Goal: Task Accomplishment & Management: Complete application form

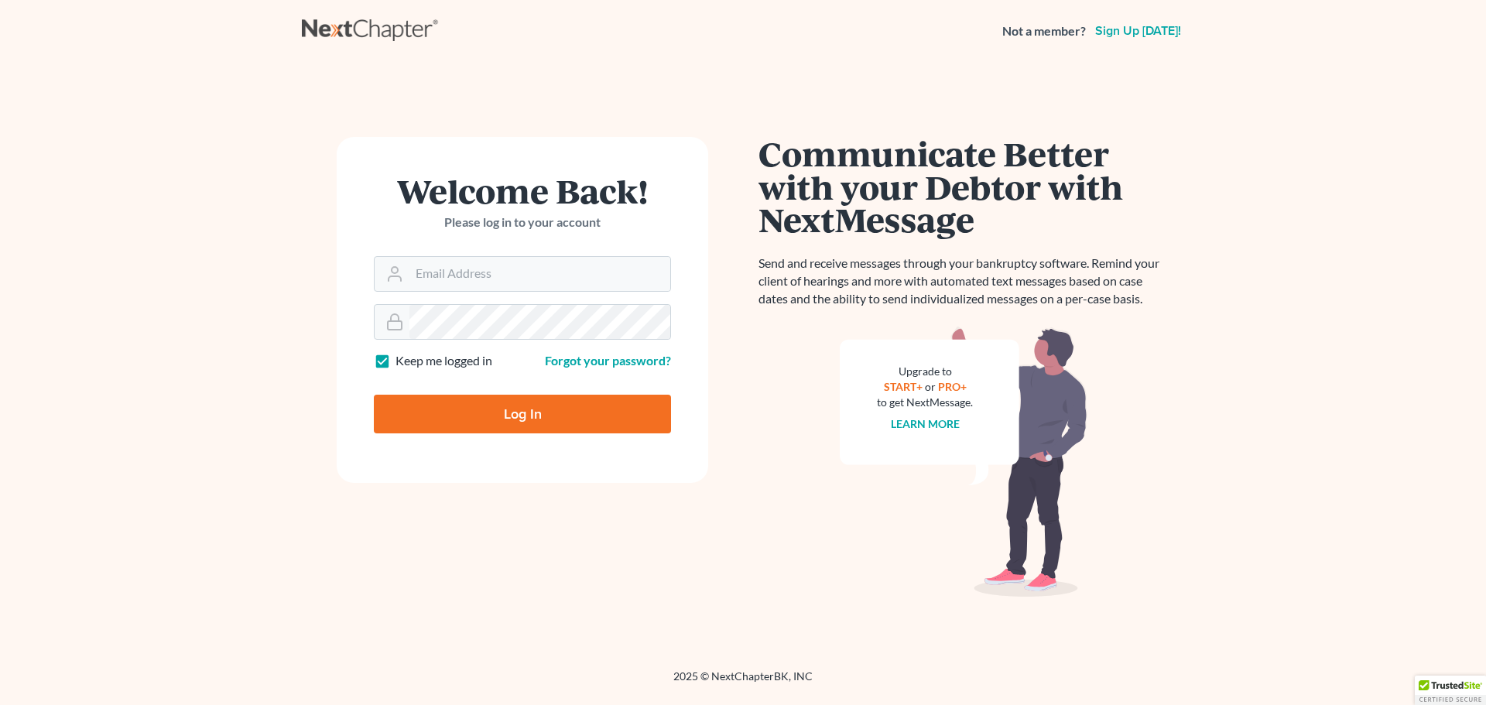
type input "tebert@sjjlawfirm.com"
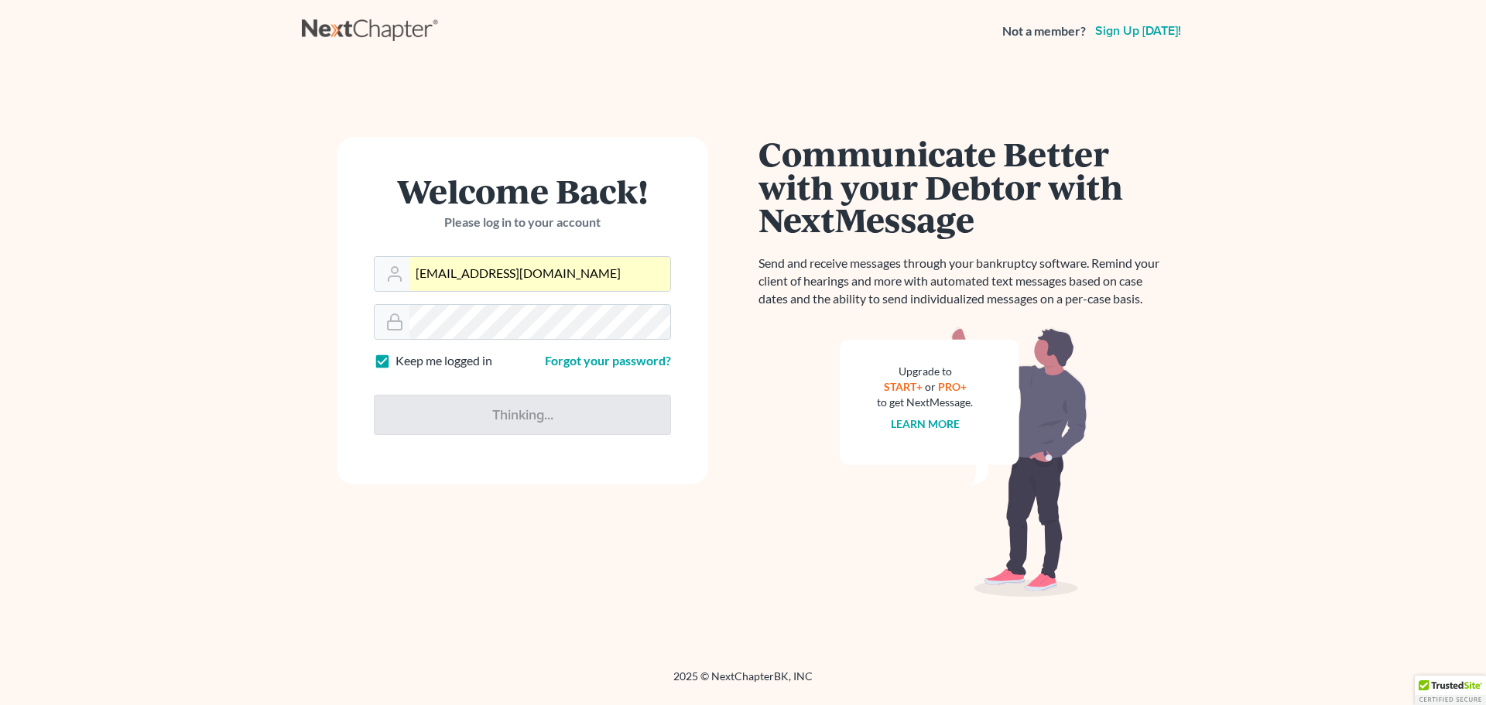
type input "Thinking..."
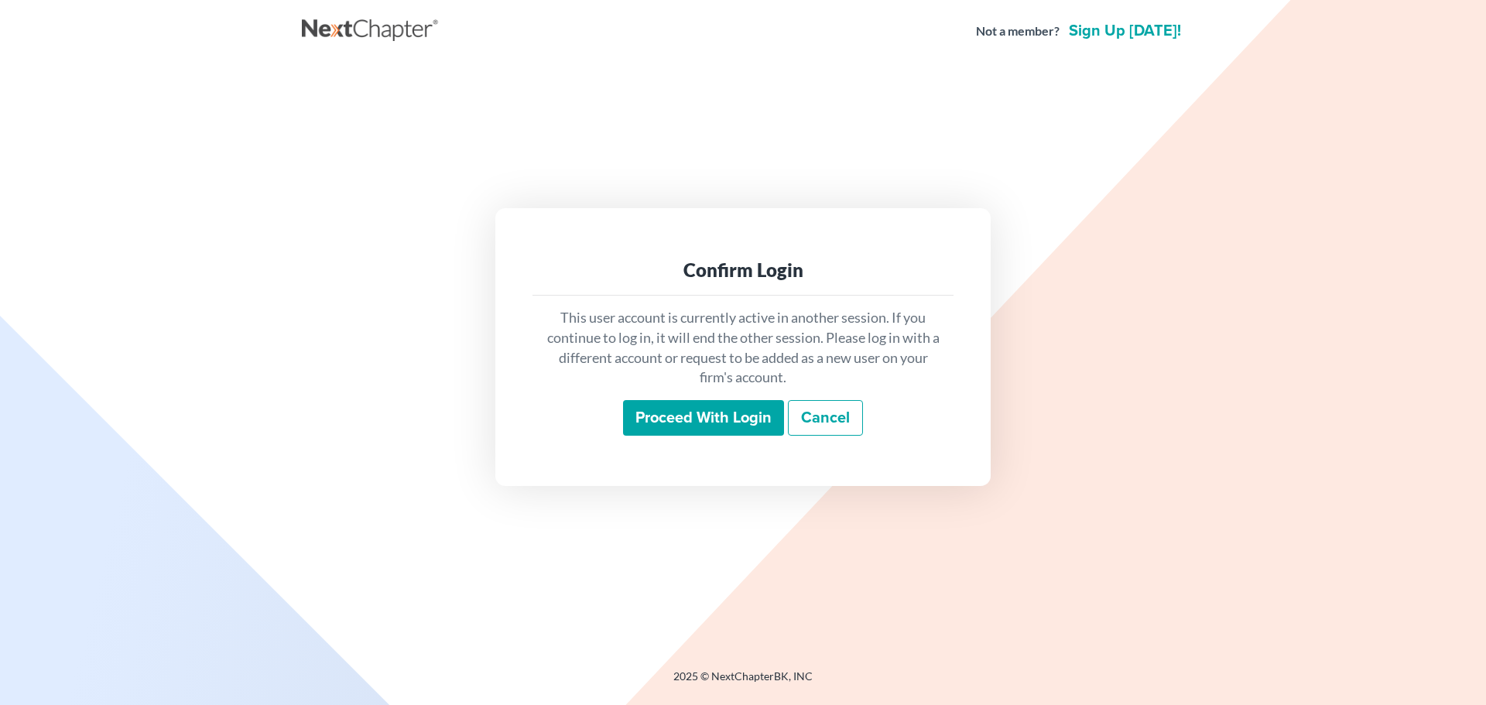
click at [659, 414] on input "Proceed with login" at bounding box center [703, 418] width 161 height 36
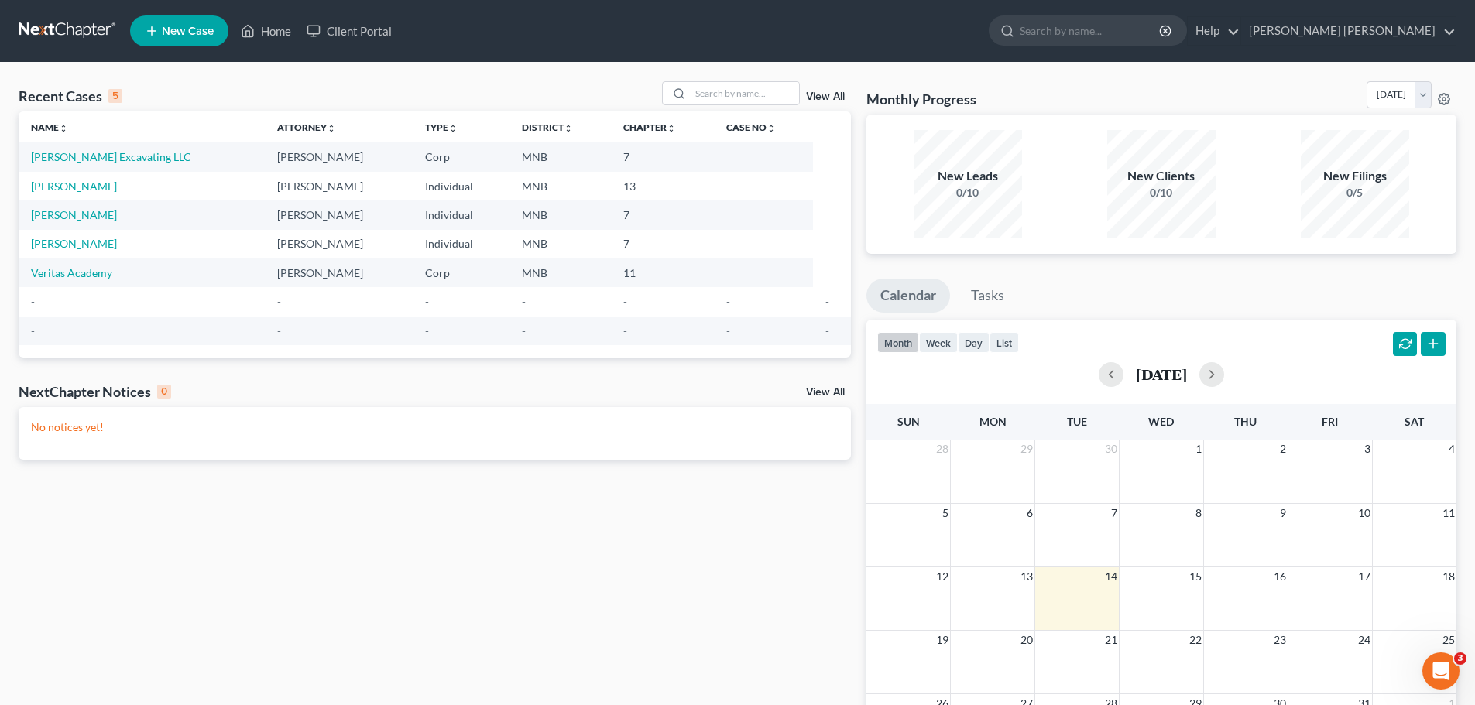
click at [181, 39] on link "New Case" at bounding box center [179, 30] width 98 height 31
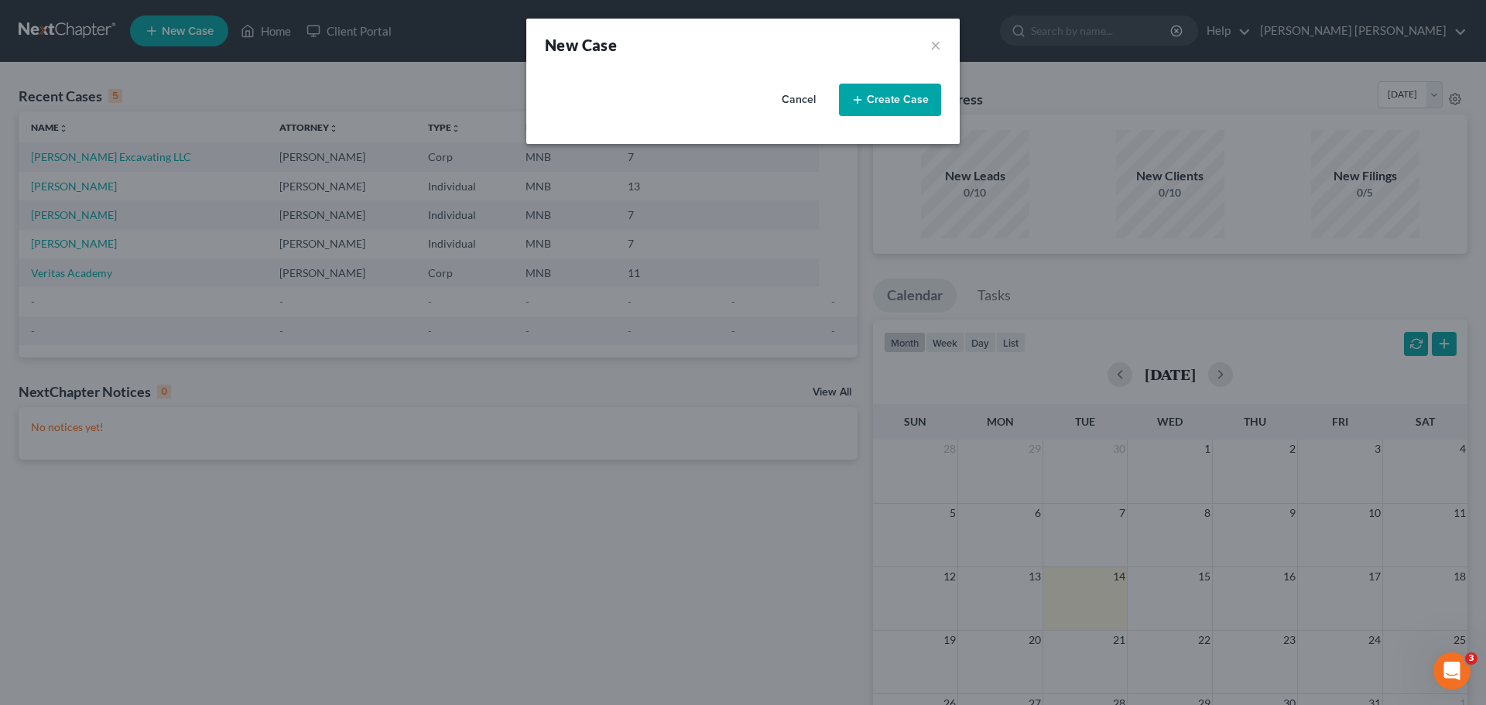
select select "42"
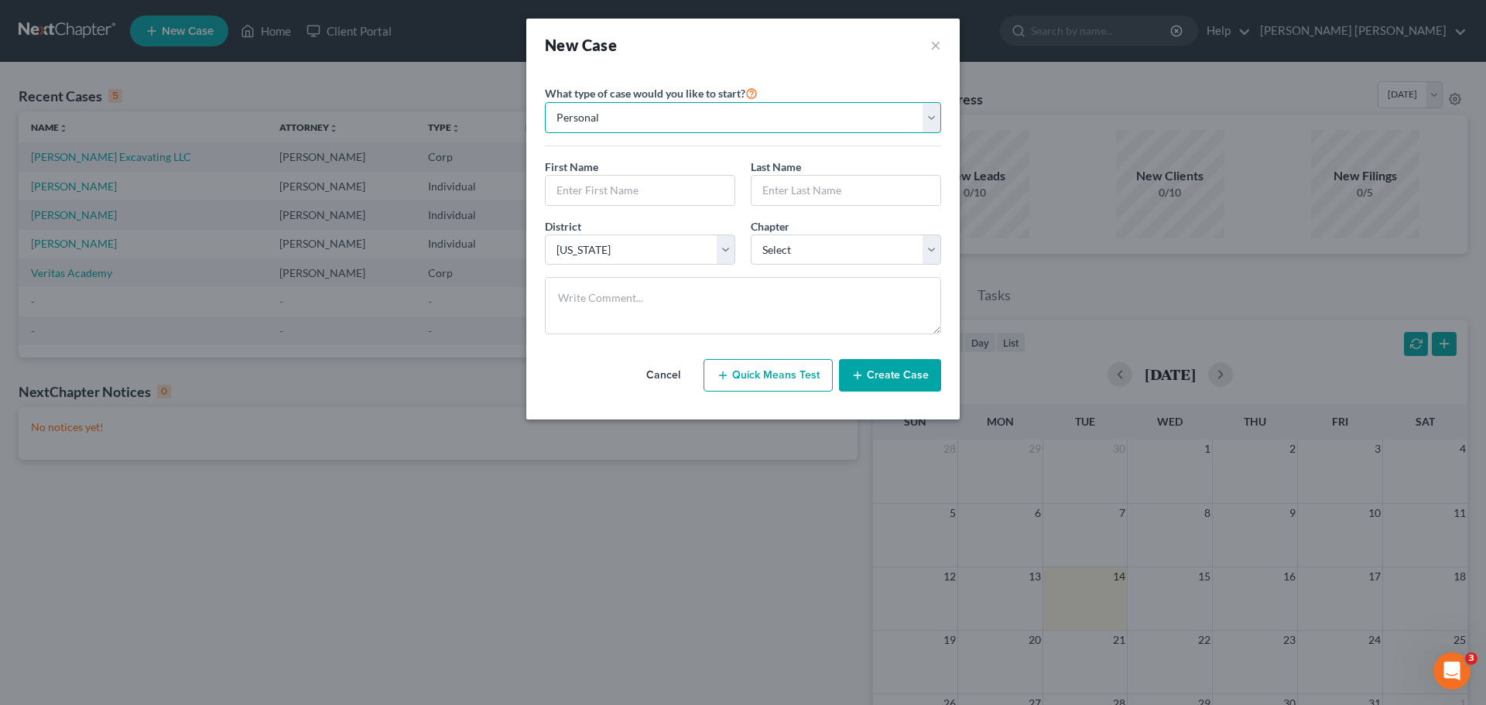
click at [709, 110] on select "Personal Business" at bounding box center [743, 117] width 396 height 31
click at [545, 102] on select "Personal Business" at bounding box center [743, 117] width 396 height 31
click at [656, 195] on input "text" at bounding box center [640, 190] width 189 height 29
type input "James"
type input "Green"
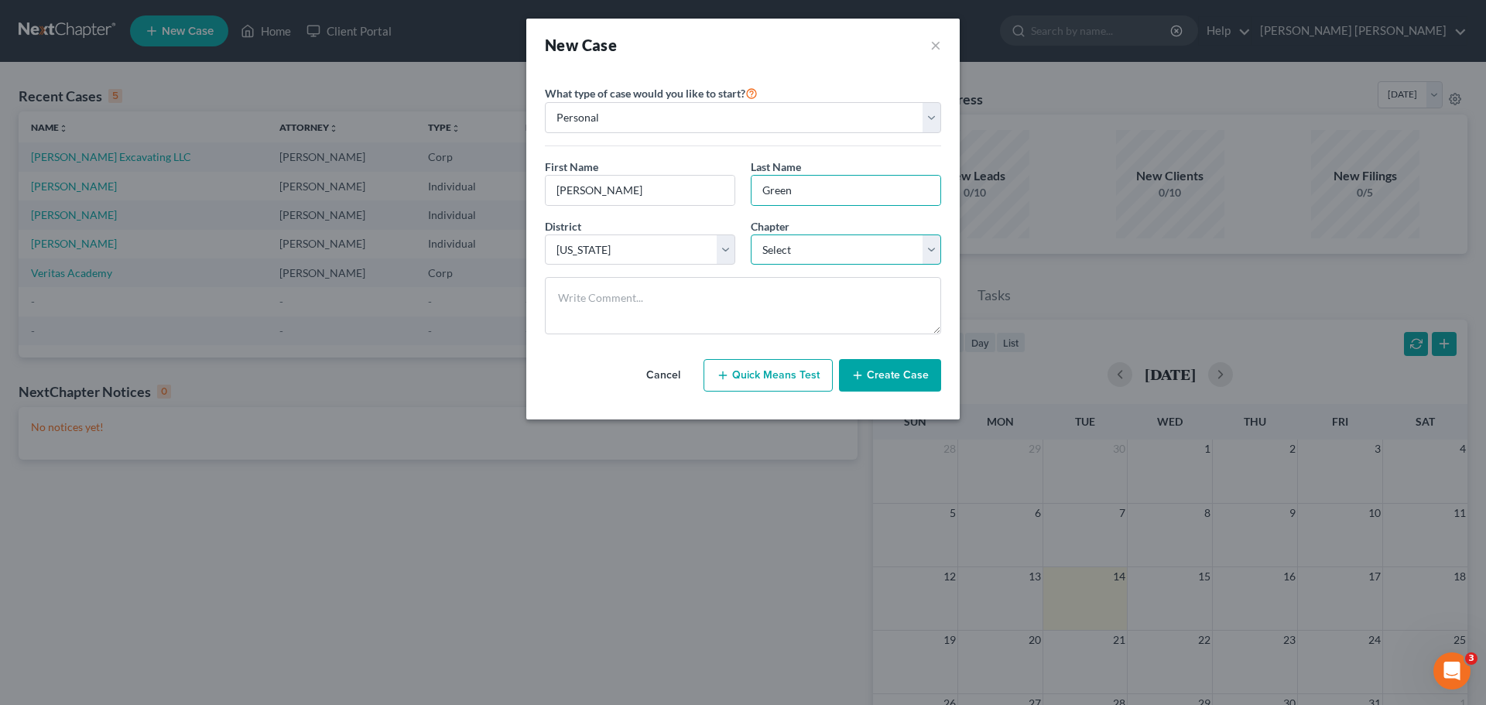
click at [837, 255] on select "Select 7 11 12 13" at bounding box center [846, 250] width 190 height 31
select select "0"
click at [751, 235] on select "Select 7 11 12 13" at bounding box center [846, 250] width 190 height 31
click at [913, 378] on button "Create Case" at bounding box center [890, 375] width 102 height 33
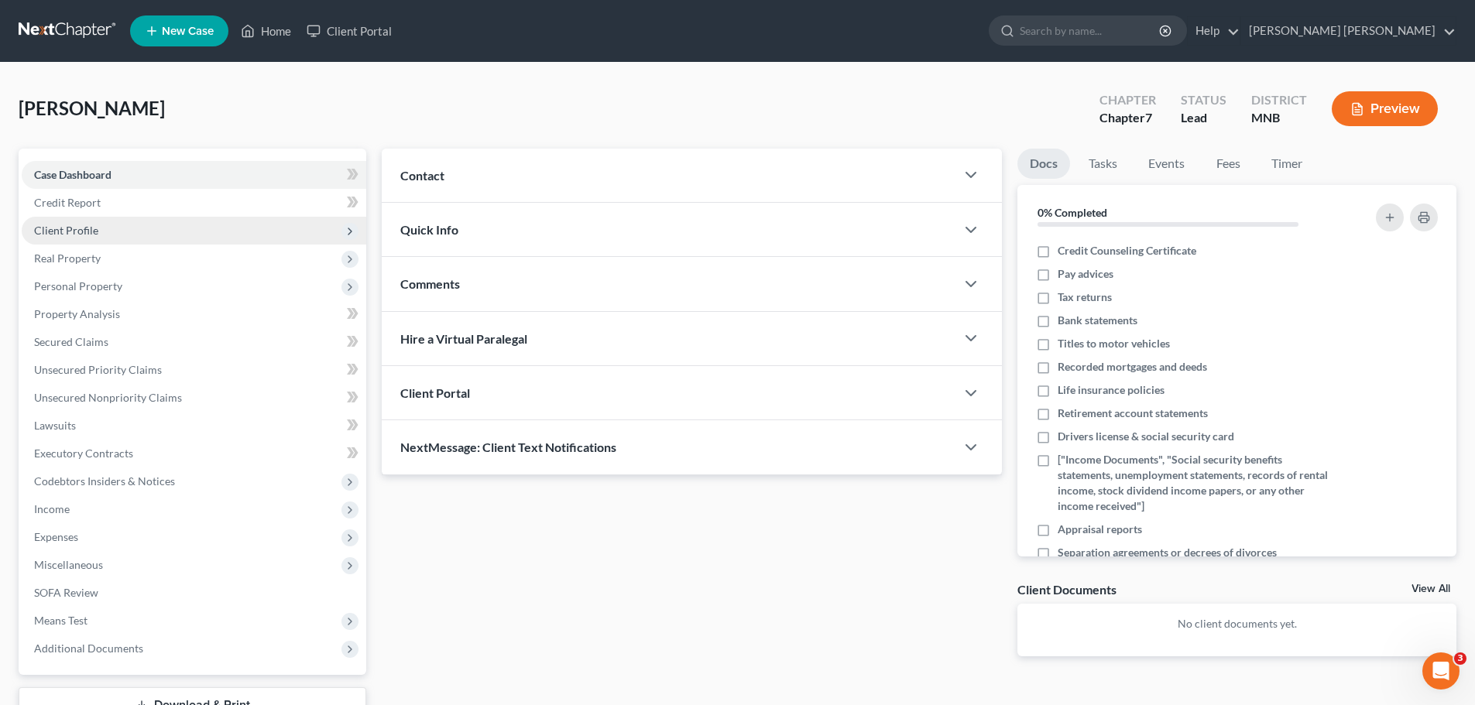
click at [103, 231] on span "Client Profile" at bounding box center [194, 231] width 344 height 28
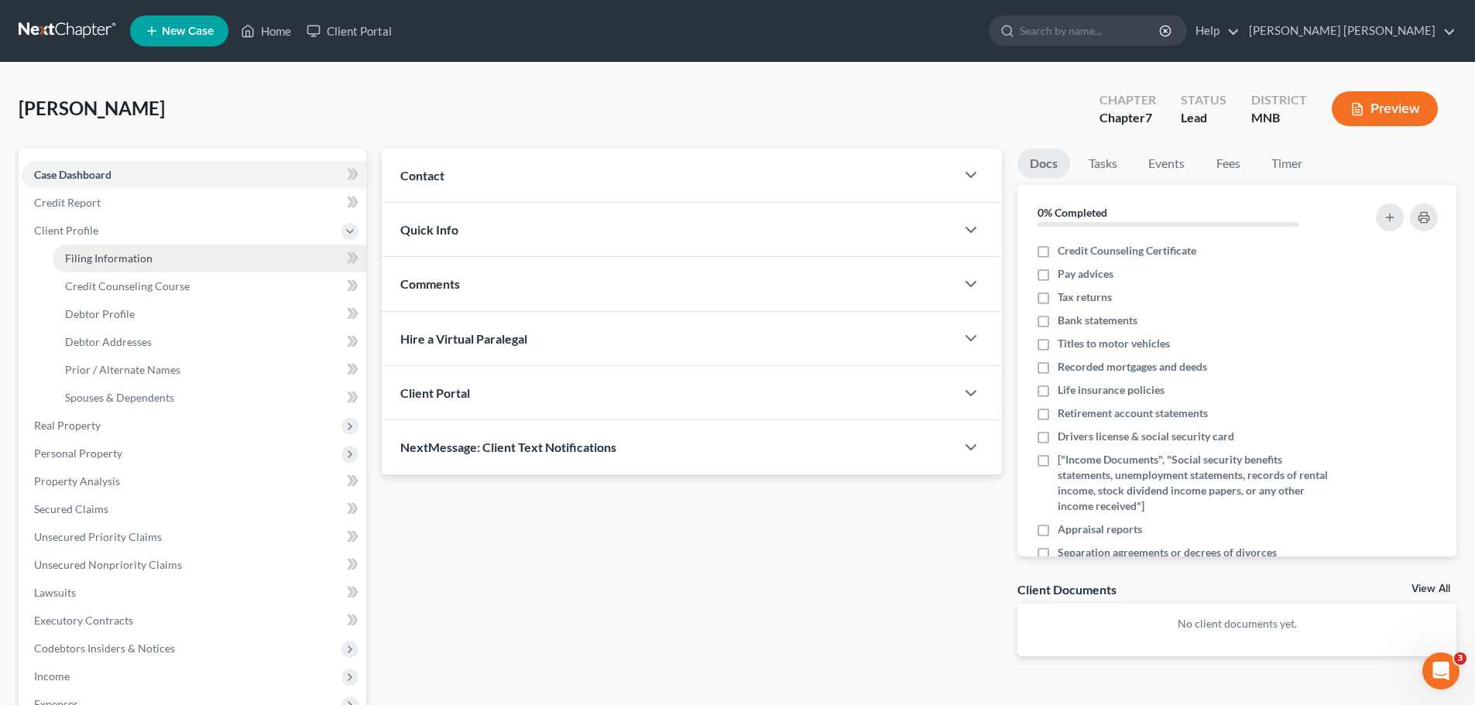
click at [106, 255] on span "Filing Information" at bounding box center [108, 258] width 87 height 13
select select "1"
select select "0"
select select "42"
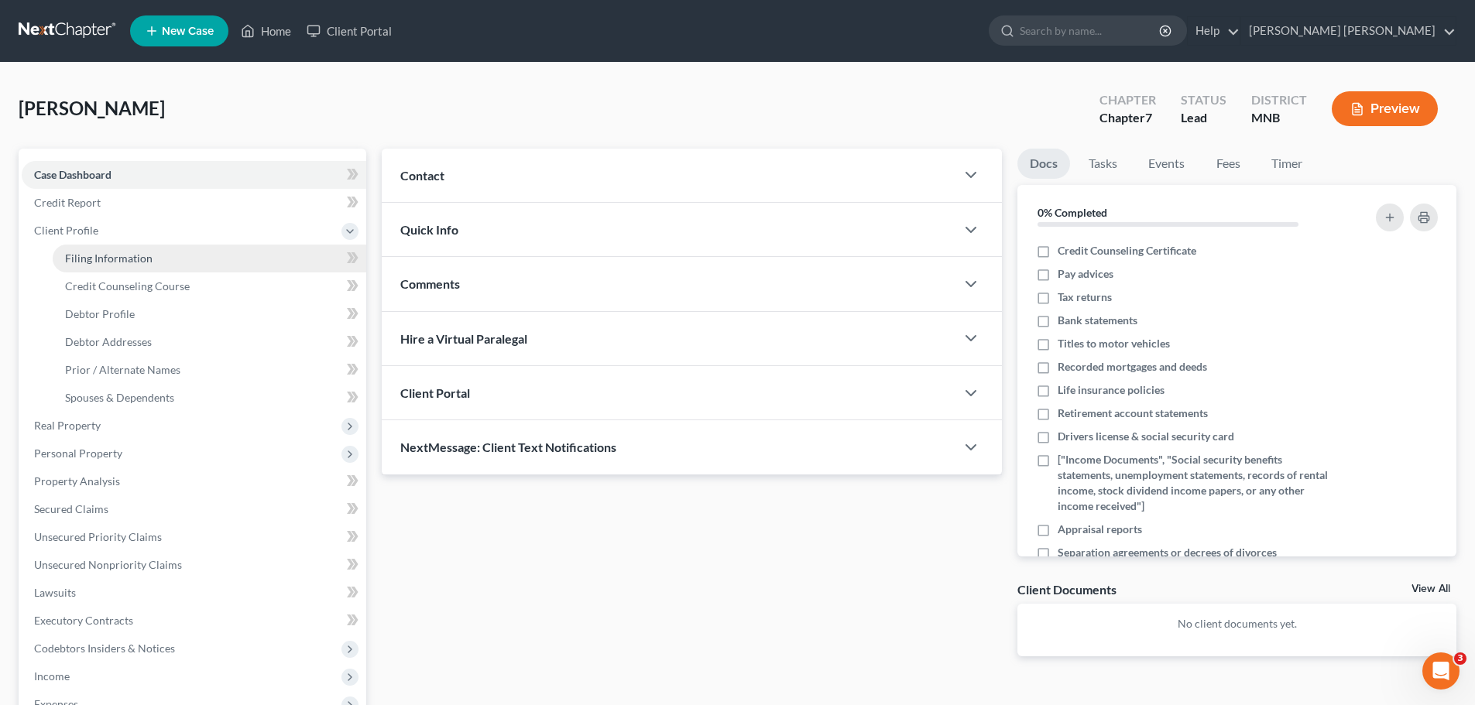
select select "24"
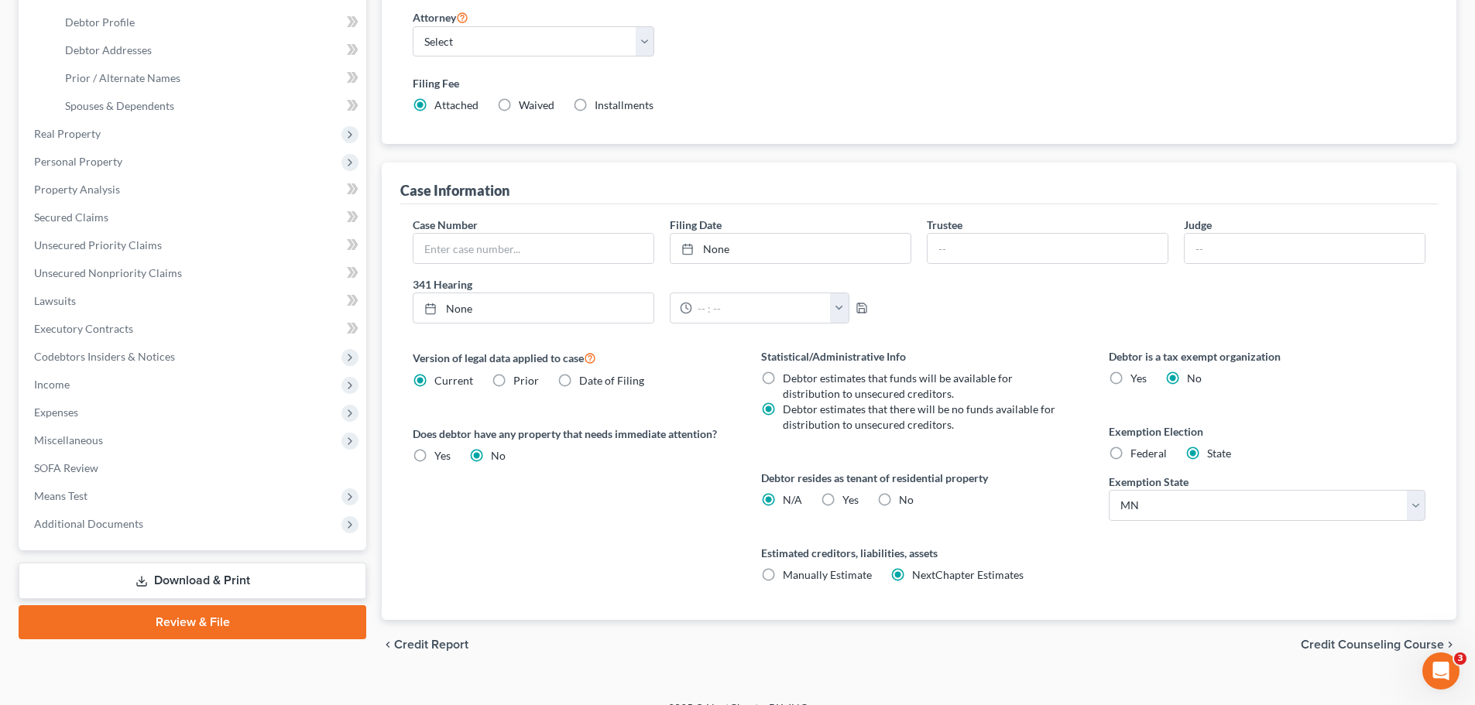
scroll to position [310, 0]
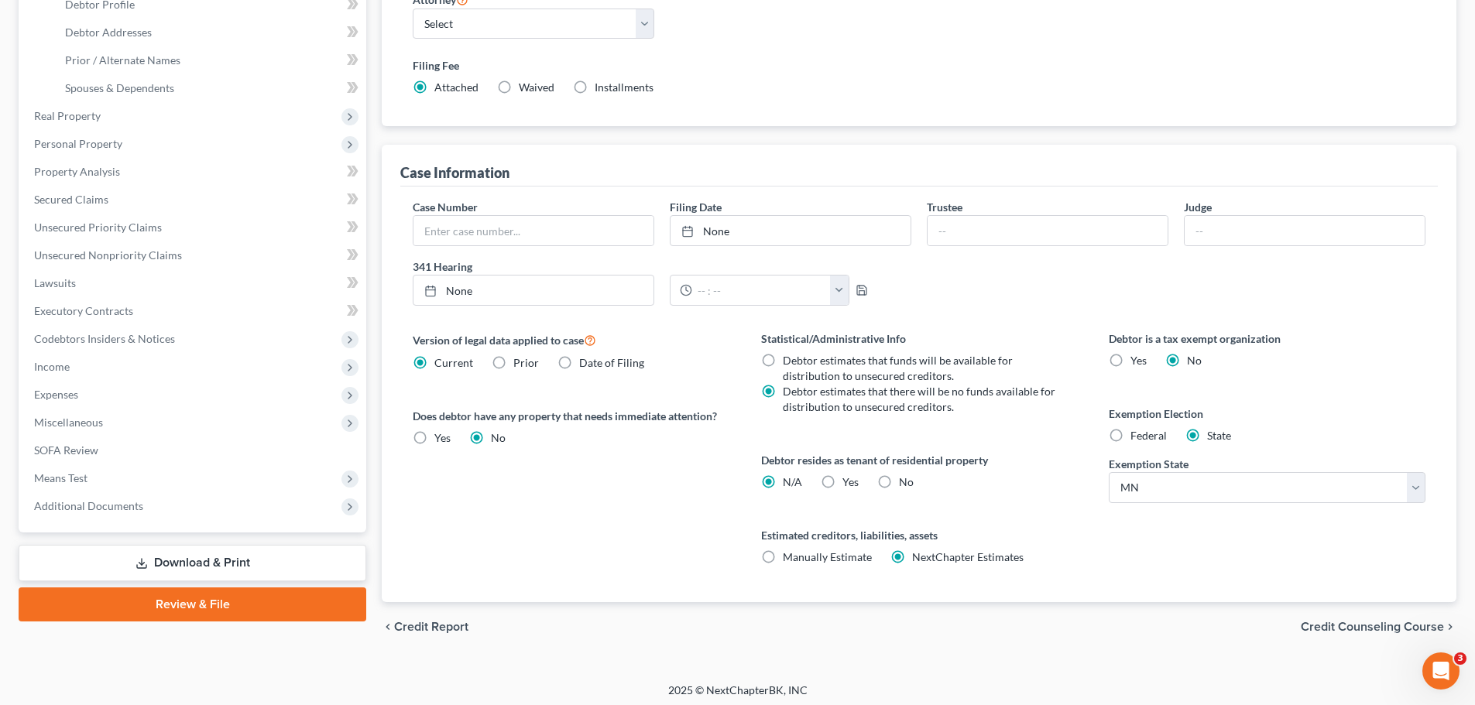
click at [839, 362] on span "Debtor estimates that funds will be available for distribution to unsecured cre…" at bounding box center [898, 368] width 230 height 29
click at [799, 362] on input "Debtor estimates that funds will be available for distribution to unsecured cre…" at bounding box center [794, 358] width 10 height 10
radio input "true"
radio input "false"
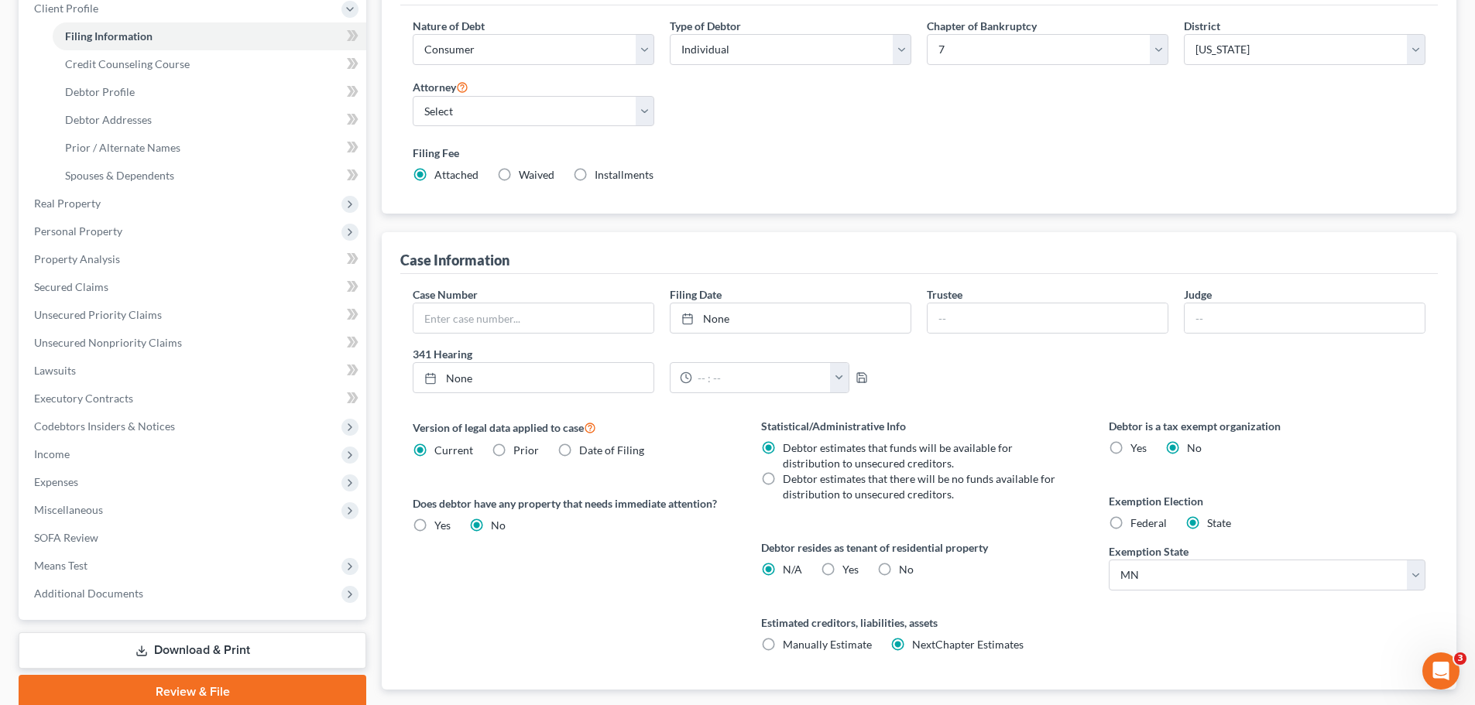
scroll to position [315, 0]
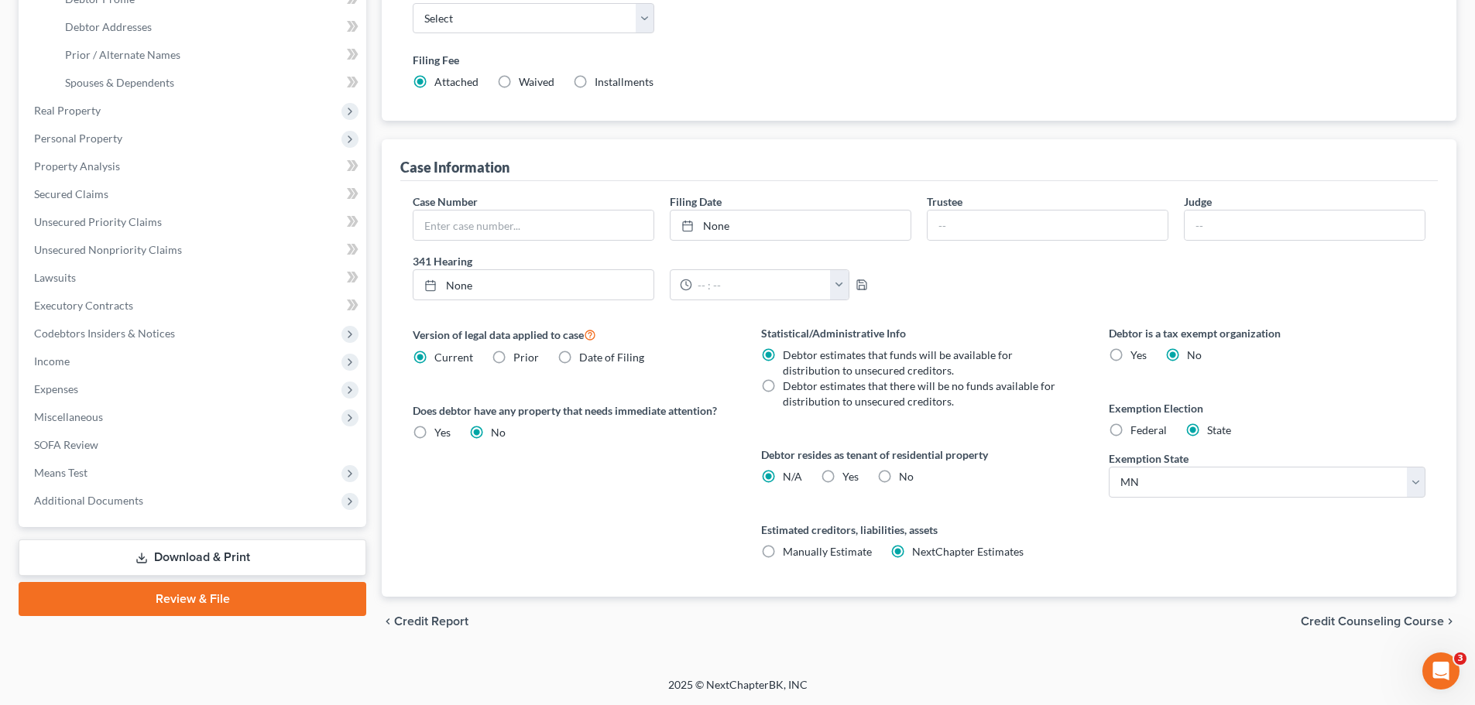
drag, startPoint x: 1129, startPoint y: 574, endPoint x: 738, endPoint y: 382, distance: 434.8
click at [738, 382] on div "Version of legal data applied to case Current Prior Date of Filing Legal data v…" at bounding box center [918, 461] width 1043 height 272
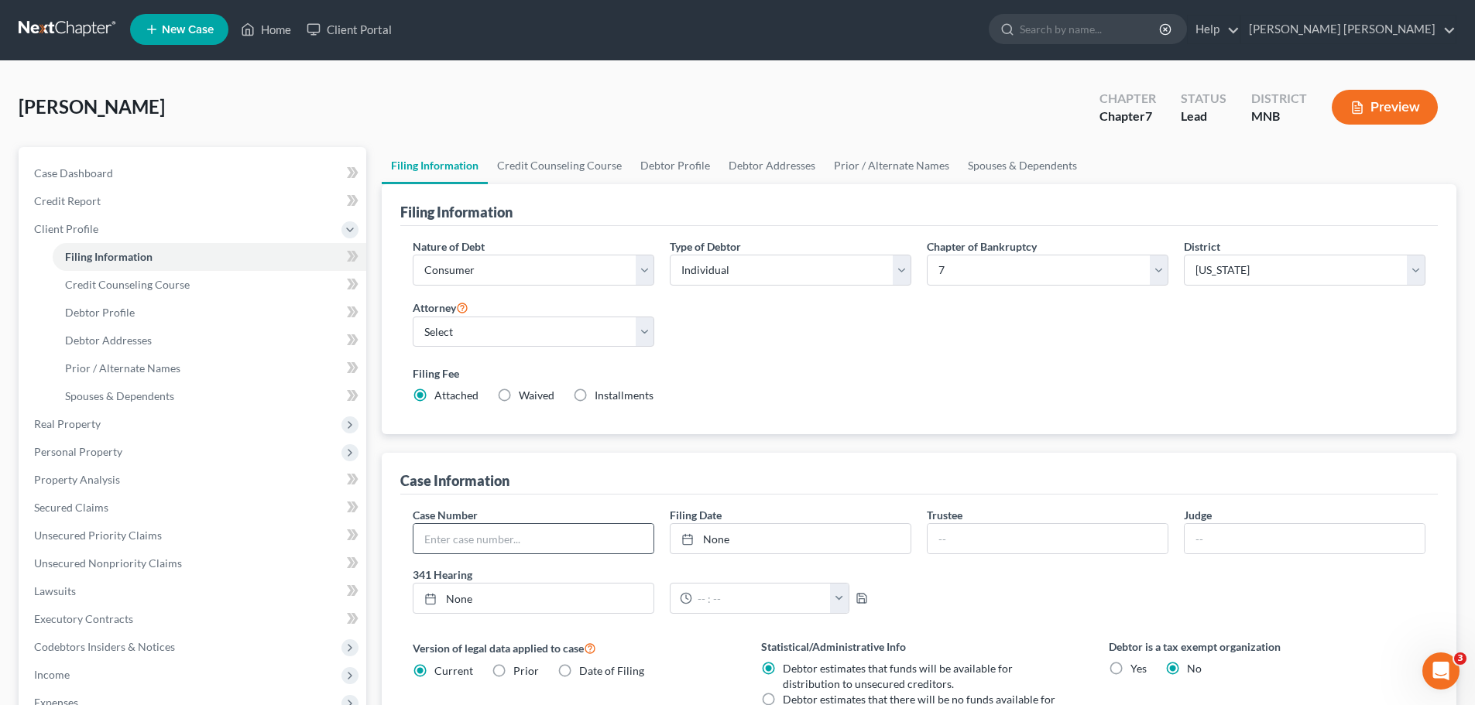
scroll to position [0, 0]
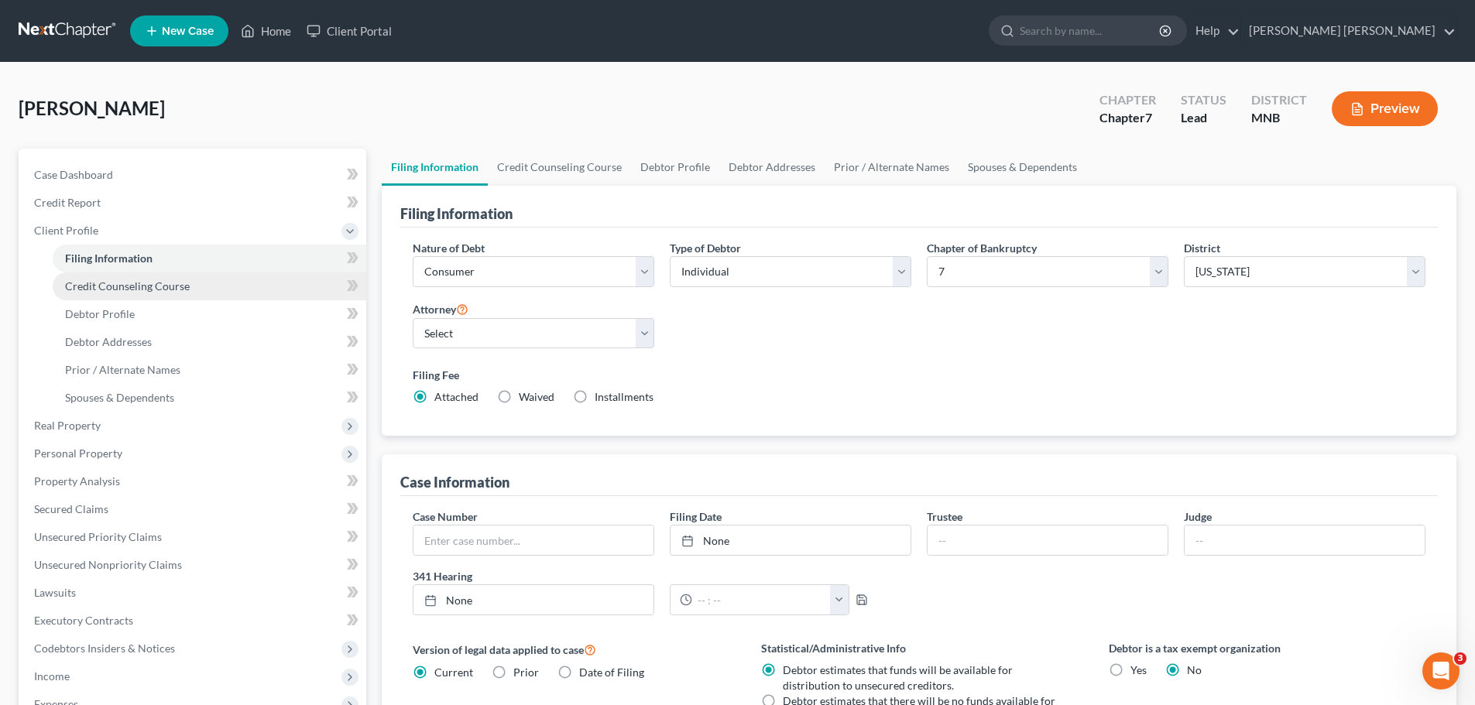
click at [170, 287] on span "Credit Counseling Course" at bounding box center [127, 285] width 125 height 13
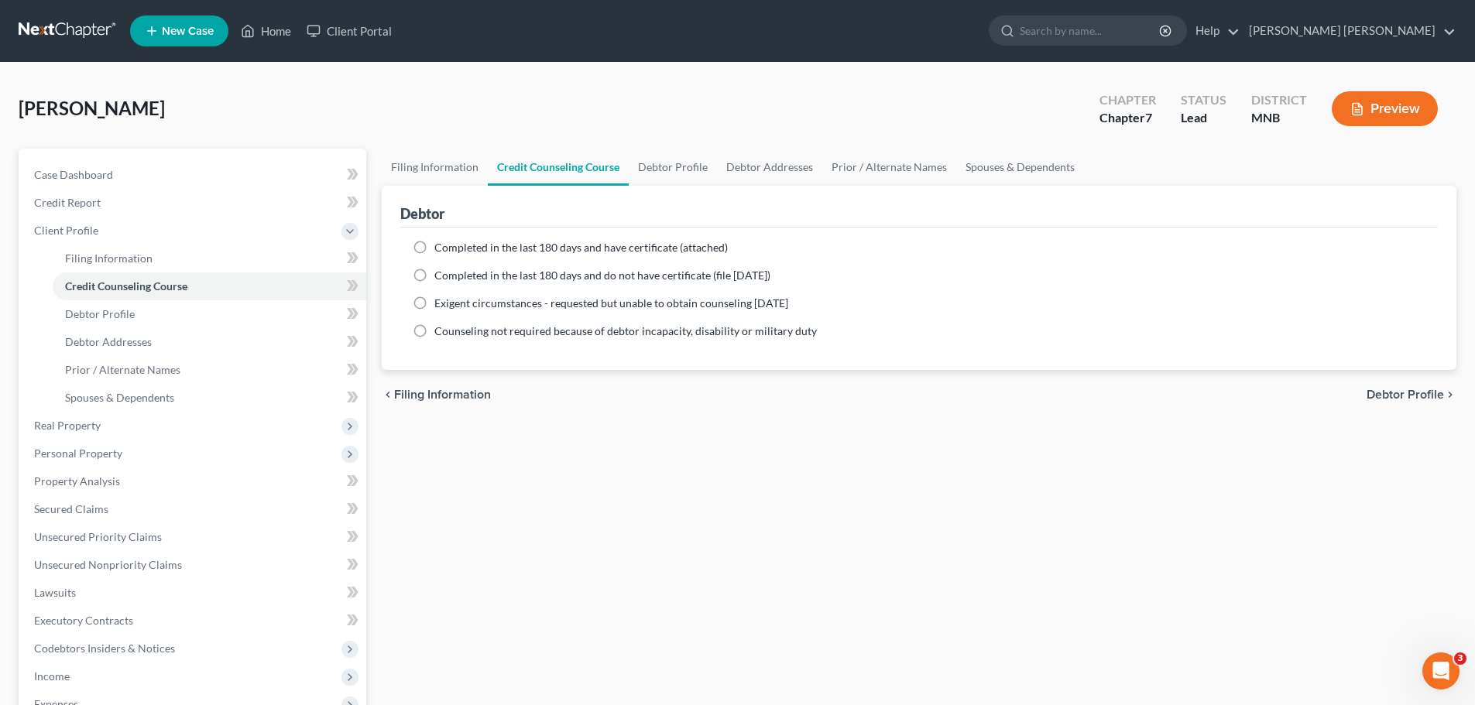
click at [598, 249] on span "Completed in the last 180 days and have certificate (attached)" at bounding box center [580, 247] width 293 height 13
click at [450, 249] on input "Completed in the last 180 days and have certificate (attached)" at bounding box center [445, 245] width 10 height 10
radio input "true"
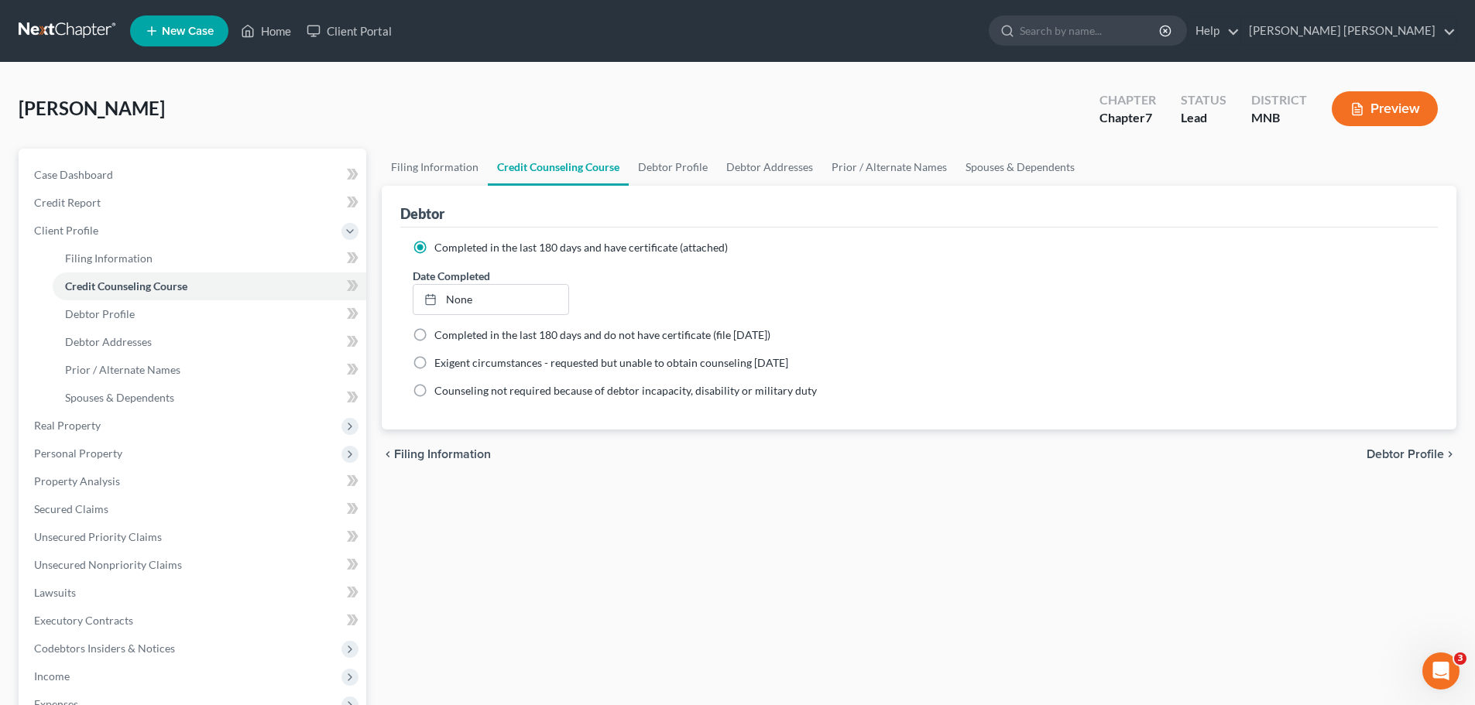
click at [626, 334] on span "Completed in the last 180 days and do not have certificate (file within 14 days)" at bounding box center [602, 334] width 336 height 13
click at [450, 334] on input "Completed in the last 180 days and do not have certificate (file within 14 days)" at bounding box center [445, 332] width 10 height 10
radio input "true"
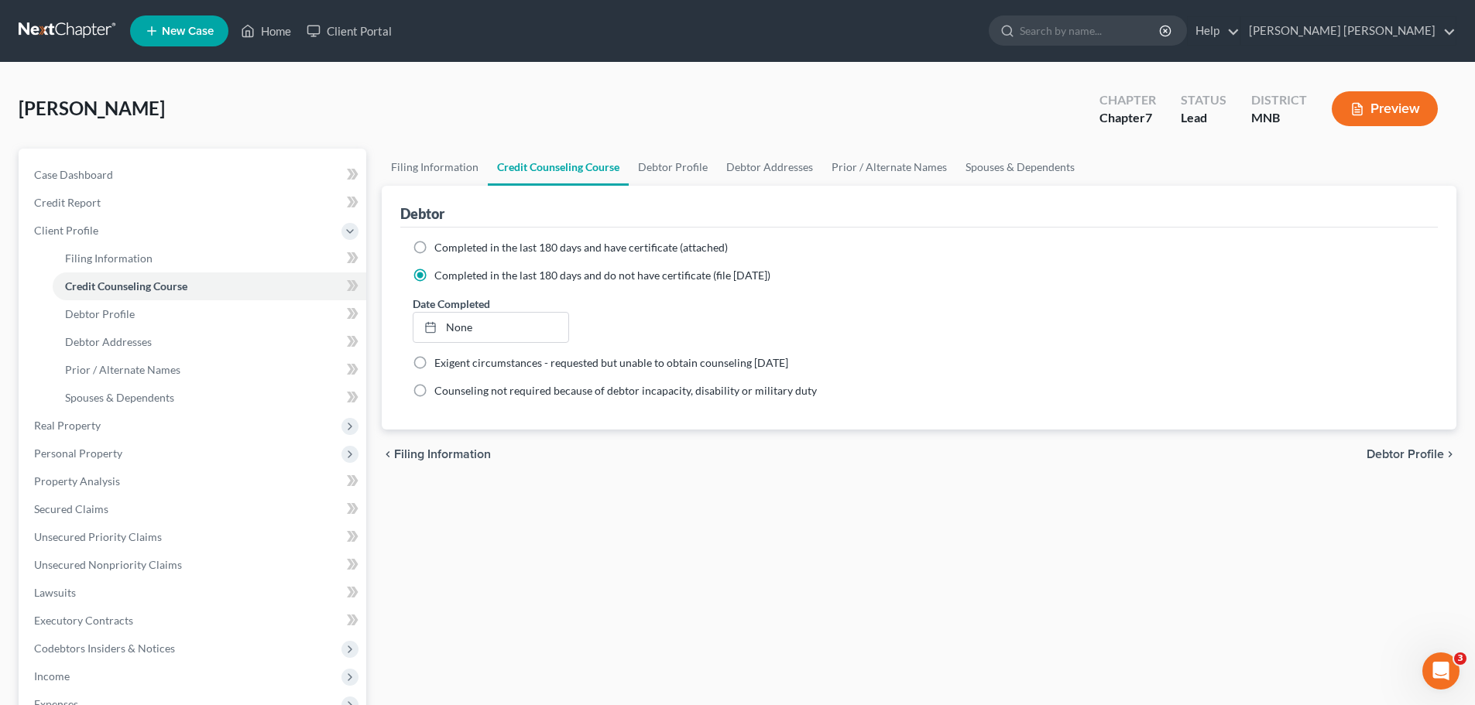
click at [517, 252] on span "Completed in the last 180 days and have certificate (attached)" at bounding box center [580, 247] width 293 height 13
click at [450, 250] on input "Completed in the last 180 days and have certificate (attached)" at bounding box center [445, 245] width 10 height 10
radio input "true"
radio input "false"
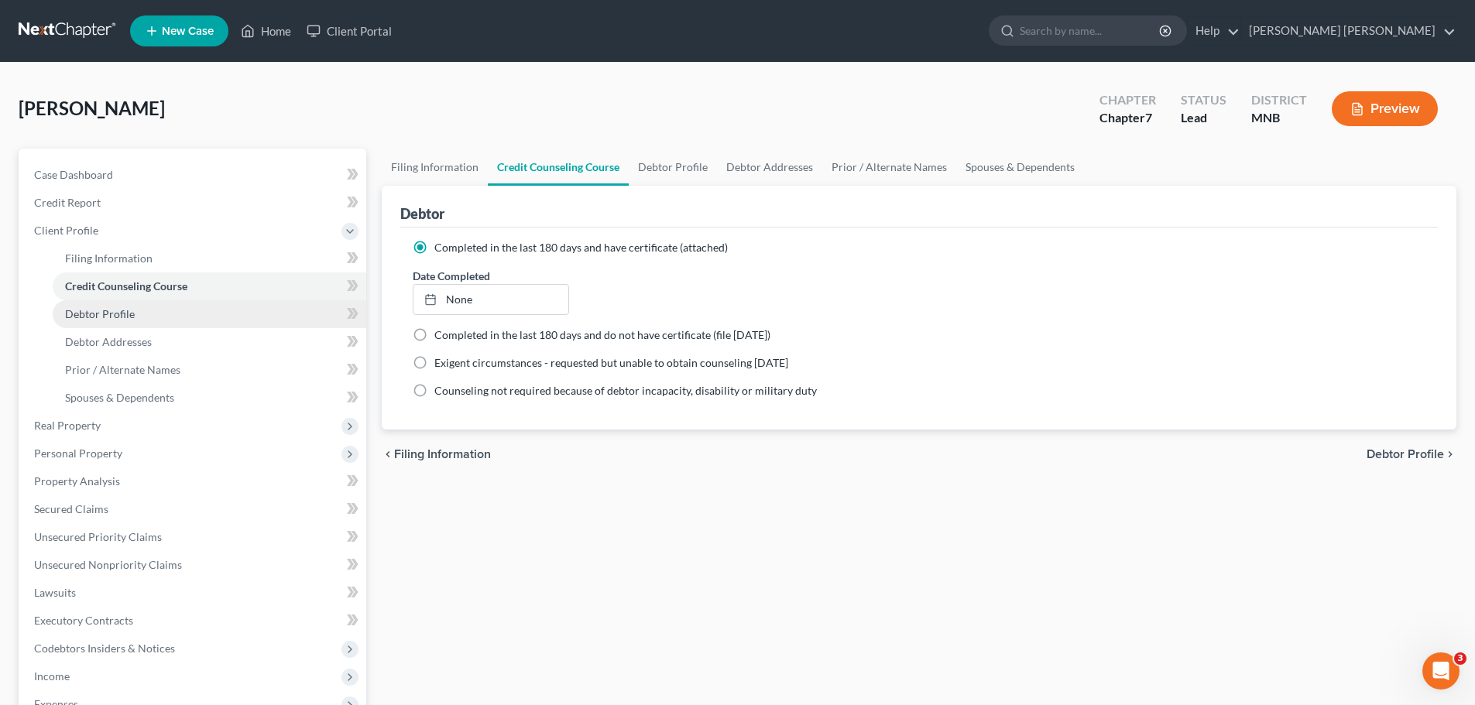
click at [154, 313] on link "Debtor Profile" at bounding box center [209, 314] width 313 height 28
select select "0"
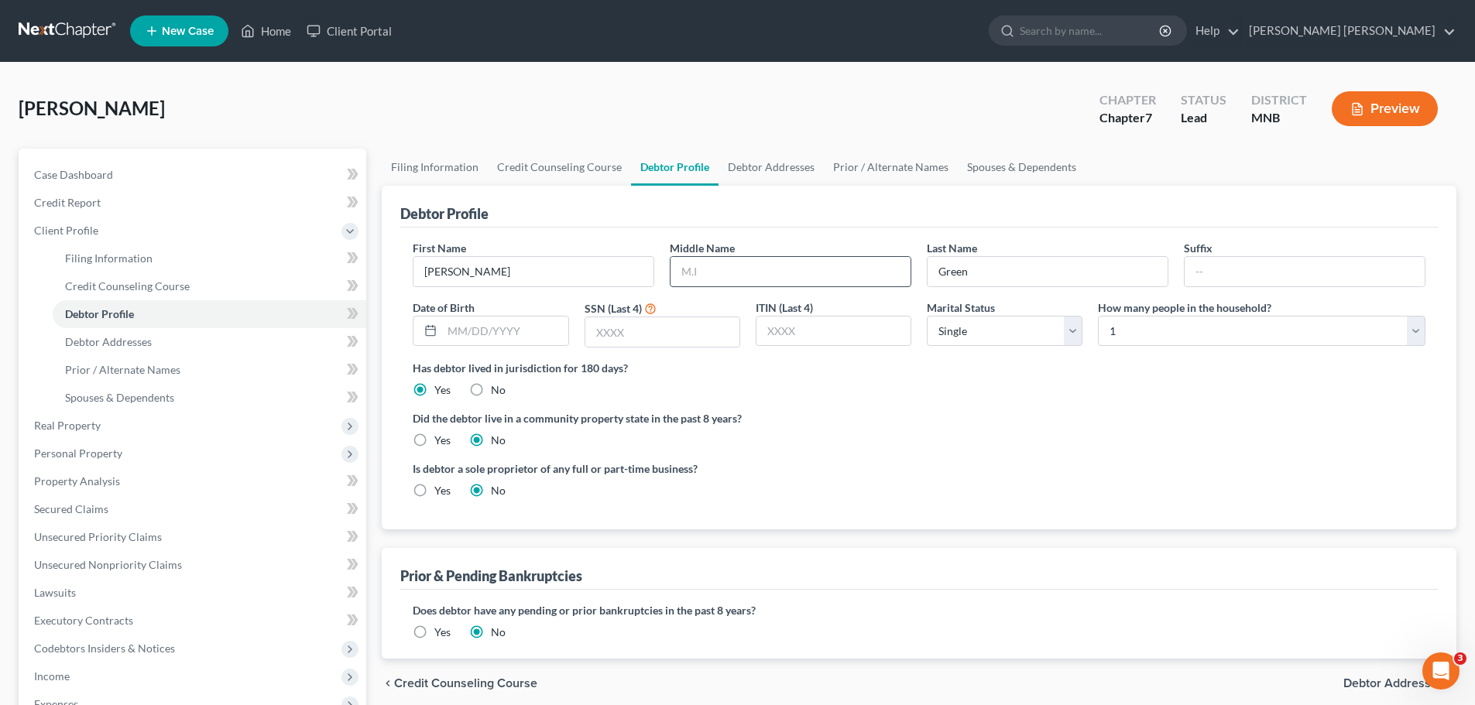
click at [816, 275] on input "text" at bounding box center [790, 271] width 240 height 29
click at [754, 276] on input "text" at bounding box center [790, 271] width 240 height 29
click at [659, 328] on input "text" at bounding box center [662, 331] width 154 height 29
click at [175, 341] on link "Debtor Addresses" at bounding box center [209, 342] width 313 height 28
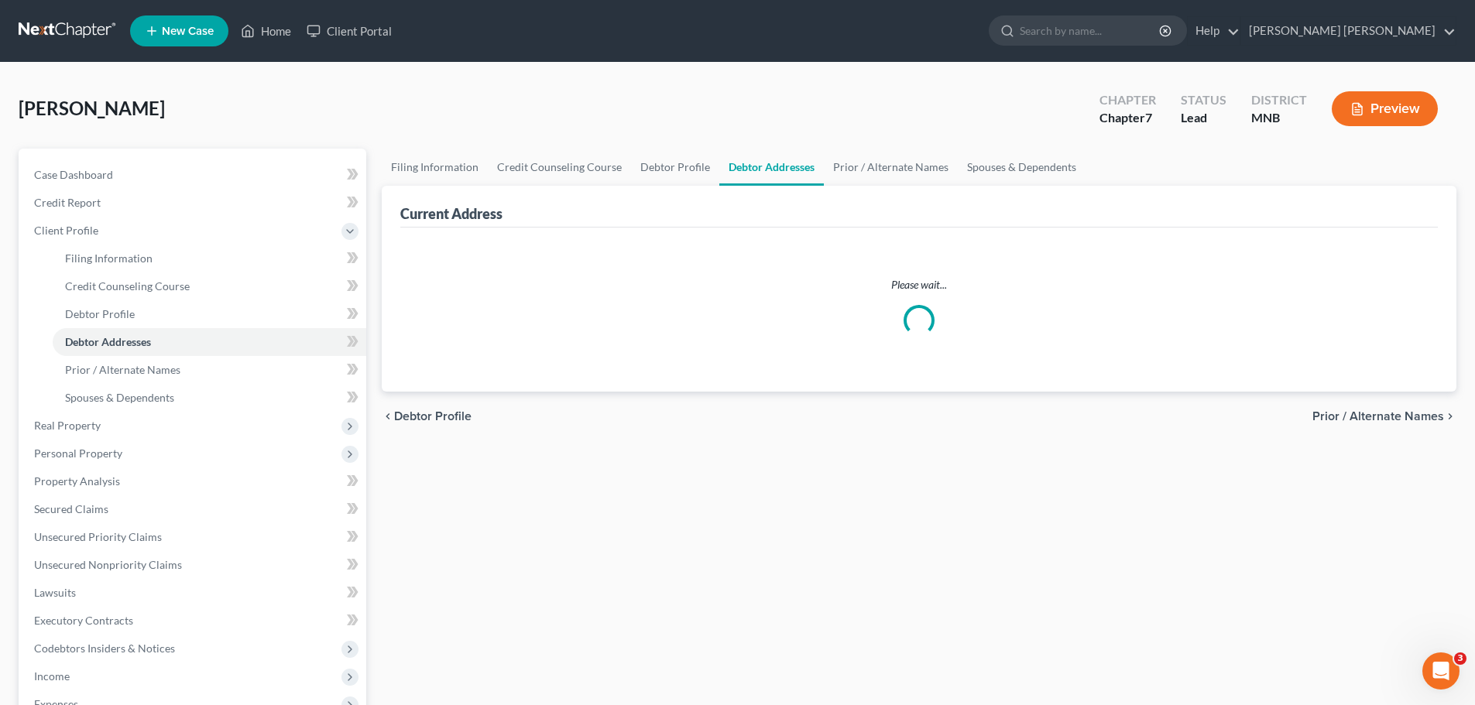
select select "0"
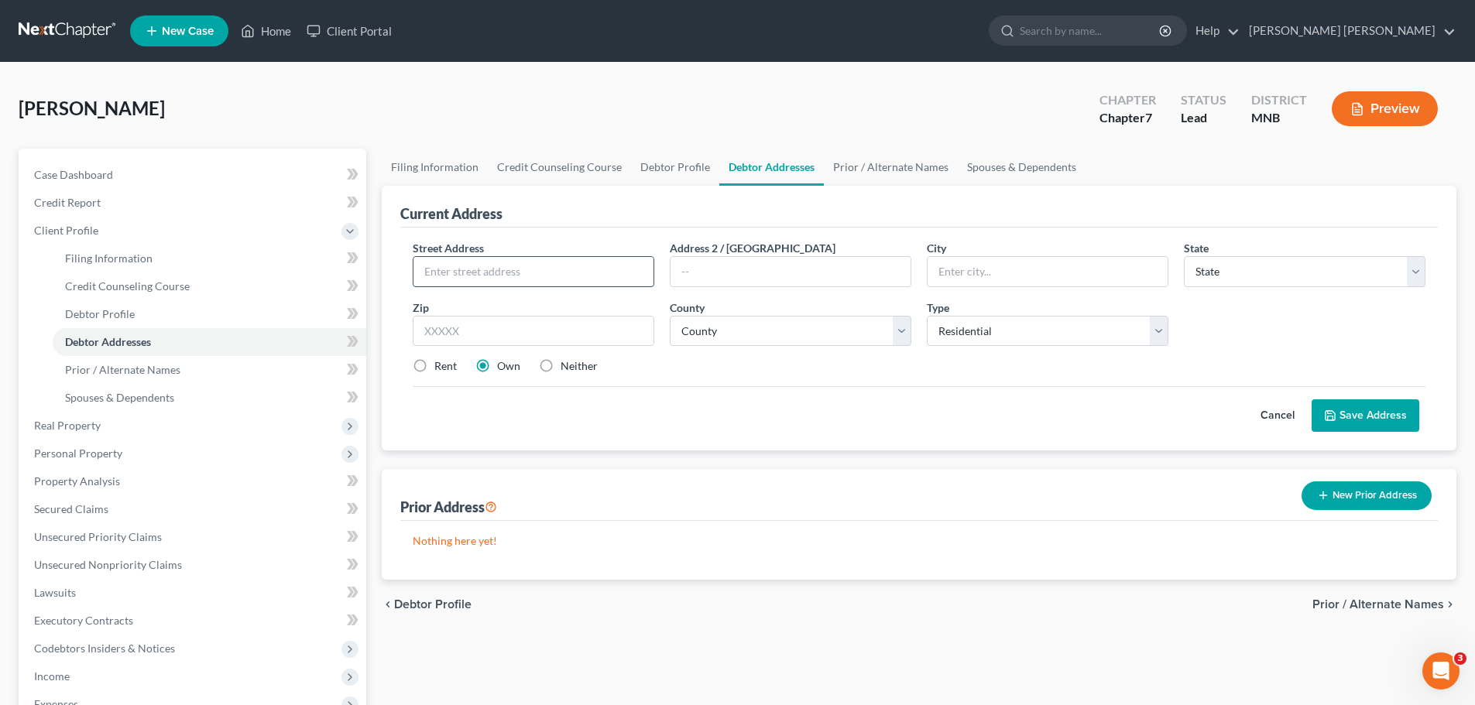
click at [464, 264] on input "text" at bounding box center [533, 271] width 240 height 29
click at [568, 275] on input "text" at bounding box center [533, 271] width 240 height 29
paste input "2855 161st Ave NW"
type input "2855 161st Avenue NW"
type input "Andover"
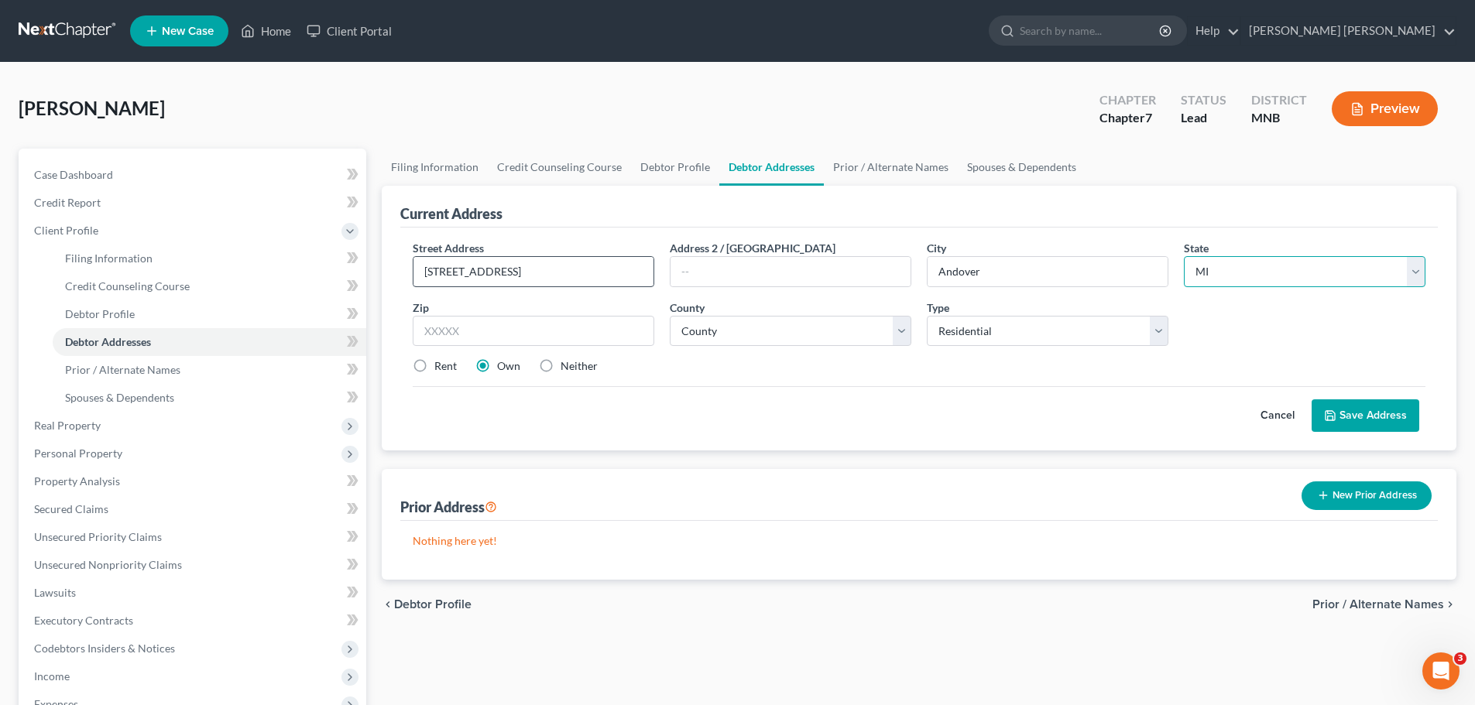
select select "24"
type input "55304"
select select "1"
select select "0"
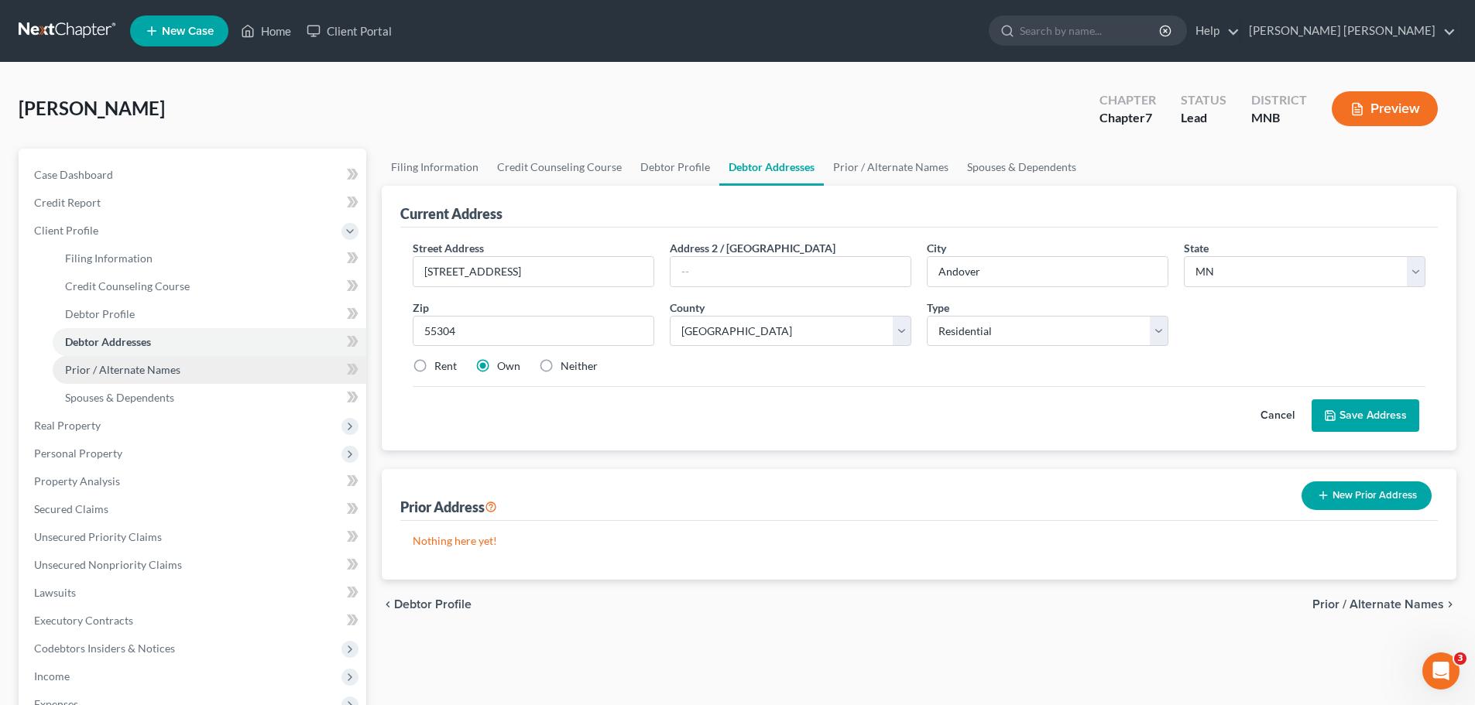
click at [170, 366] on span "Prior / Alternate Names" at bounding box center [122, 369] width 115 height 13
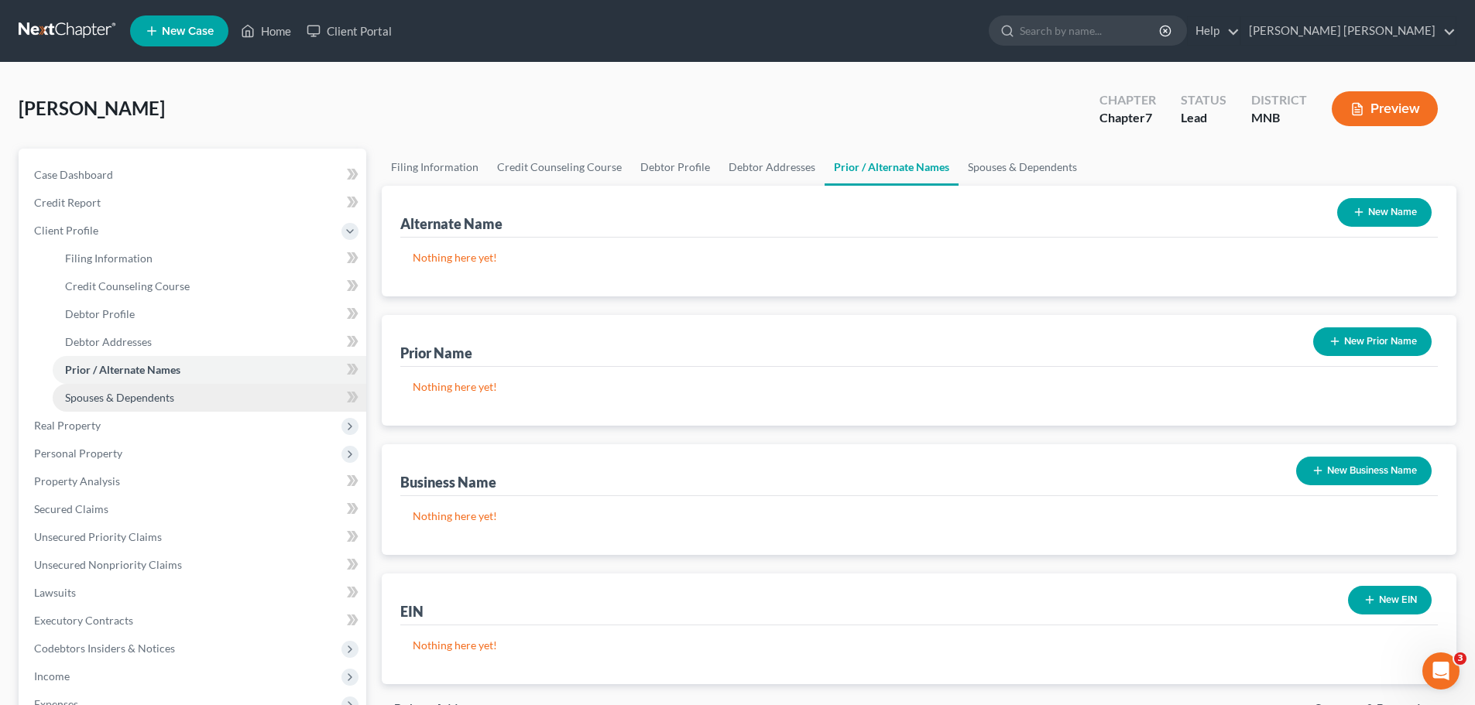
click at [175, 389] on link "Spouses & Dependents" at bounding box center [209, 398] width 313 height 28
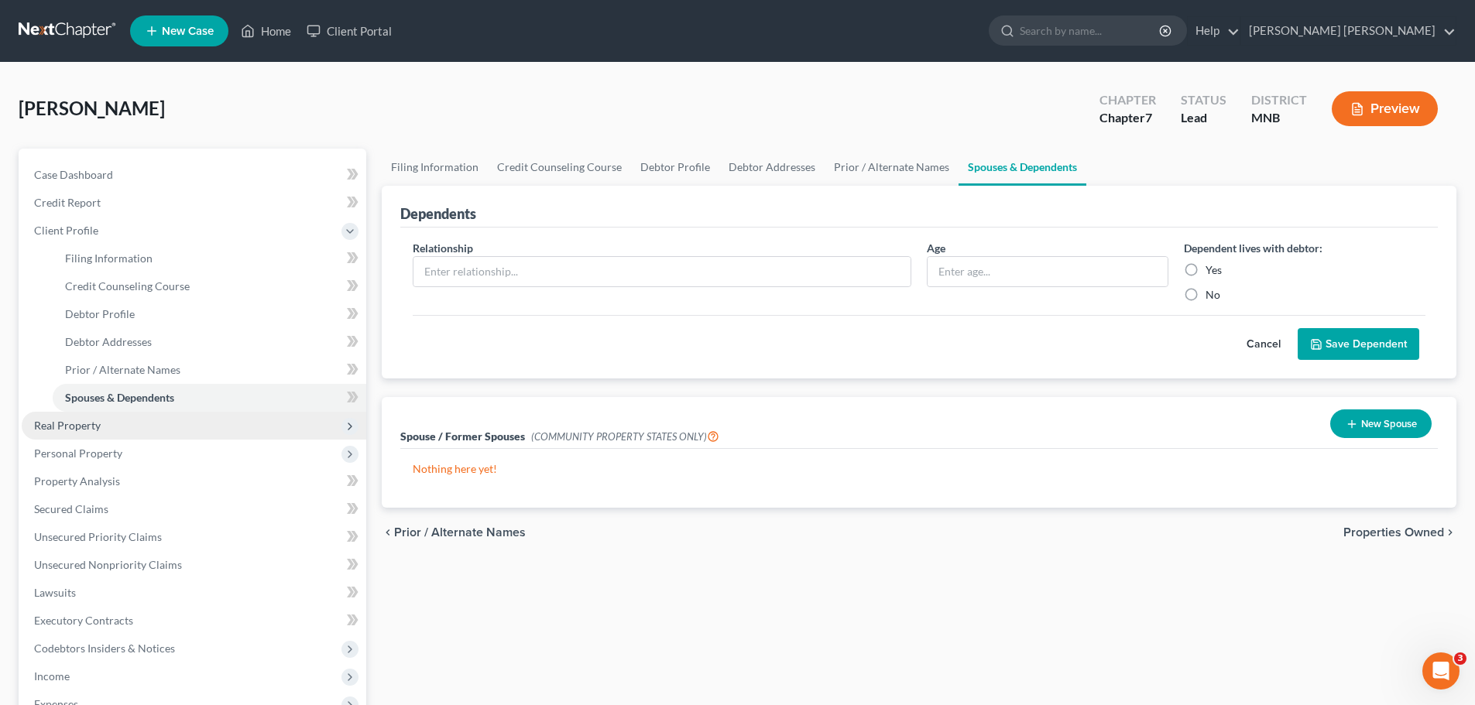
click at [150, 426] on span "Real Property" at bounding box center [194, 426] width 344 height 28
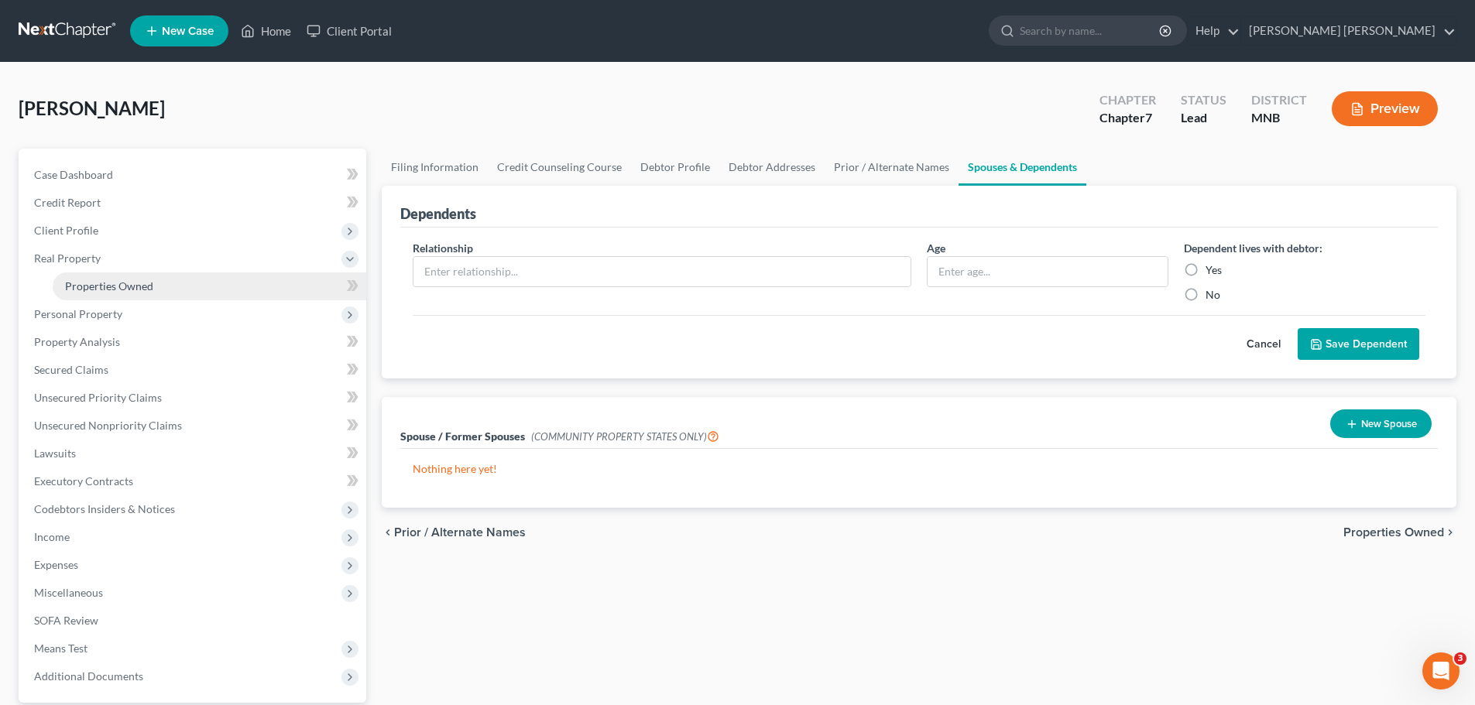
click at [144, 279] on span "Properties Owned" at bounding box center [109, 285] width 88 height 13
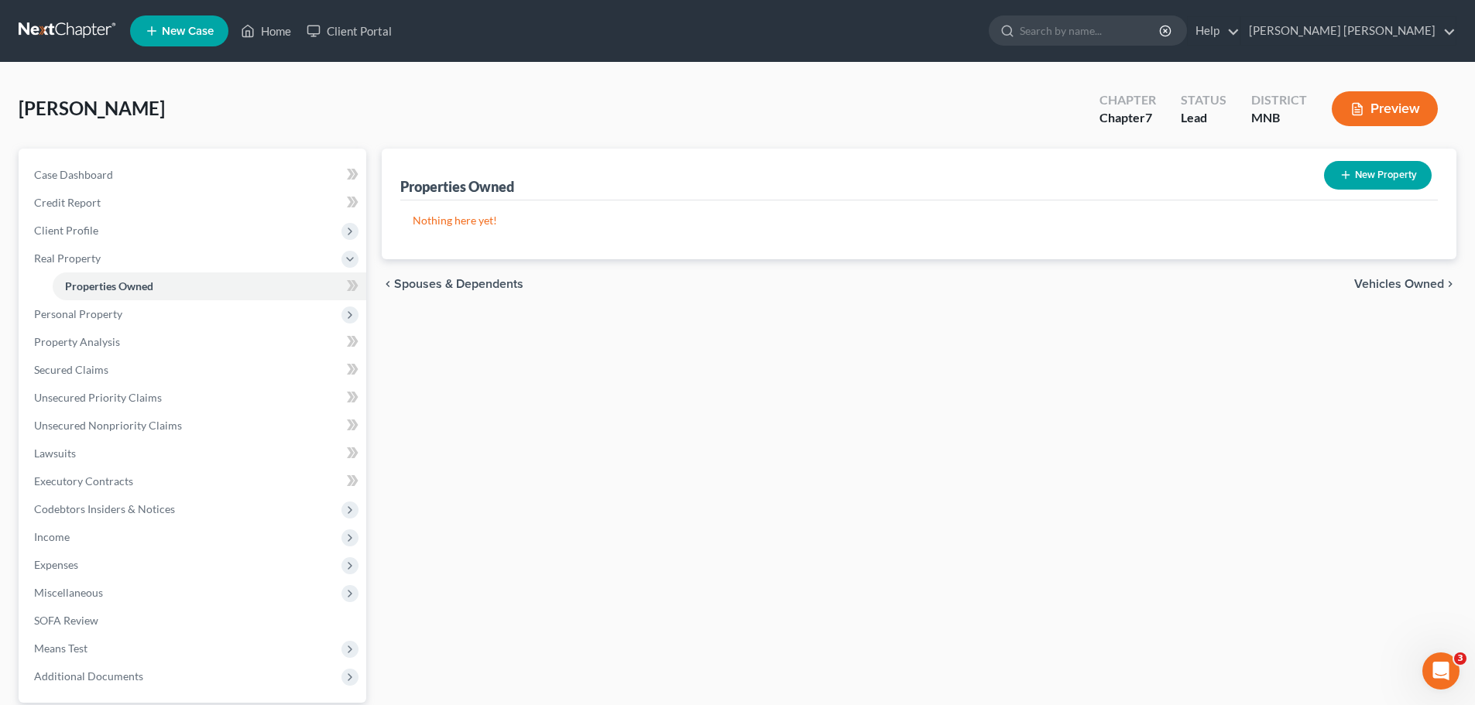
click at [1379, 174] on button "New Property" at bounding box center [1378, 175] width 108 height 29
select select "0"
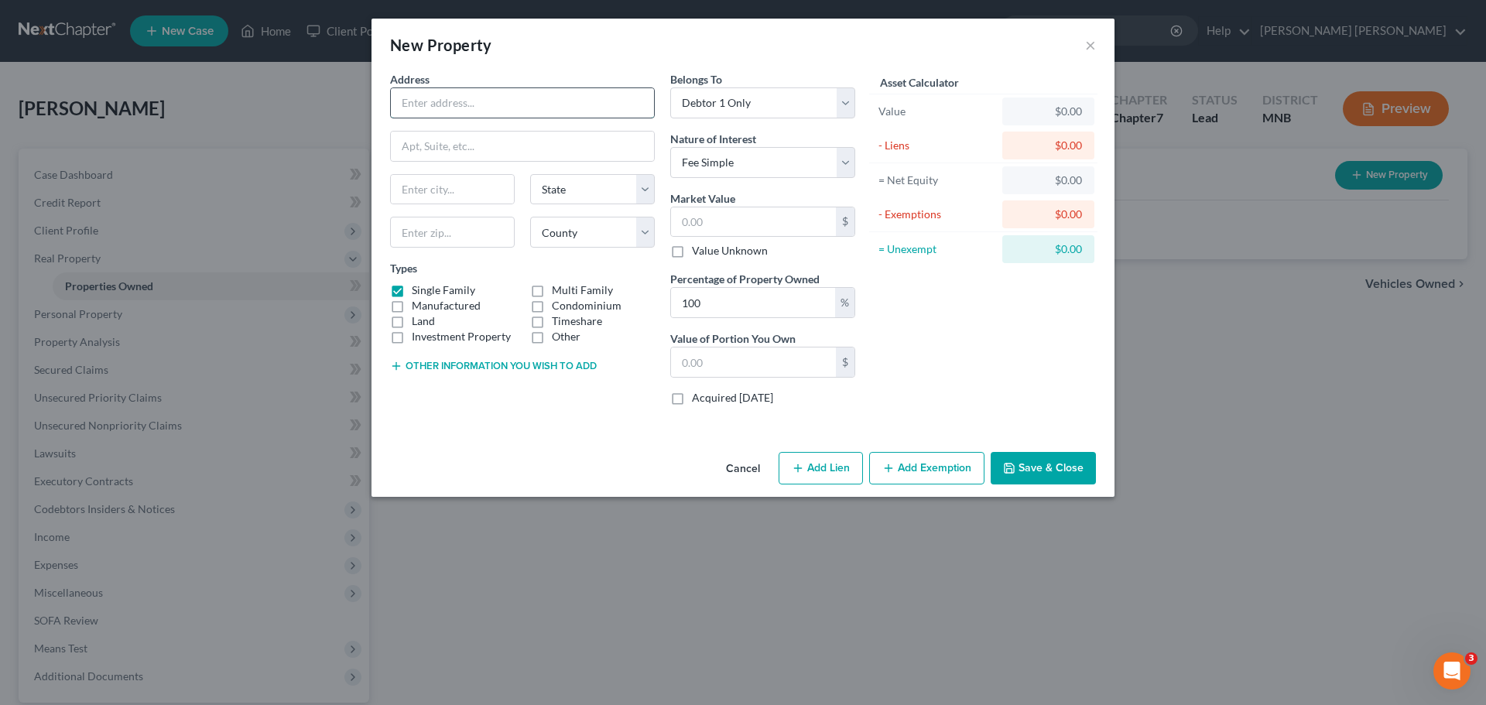
click at [561, 95] on input "text" at bounding box center [522, 102] width 263 height 29
click at [502, 99] on input "text" at bounding box center [522, 102] width 263 height 29
paste input "2855 161st Ave NW"
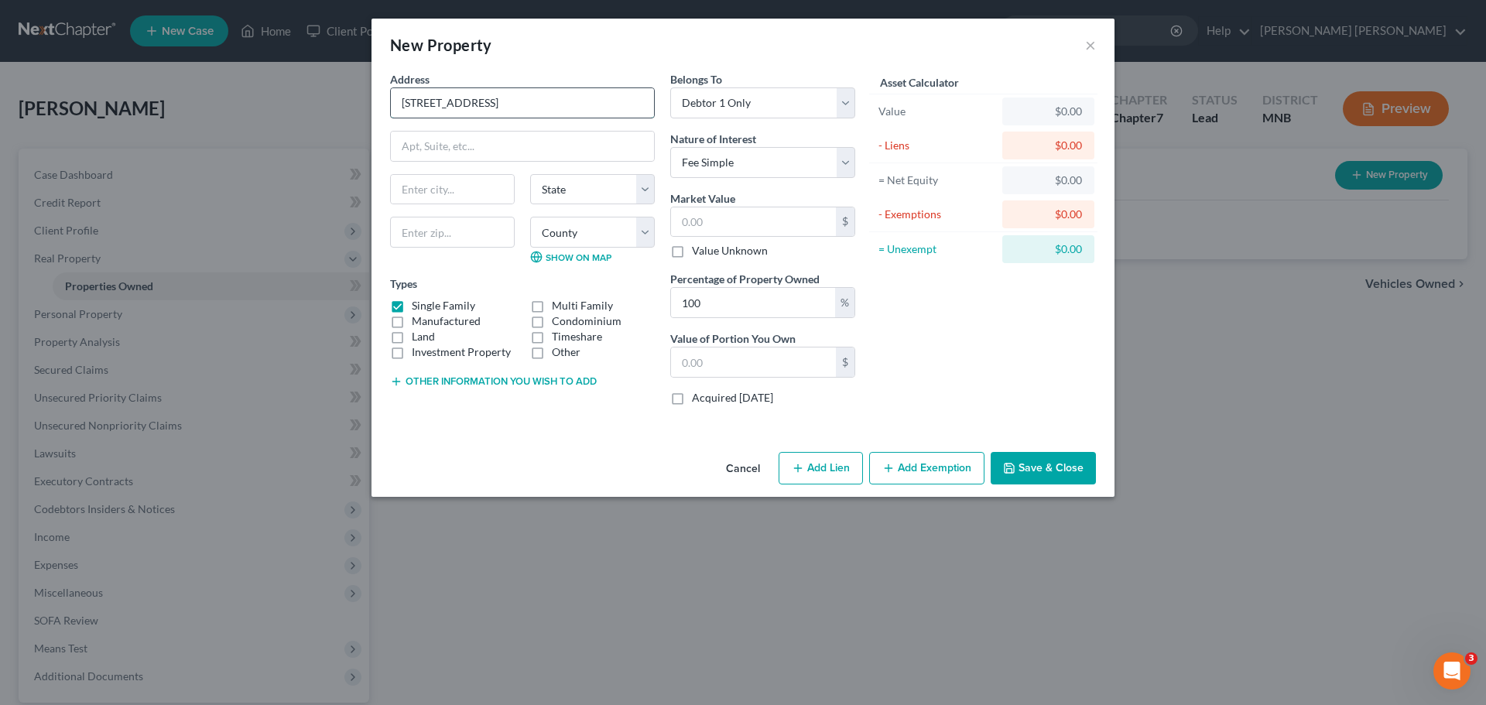
type input "2855 161st Avenue NW"
type input "Andover"
select select "24"
type input "55304"
select select "1"
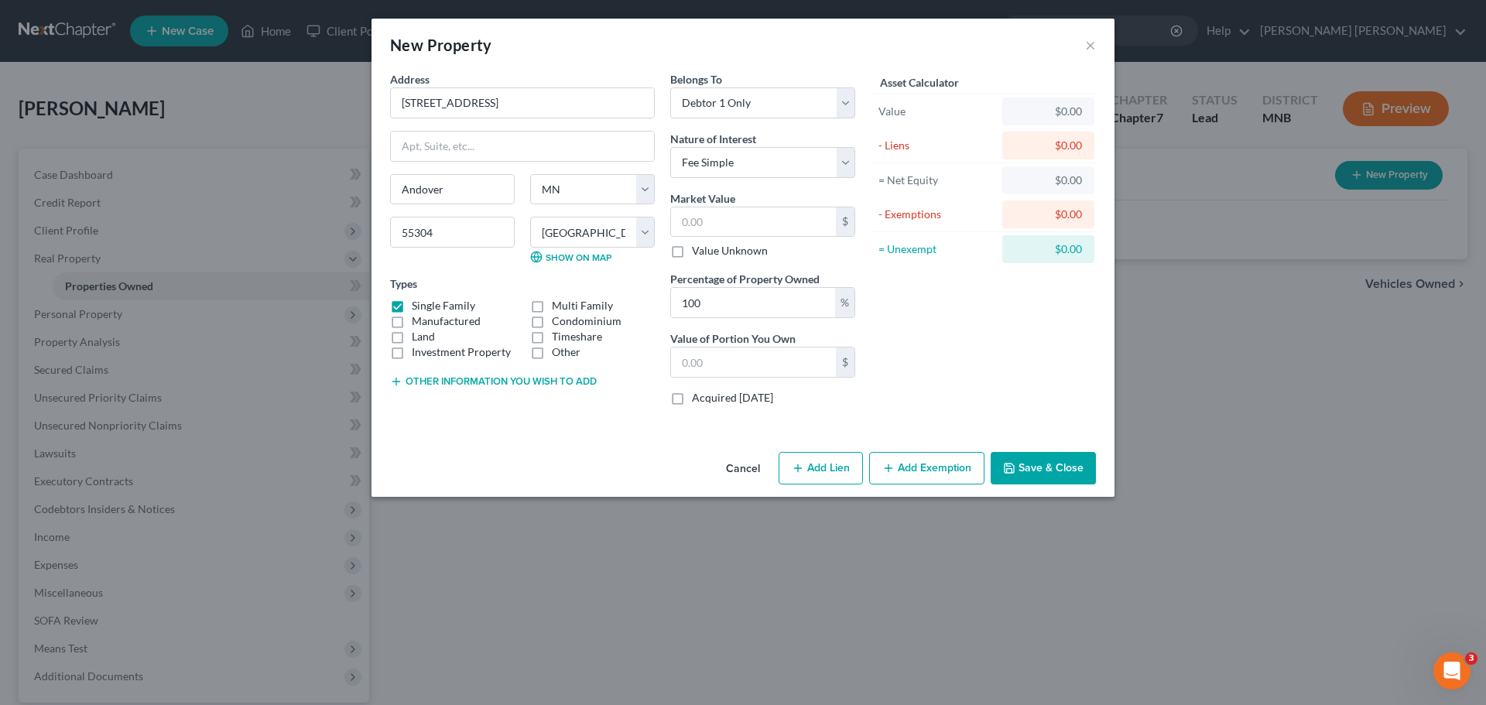
click at [548, 440] on div "Address * 2855 161st Avenue NW Andover State AL AK AR AZ CA CO CT DE DC FL GA G…" at bounding box center [743, 258] width 743 height 375
click at [776, 227] on input "text" at bounding box center [753, 221] width 165 height 29
paste input "816,500"
type input "816,500"
type input "816,500.00"
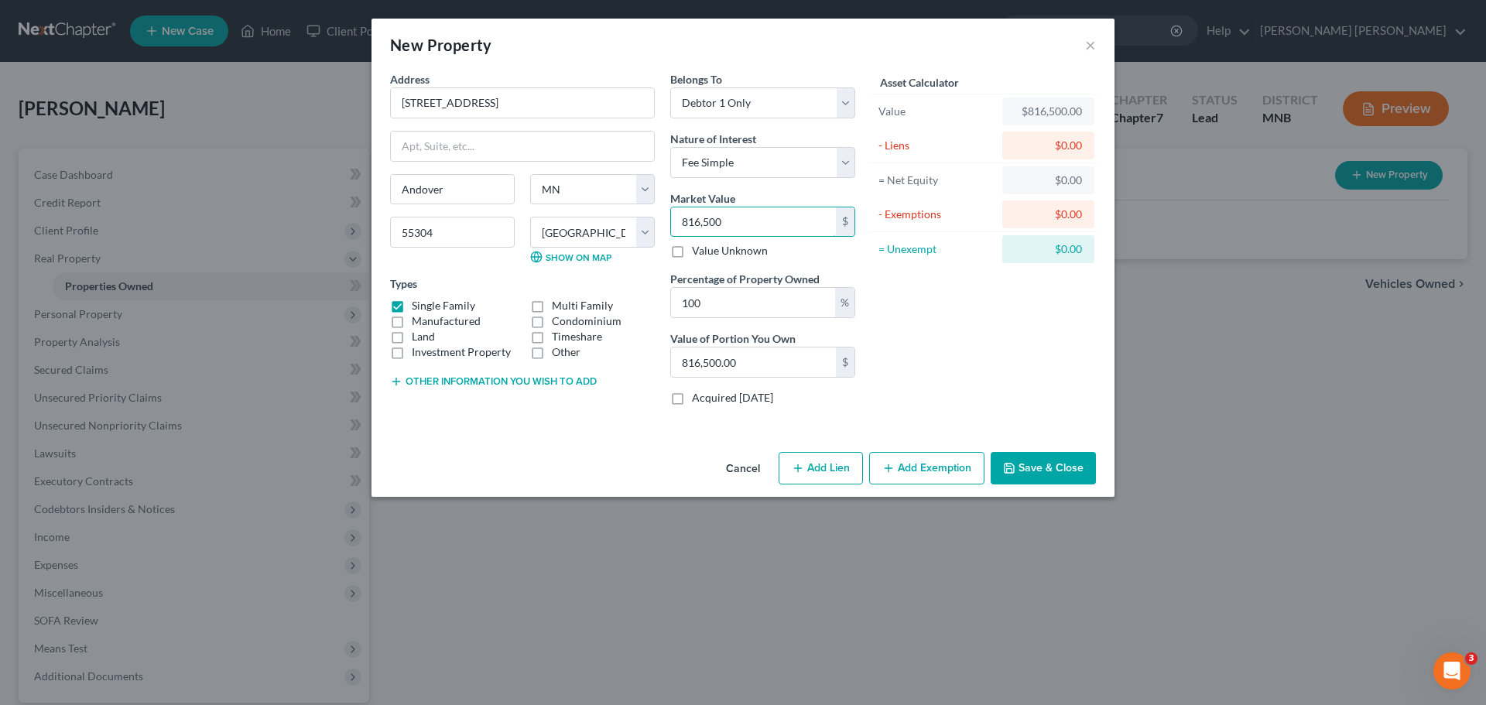
type input "816,500"
click at [1002, 325] on div "Asset Calculator Value $816,500.00 - Liens $0.00 = Net Equity $0.00 - Exemption…" at bounding box center [983, 244] width 241 height 347
click at [951, 337] on div "Asset Calculator Value $816,500.00 - Liens $0.00 = Net Equity $0.00 - Exemption…" at bounding box center [983, 244] width 241 height 347
click at [914, 471] on button "Add Exemption" at bounding box center [926, 468] width 115 height 33
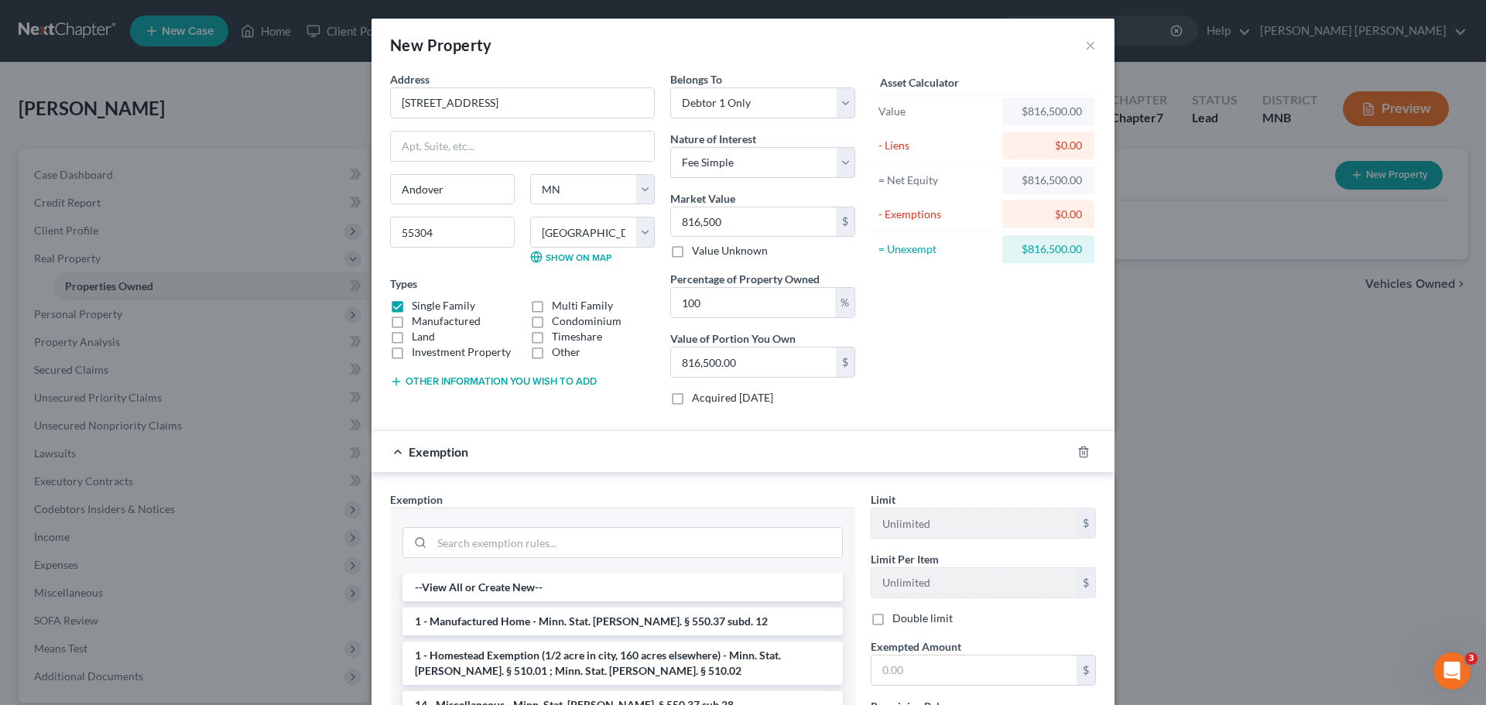
scroll to position [77, 0]
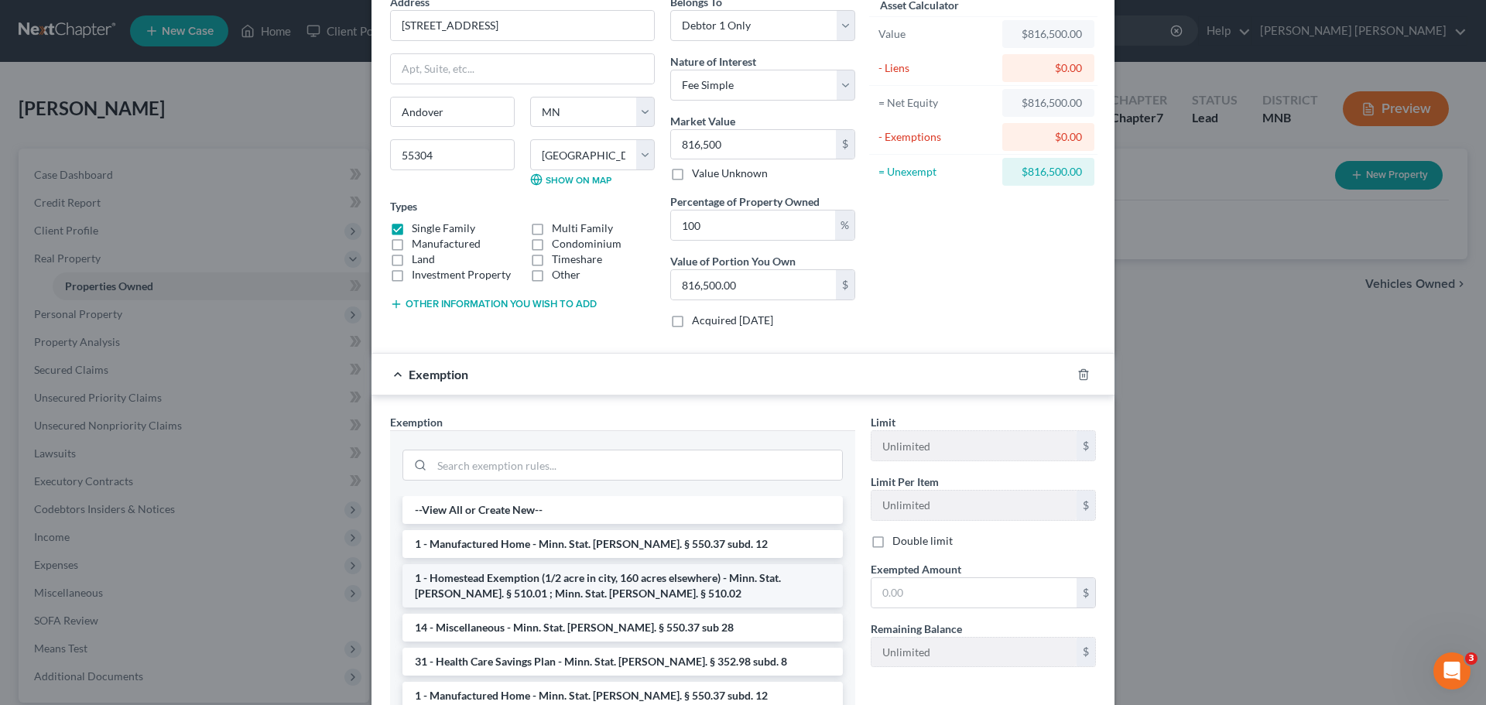
click at [622, 577] on li "1 - Homestead Exemption (1/2 acre in city, 160 acres elsewhere) - Minn. Stat. A…" at bounding box center [622, 585] width 440 height 43
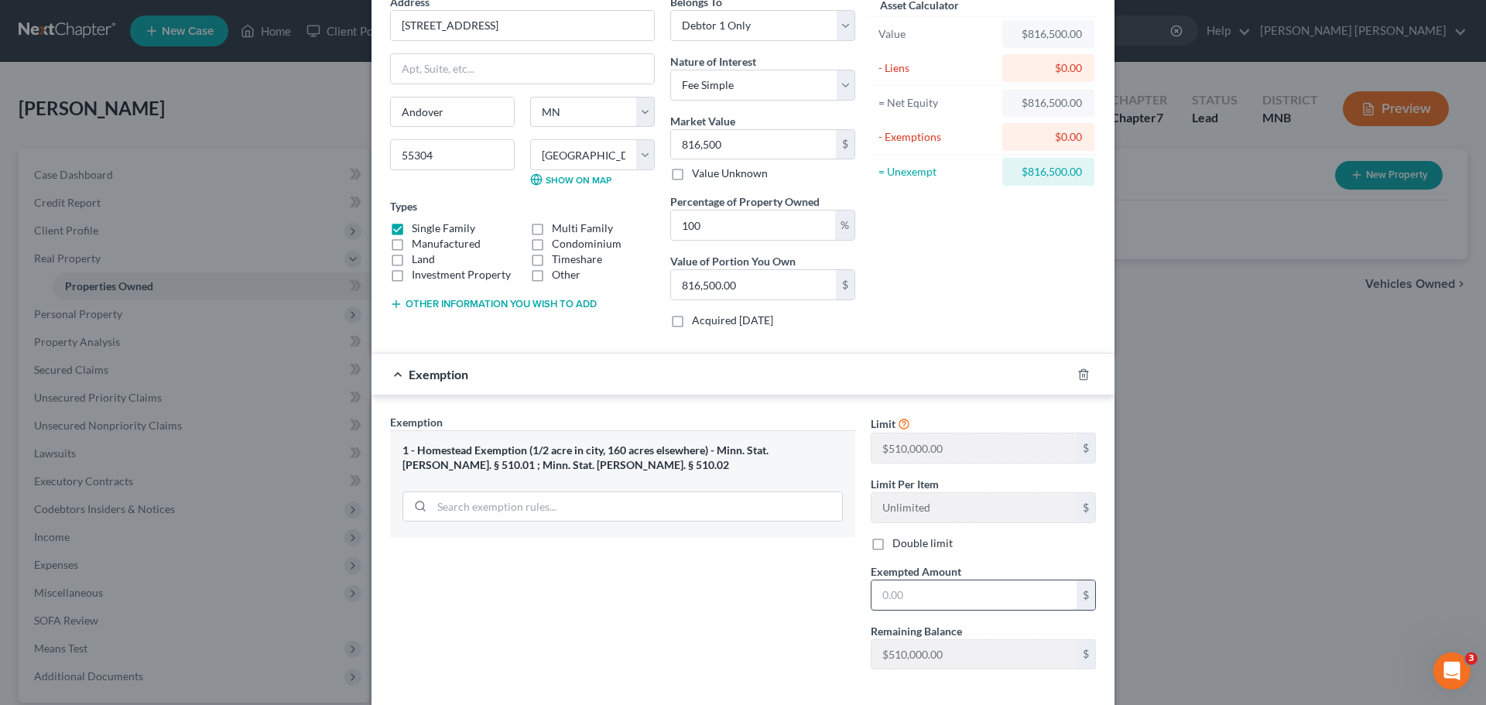
click at [968, 594] on input "text" at bounding box center [974, 595] width 205 height 29
type input "510,000"
click at [602, 614] on div "Exemption Set must be selected for CA. Exemption * 1 - Homestead Exemption (1/2…" at bounding box center [622, 548] width 481 height 268
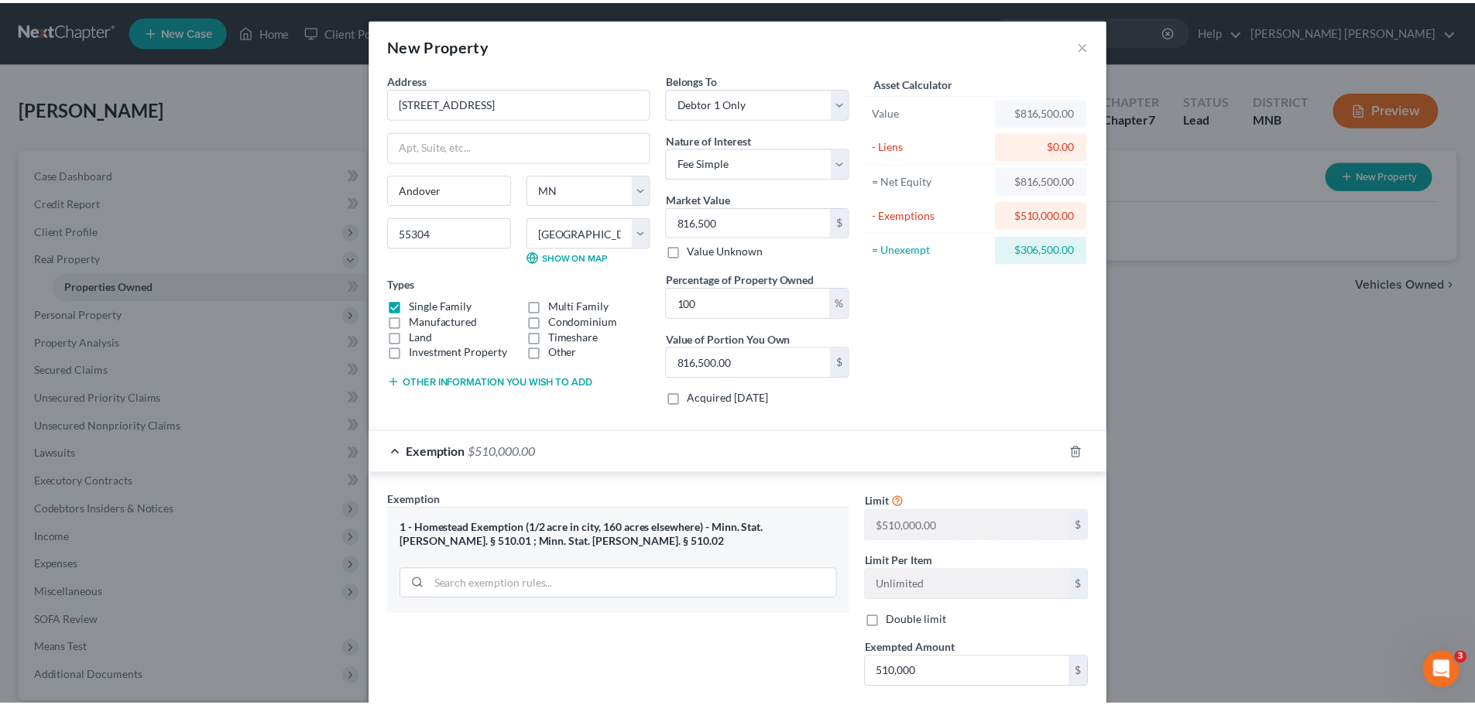
scroll to position [152, 0]
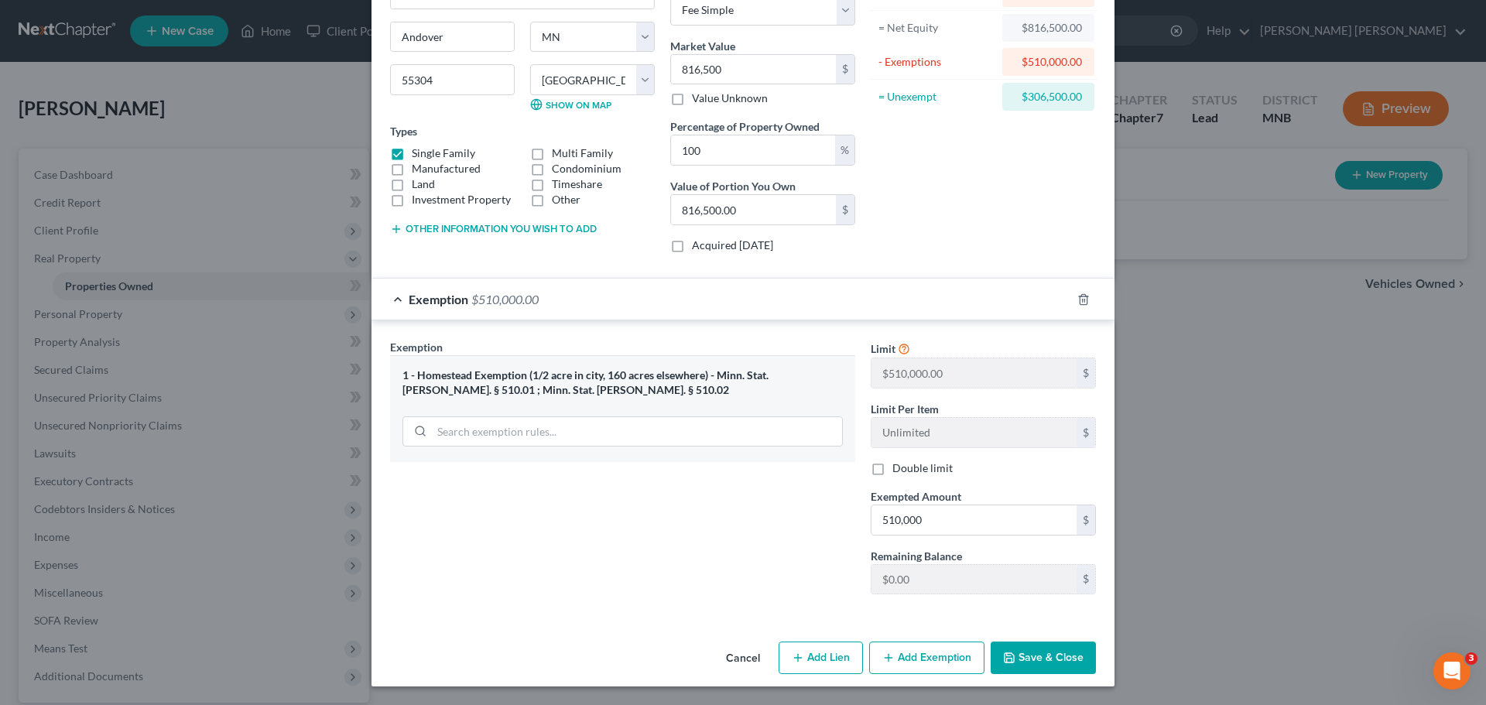
click at [1024, 643] on button "Save & Close" at bounding box center [1043, 658] width 105 height 33
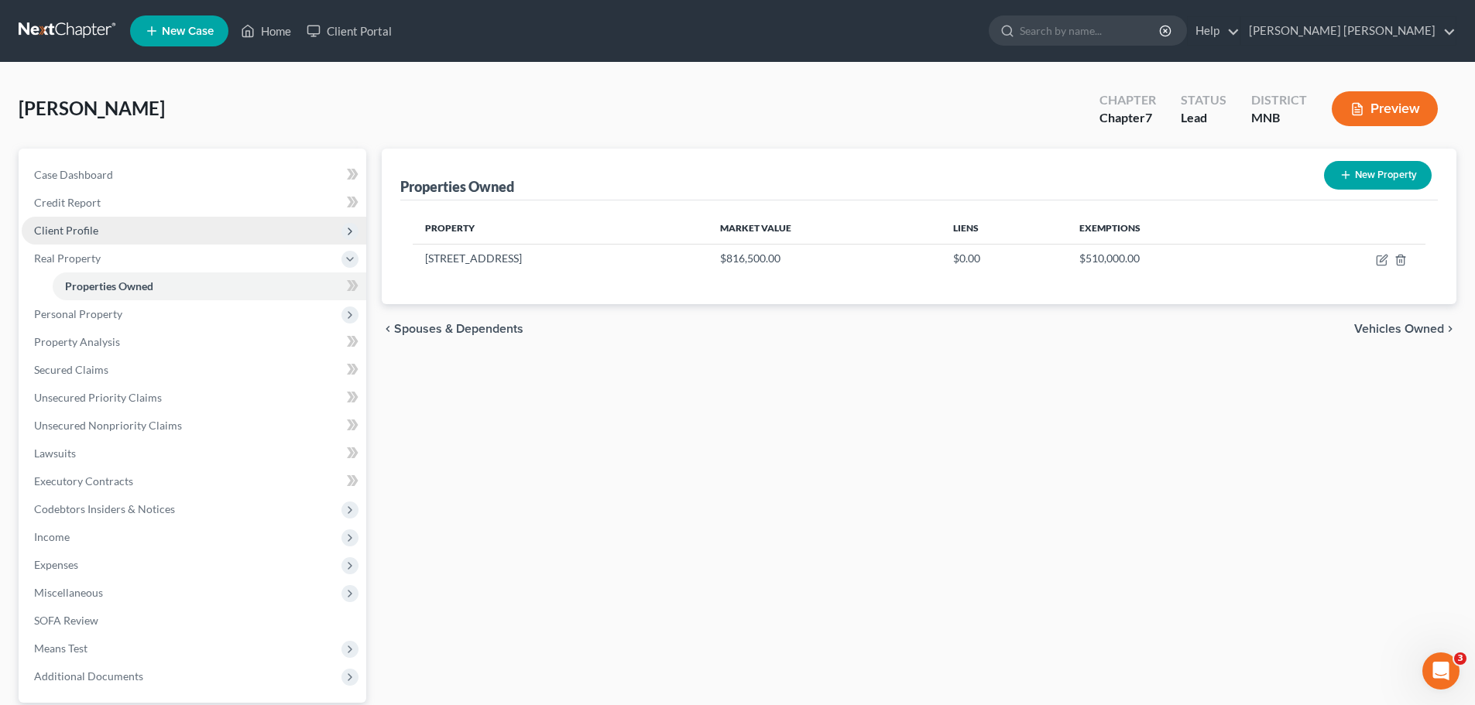
click at [125, 230] on span "Client Profile" at bounding box center [194, 231] width 344 height 28
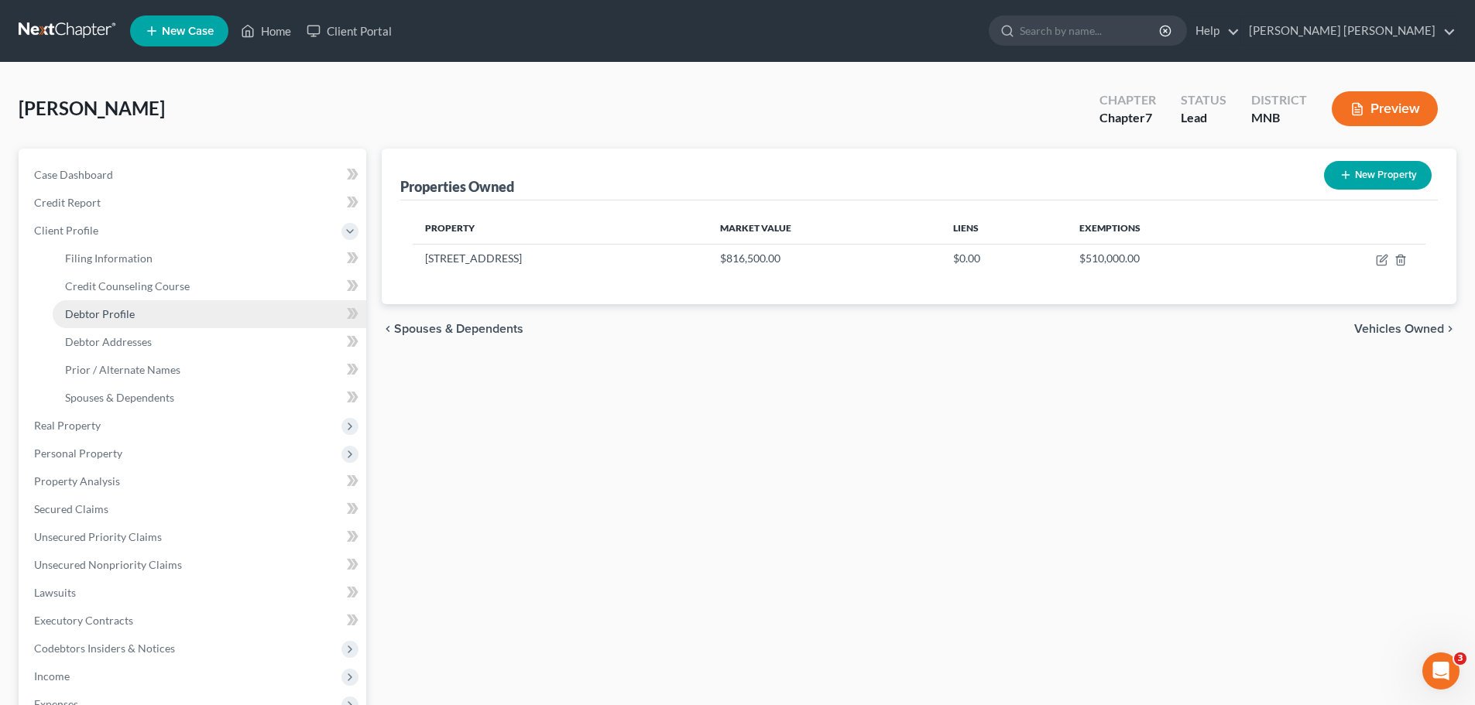
click at [141, 313] on link "Debtor Profile" at bounding box center [209, 314] width 313 height 28
select select "0"
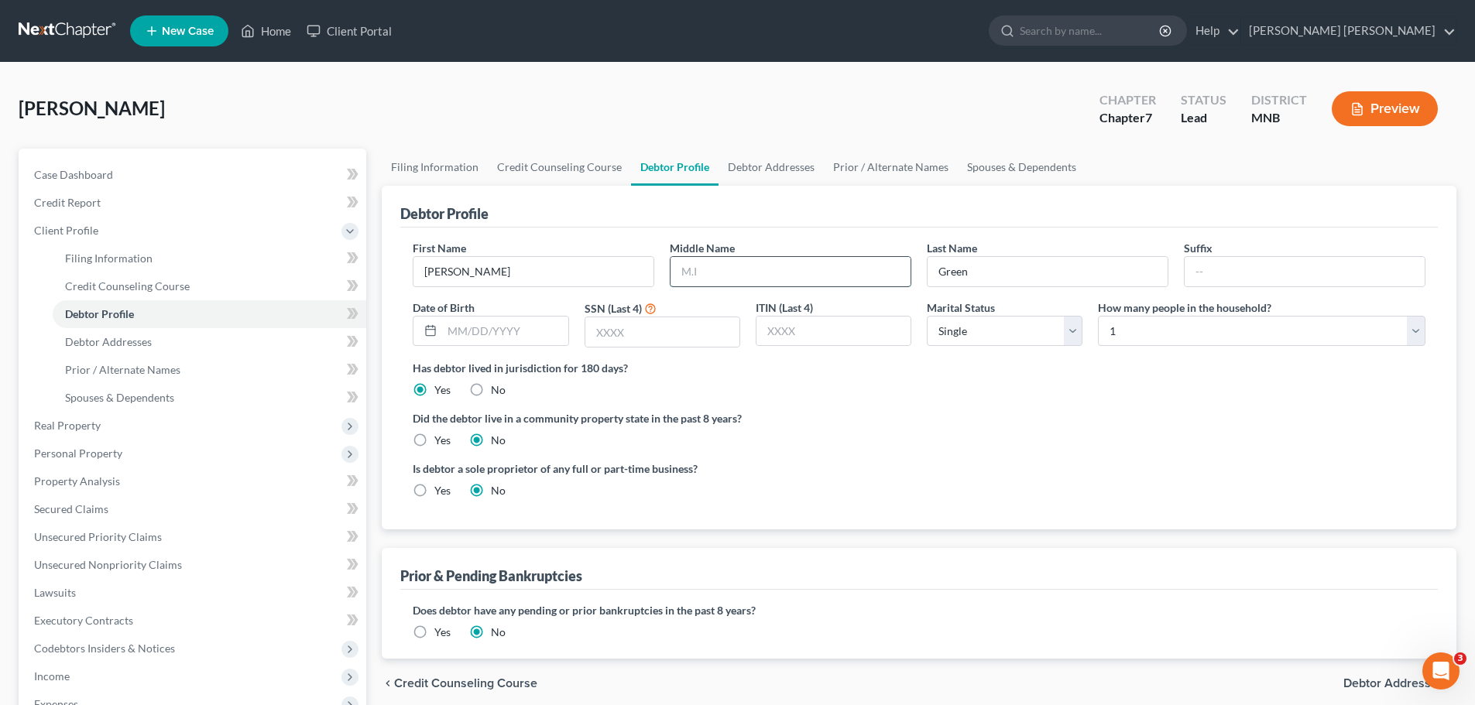
click at [805, 262] on input "text" at bounding box center [790, 271] width 240 height 29
click at [1296, 265] on input "text" at bounding box center [1304, 271] width 240 height 29
type input "Jr"
click at [984, 464] on div "Is debtor a sole proprietor of any full or part-time business? Yes No" at bounding box center [919, 486] width 1028 height 50
click at [100, 424] on span "Real Property" at bounding box center [194, 426] width 344 height 28
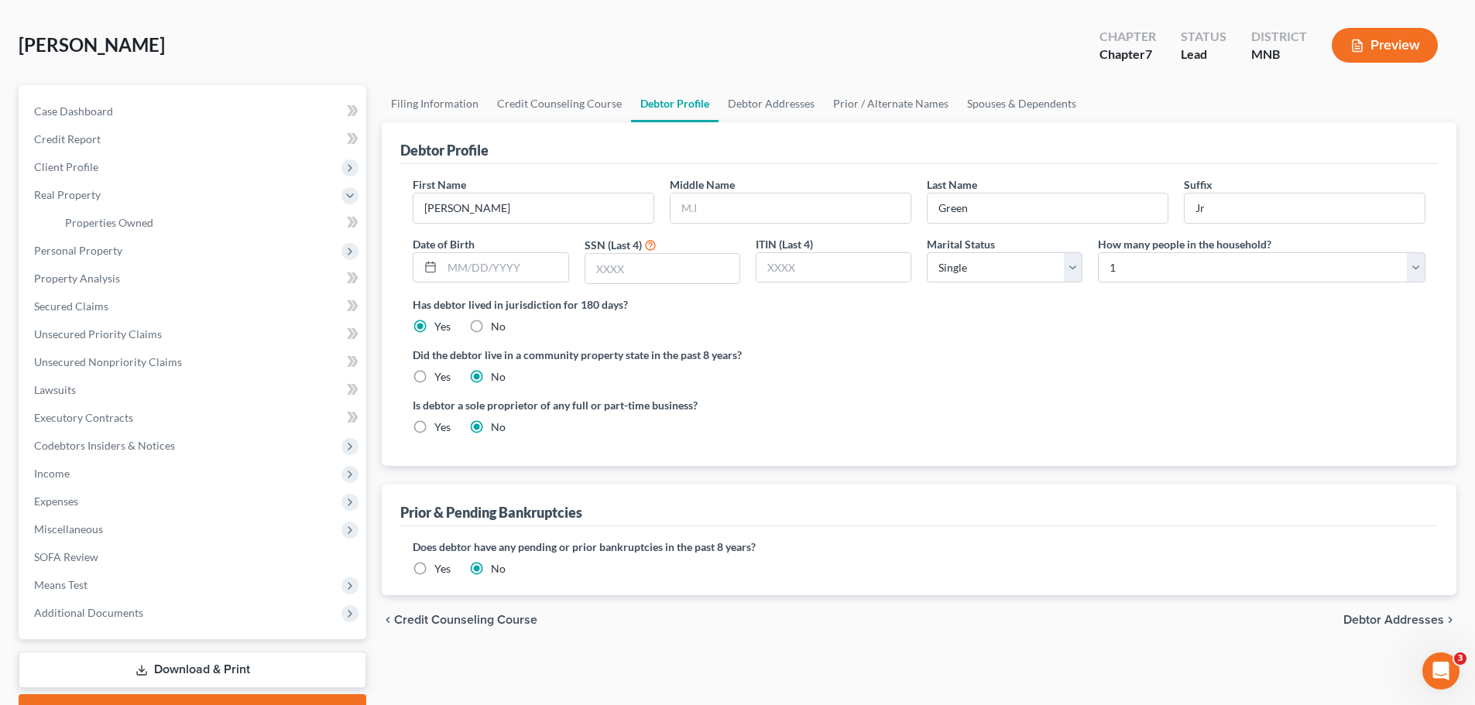
scroll to position [146, 0]
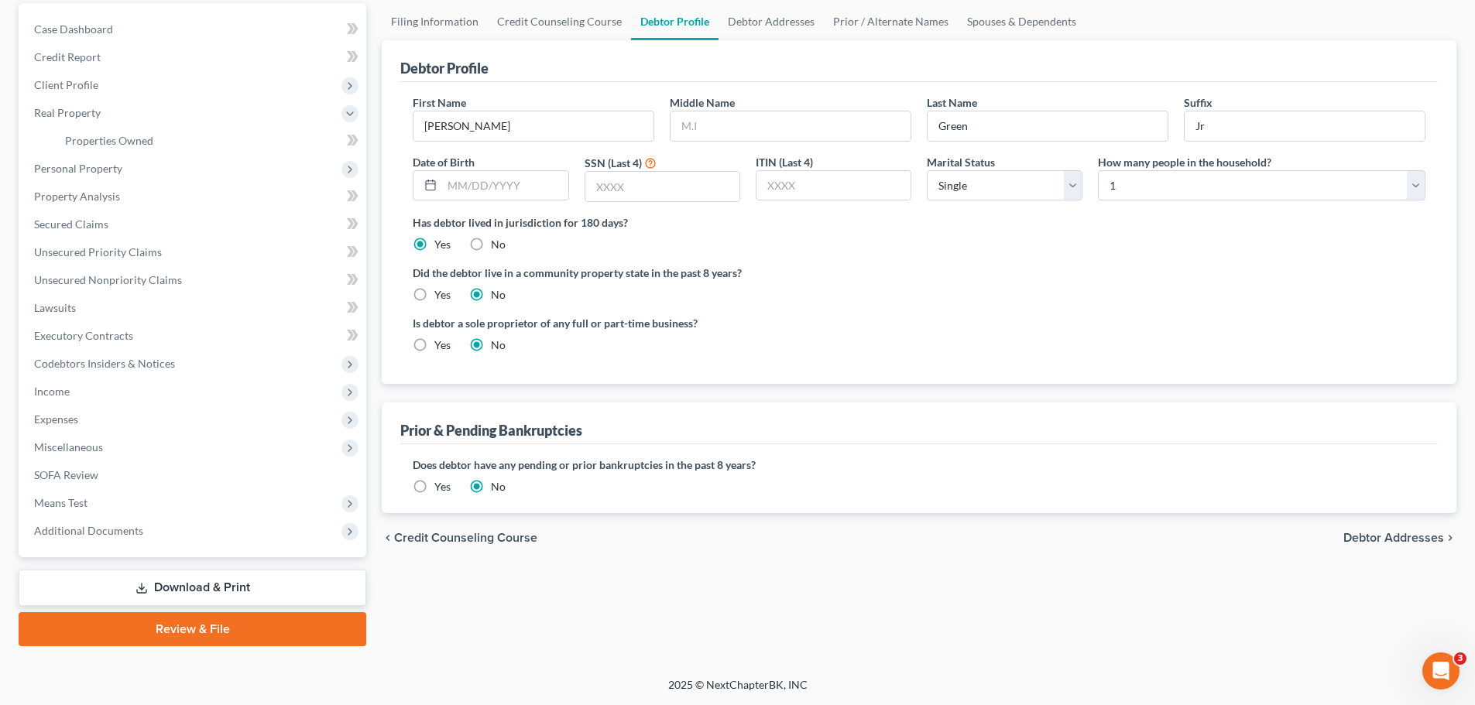
click at [801, 570] on div "Filing Information Credit Counseling Course Debtor Profile Debtor Addresses Pri…" at bounding box center [919, 324] width 1090 height 643
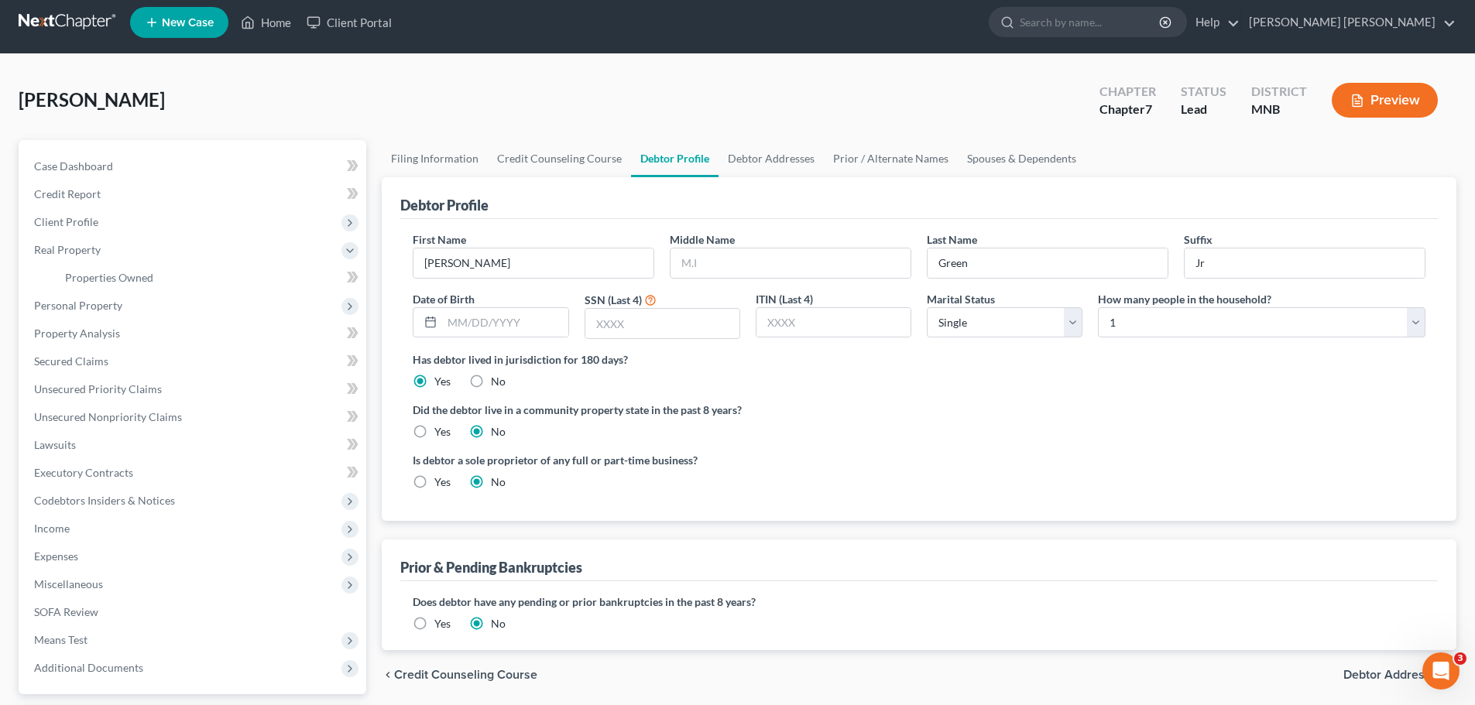
scroll to position [0, 0]
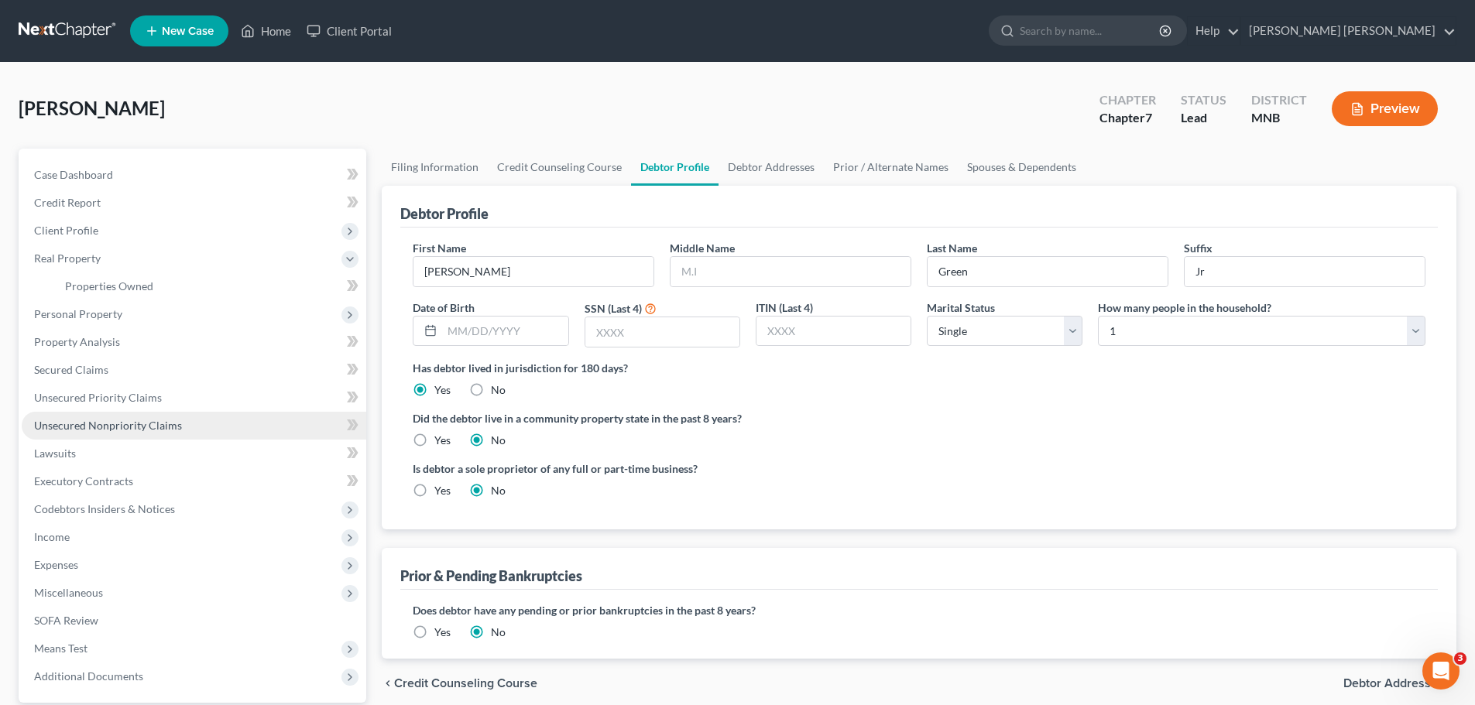
click at [147, 429] on span "Unsecured Nonpriority Claims" at bounding box center [108, 425] width 148 height 13
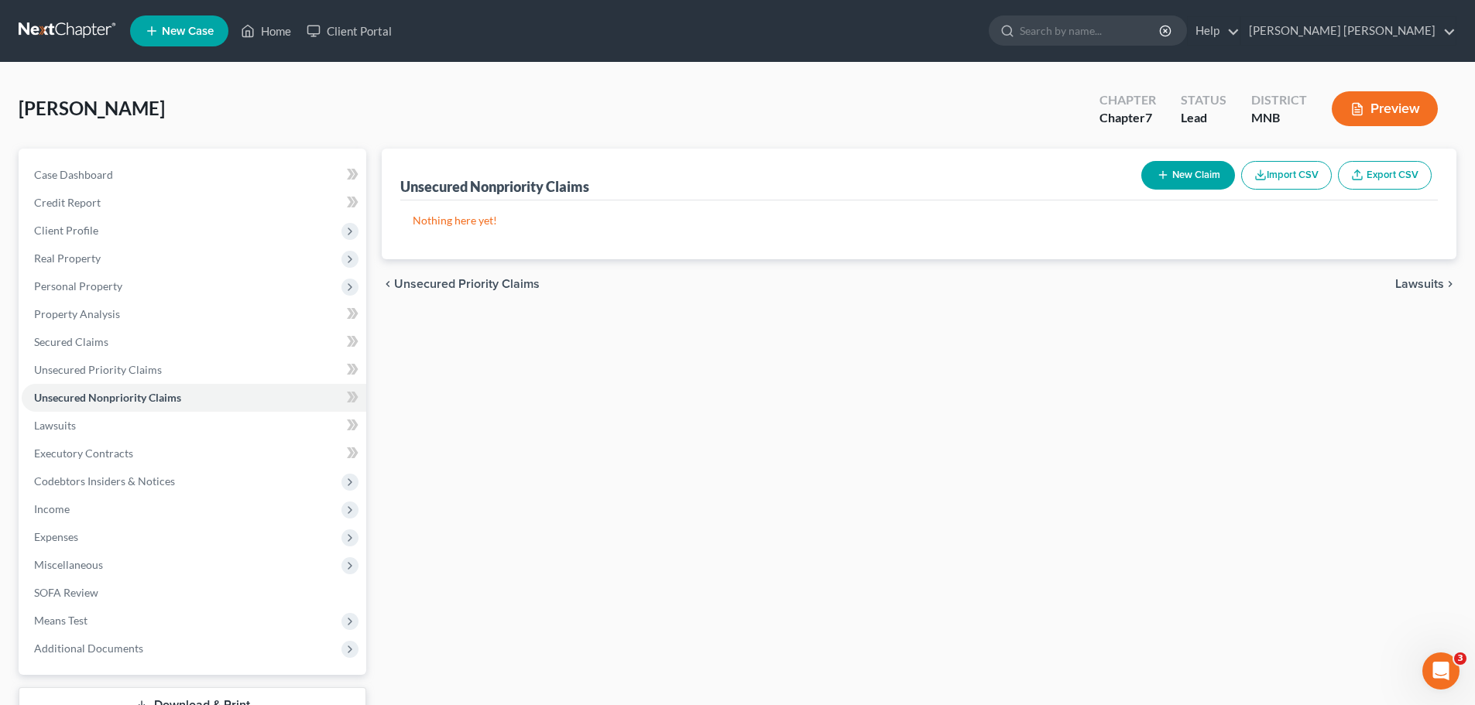
click at [1207, 169] on button "New Claim" at bounding box center [1188, 175] width 94 height 29
select select "0"
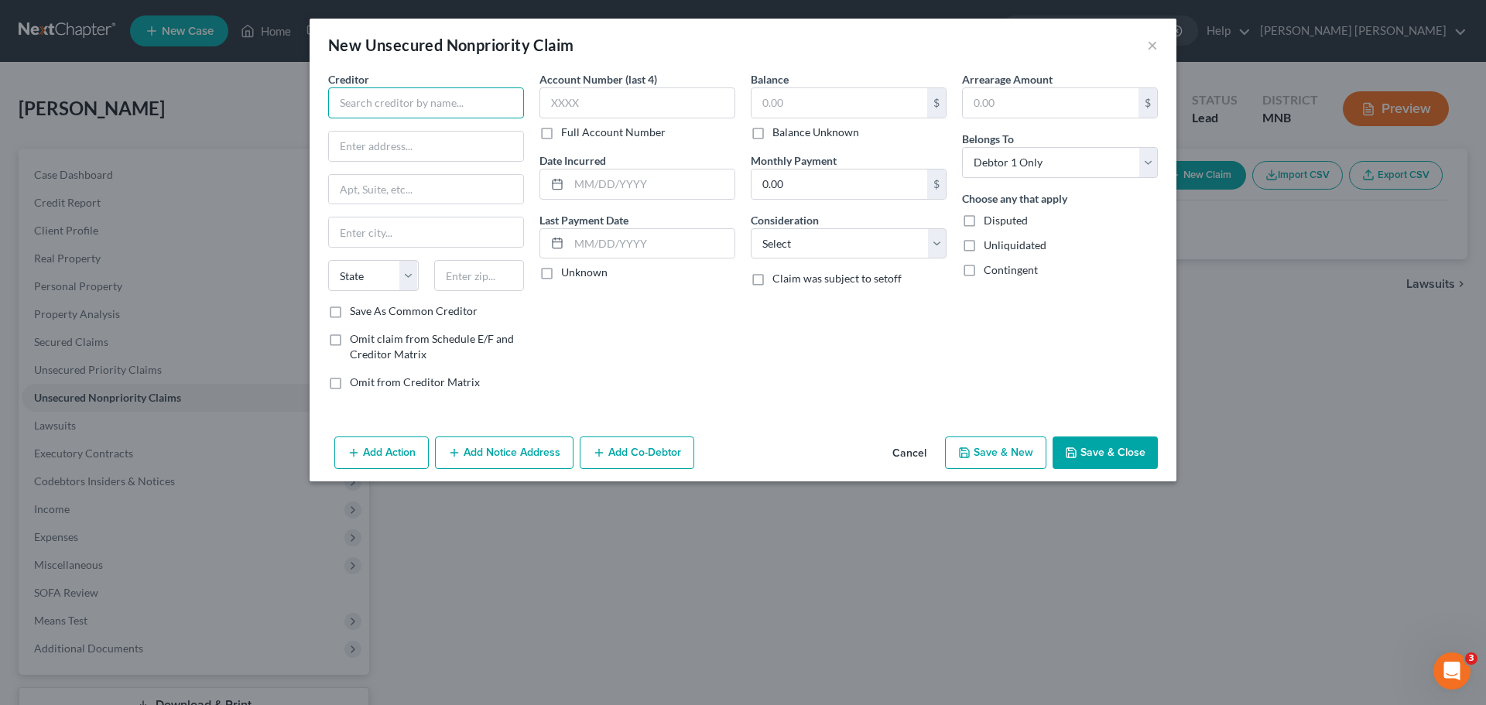
click at [406, 99] on input "text" at bounding box center [426, 102] width 196 height 31
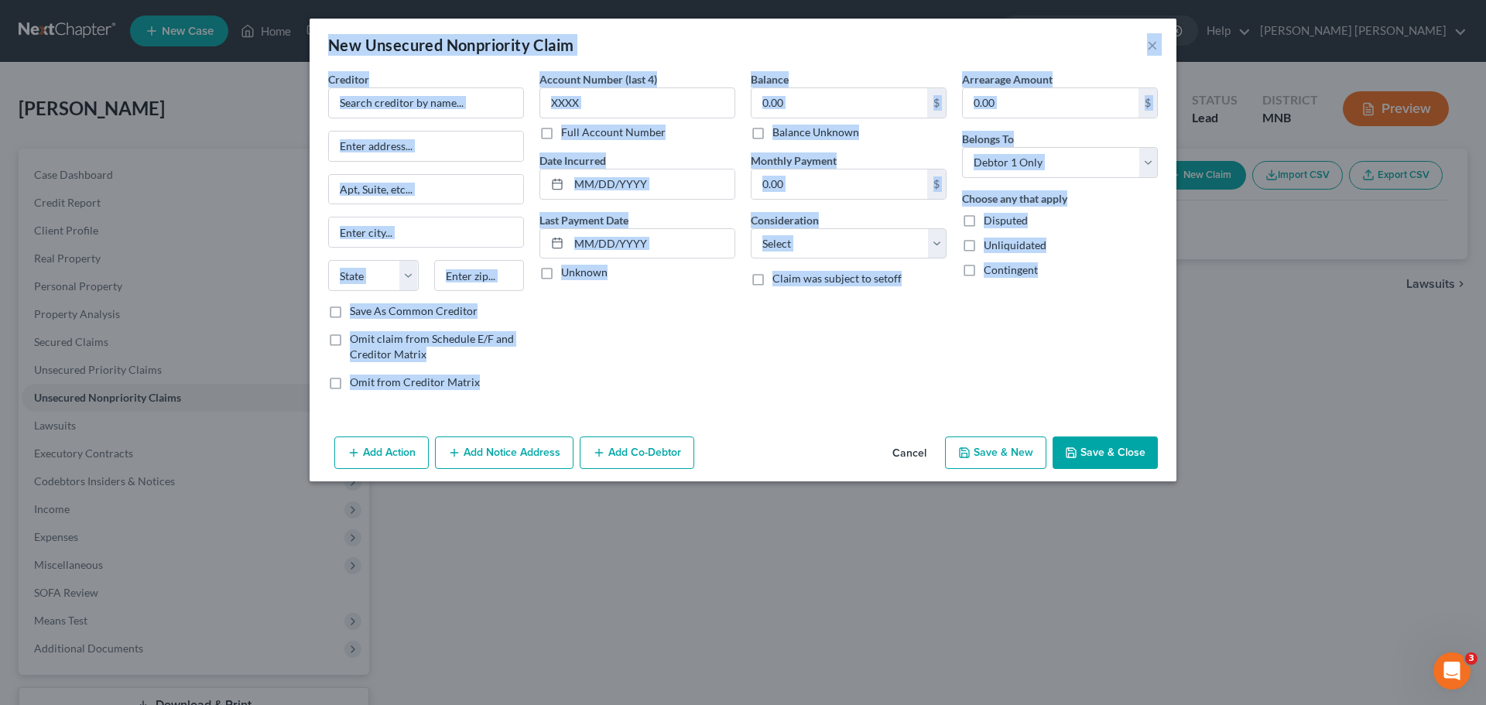
drag, startPoint x: 1066, startPoint y: 390, endPoint x: 291, endPoint y: 46, distance: 847.9
click at [291, 46] on div "New Unsecured Nonpriority Claim × Creditor * State AL AK AR AZ CA CO CT DE DC F…" at bounding box center [743, 352] width 1486 height 705
copy div "New Unsecured Nonpriority Claim × Creditor * State AL AK AR AZ CA CO CT DE DC F…"
click at [825, 390] on div "Balance $ Balance Unknown Balance Undetermined $ Balance Unknown Monthly Paymen…" at bounding box center [848, 236] width 211 height 331
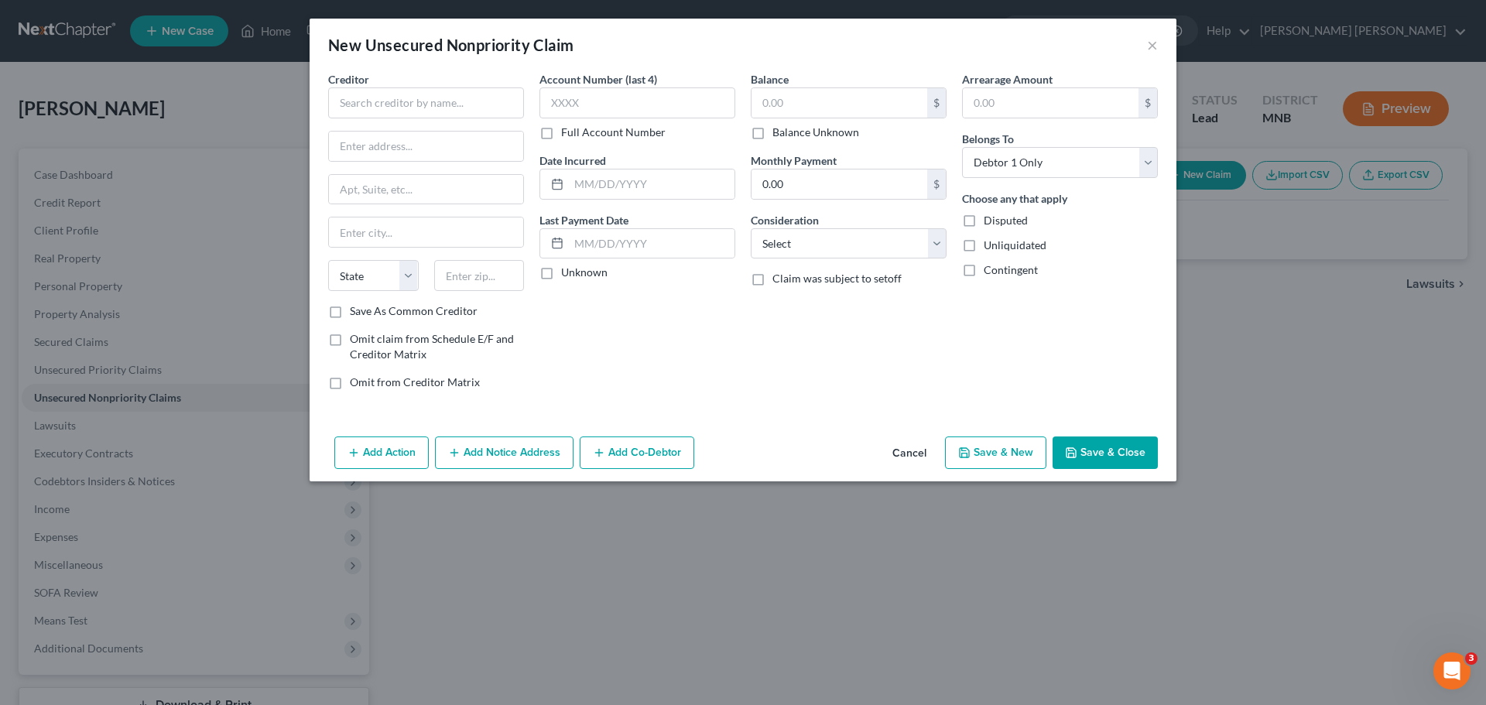
click at [772, 135] on label "Balance Unknown" at bounding box center [815, 132] width 87 height 15
click at [779, 135] on input "Balance Unknown" at bounding box center [784, 130] width 10 height 10
checkbox input "true"
type input "0.00"
click at [772, 135] on label "Balance Unknown" at bounding box center [815, 132] width 87 height 15
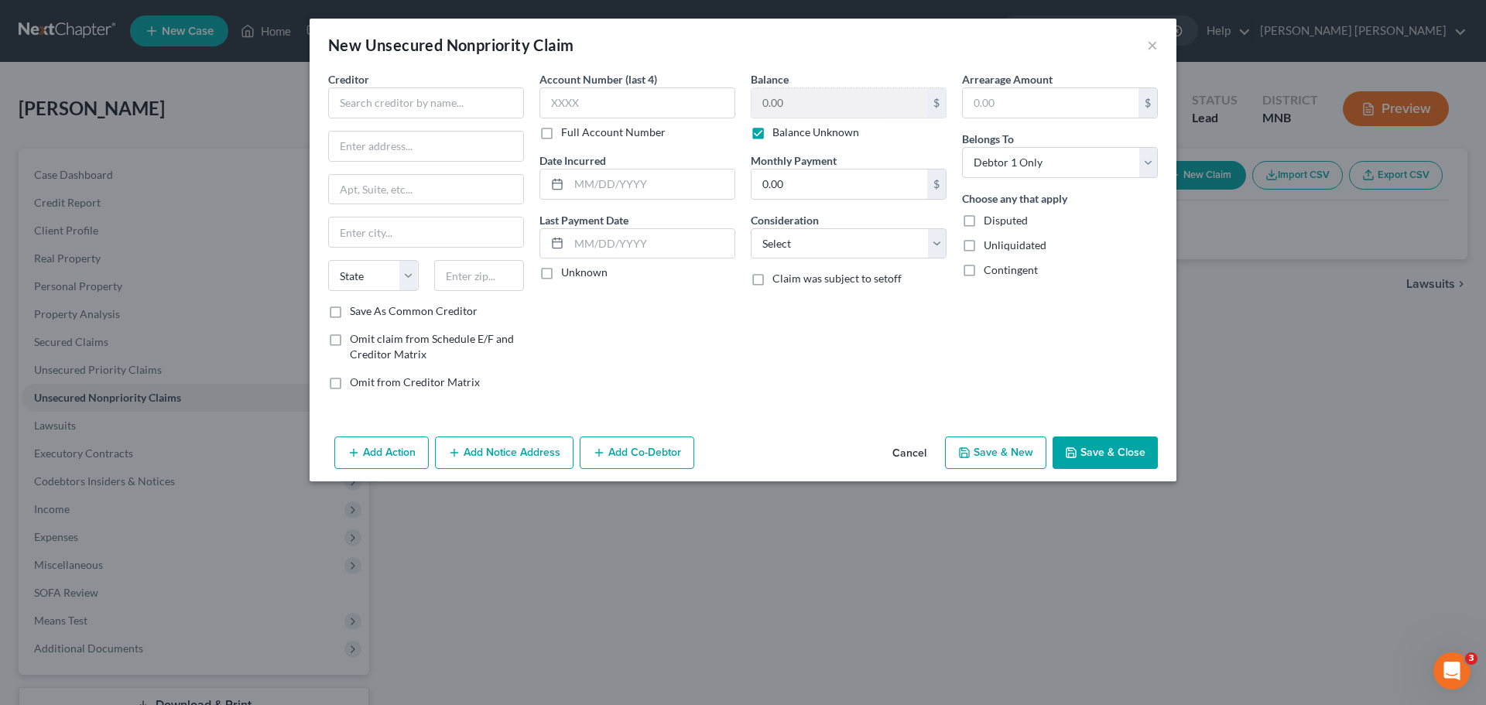
click at [779, 135] on input "Balance Unknown" at bounding box center [784, 130] width 10 height 10
checkbox input "false"
click at [799, 409] on div "Creditor * State AL AK AR AZ CA CO CT DE DC FL GA GU HI ID IL IN IA KS KY LA ME…" at bounding box center [743, 250] width 867 height 359
click at [984, 216] on label "Disputed" at bounding box center [1006, 220] width 44 height 15
click at [990, 216] on input "Disputed" at bounding box center [995, 218] width 10 height 10
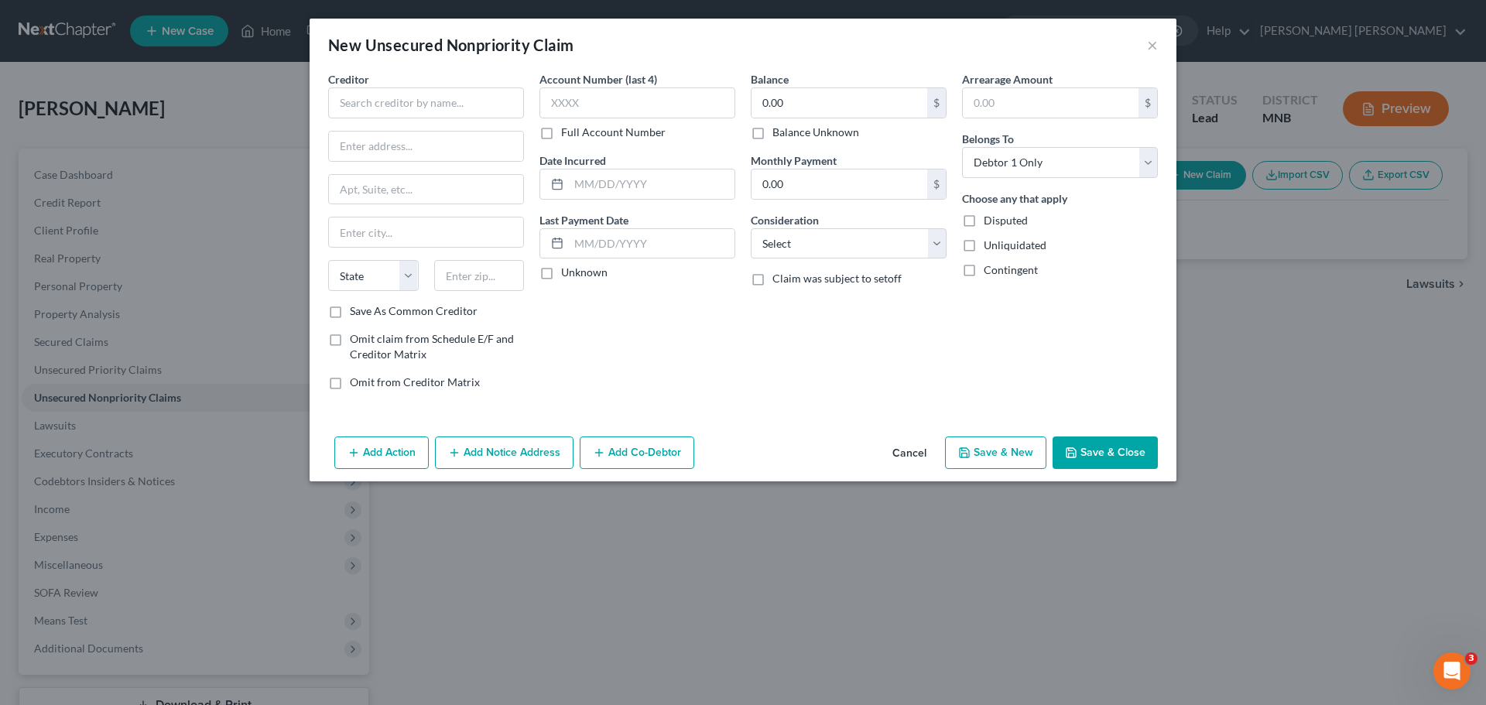
checkbox input "true"
click at [978, 381] on div "Arrearage Amount $ Belongs To * Select Debtor 1 Only Debtor 2 Only Debtor 1 And…" at bounding box center [1059, 236] width 211 height 331
click at [399, 106] on input "text" at bounding box center [426, 102] width 196 height 31
paste input "Renee Hogendorf"
click at [467, 104] on input "Renee Hogendorf" at bounding box center [426, 102] width 196 height 31
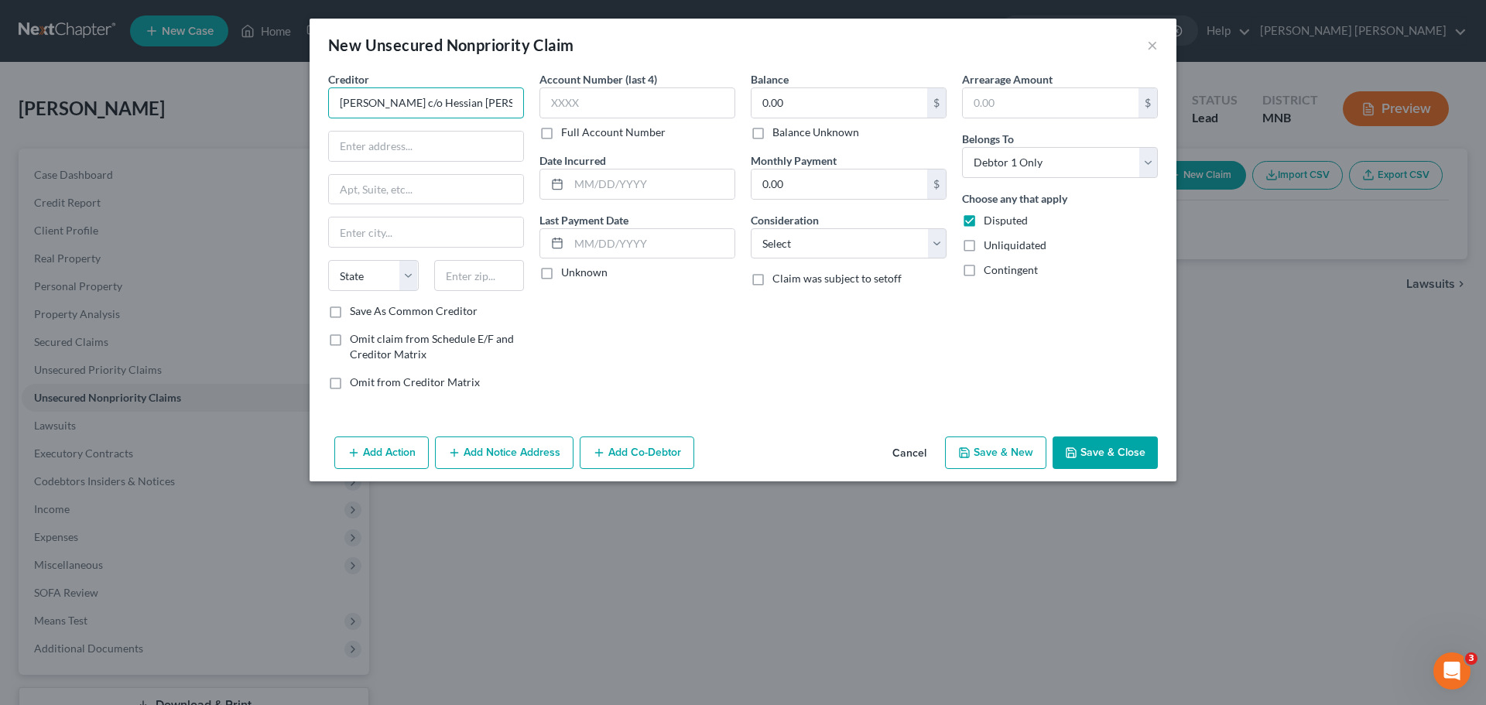
click at [474, 98] on input "Renee Hogendorf c/o Hessian McKasy" at bounding box center [426, 102] width 196 height 31
drag, startPoint x: 444, startPoint y: 104, endPoint x: 608, endPoint y: 110, distance: 165.0
click at [608, 110] on div "Creditor * Renee Hogendorf c/o Hessian McKasy State AL AK AR AZ CA CO CT DE DC …" at bounding box center [742, 236] width 845 height 331
paste input "& McKasy, P.A."
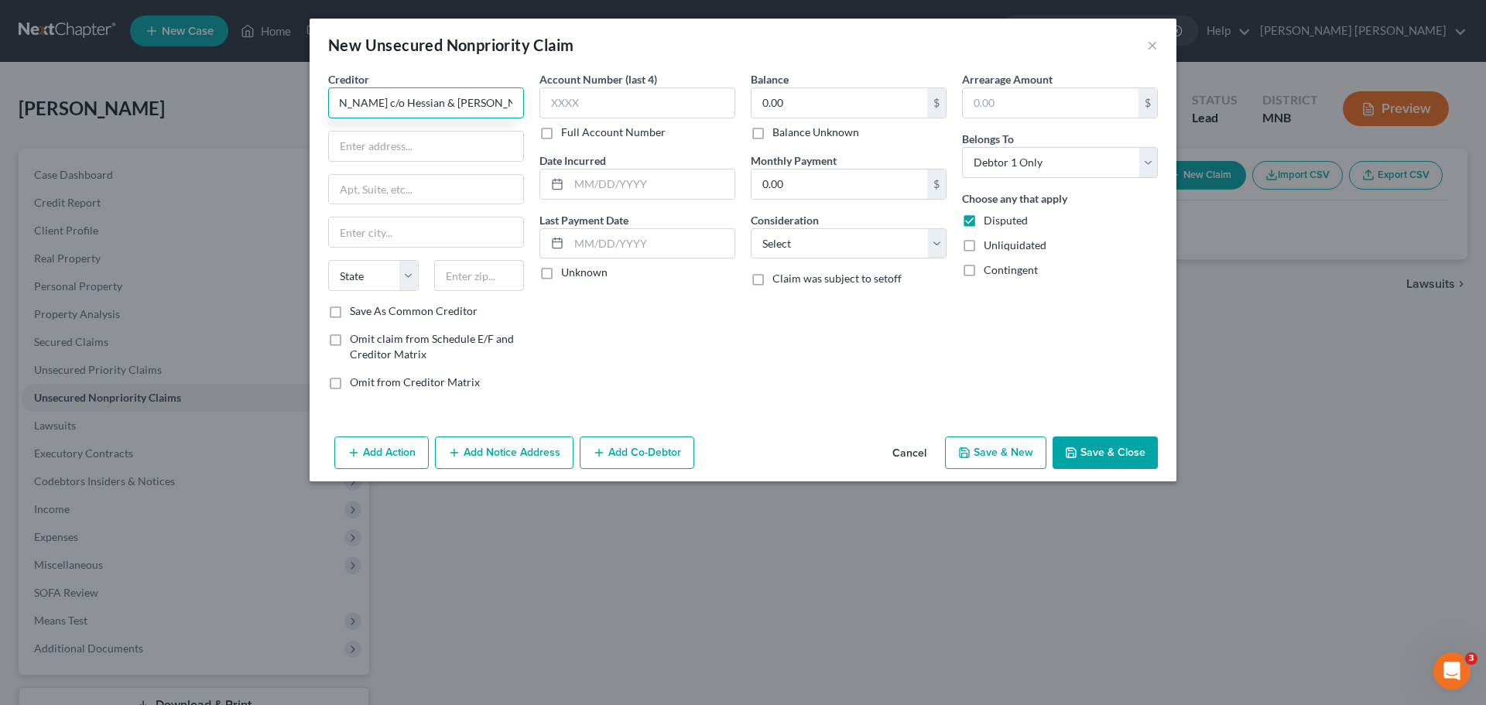
type input "Renee Hogendorf c/o Hessian & McKasy, P.A."
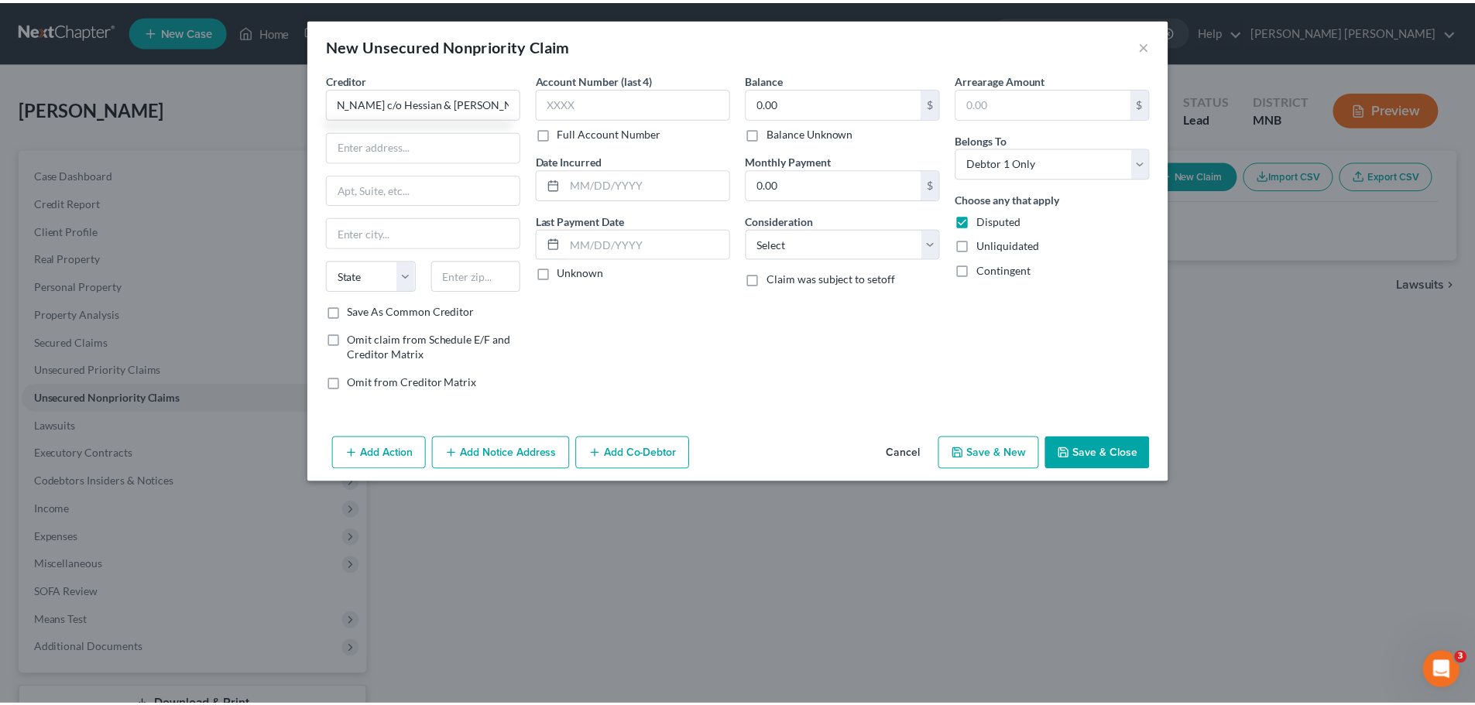
scroll to position [0, 0]
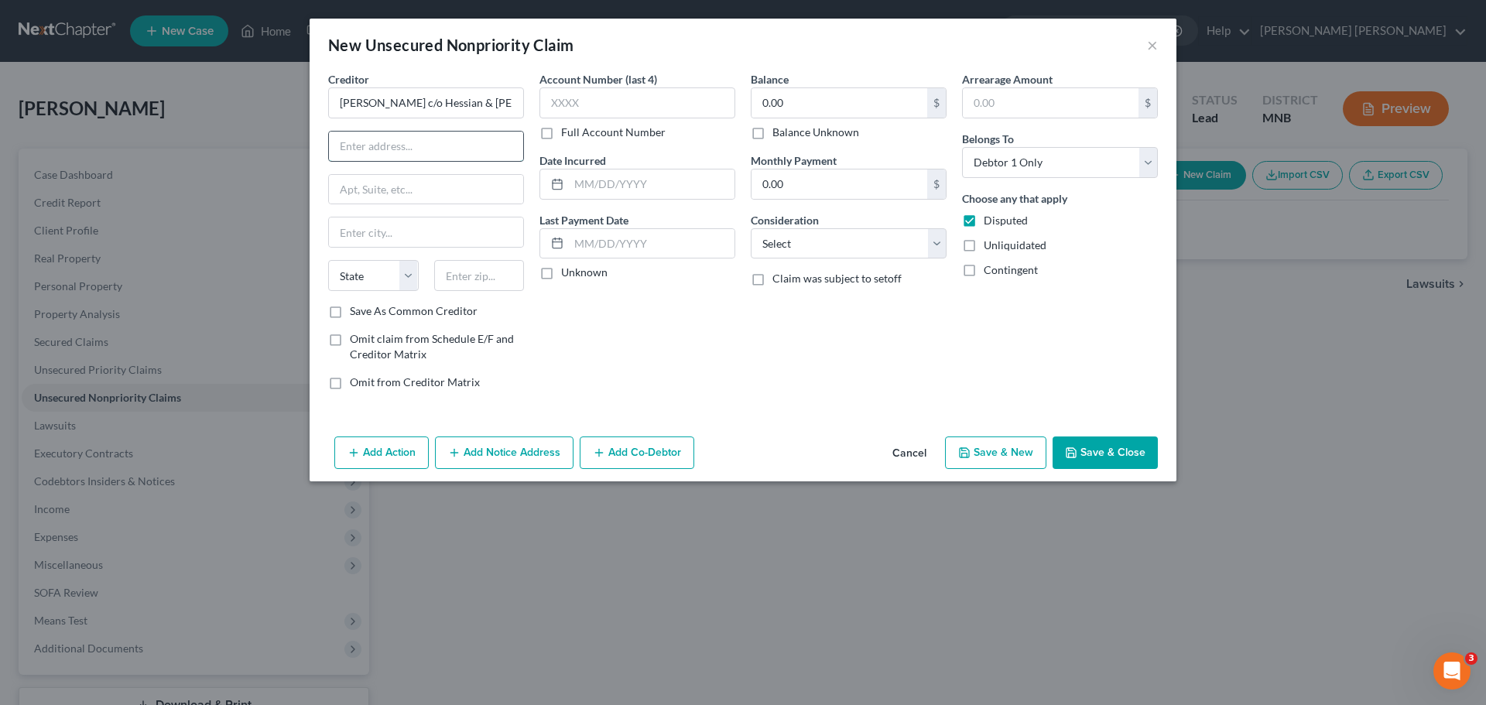
click at [447, 152] on input "text" at bounding box center [426, 146] width 194 height 29
paste input "60 South 6th St"
type input "60 South 6th Street"
type input "Suite 3700"
type input "Minneapolis"
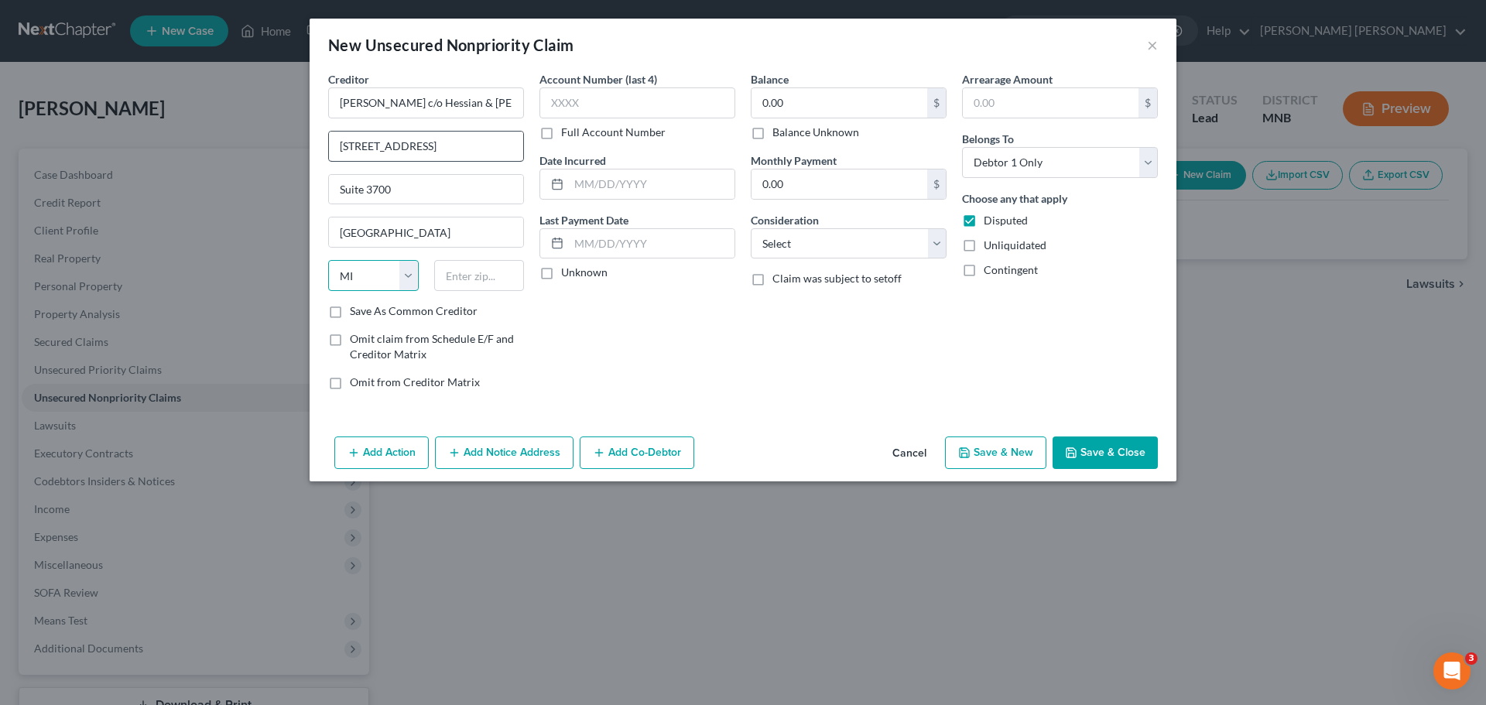
select select "24"
type input "55402"
click at [677, 399] on div "Account Number (last 4) Full Account Number Date Incurred Last Payment Date Unk…" at bounding box center [637, 236] width 211 height 331
click at [661, 180] on input "text" at bounding box center [652, 184] width 166 height 29
click at [892, 341] on div "Balance 0.00 $ Balance Unknown Balance Undetermined 0.00 $ Balance Unknown Mont…" at bounding box center [848, 236] width 211 height 331
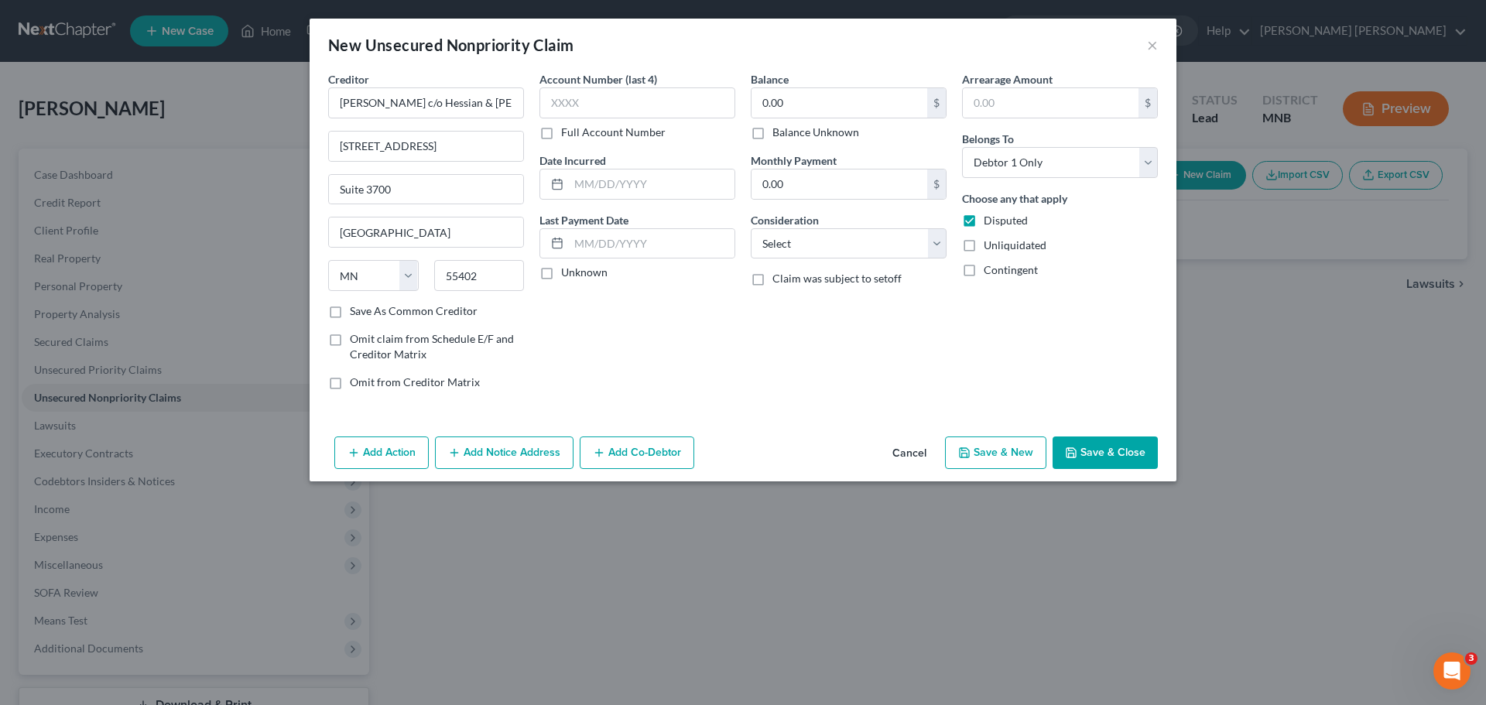
click at [740, 374] on div "Account Number (last 4) Full Account Number Date Incurred Last Payment Date Unk…" at bounding box center [637, 236] width 211 height 331
click at [1121, 450] on button "Save & Close" at bounding box center [1105, 453] width 105 height 33
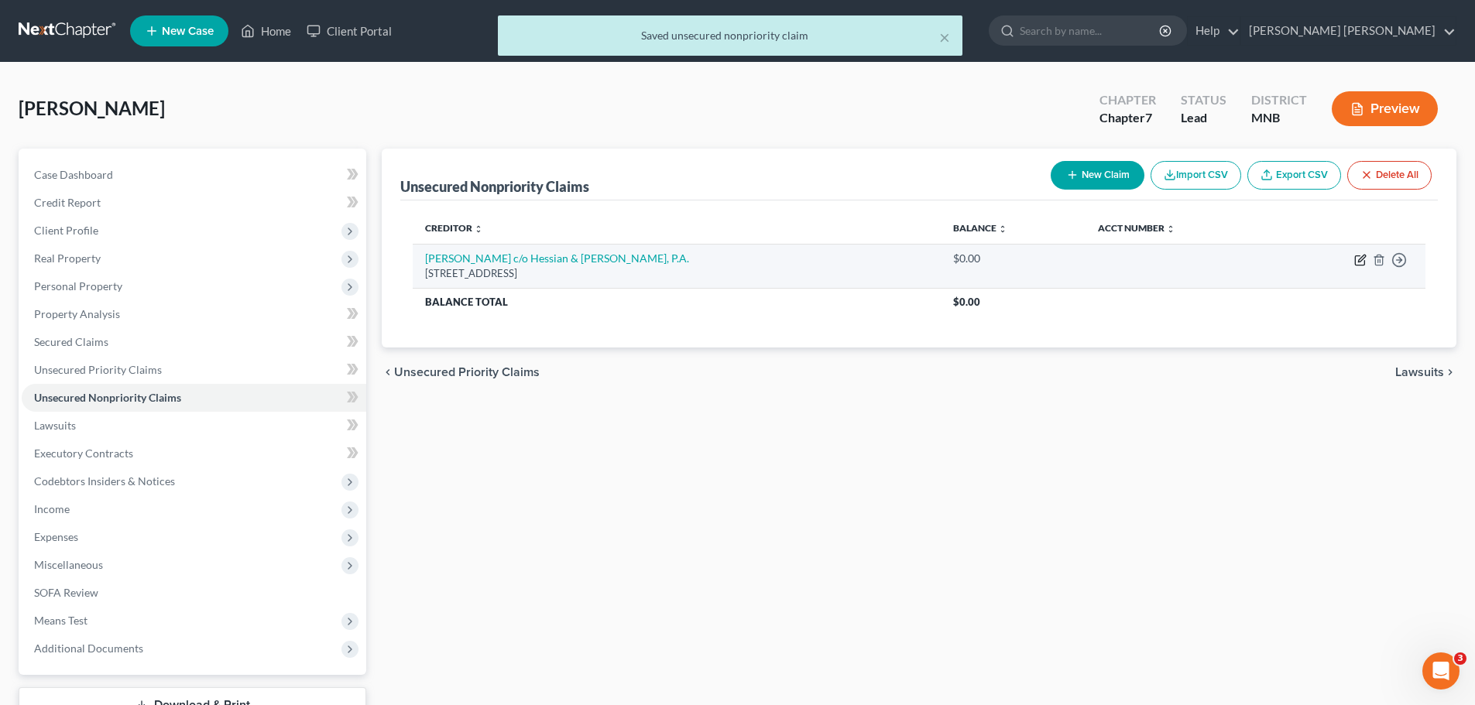
click at [1356, 256] on icon "button" at bounding box center [1359, 260] width 9 height 9
select select "24"
select select "0"
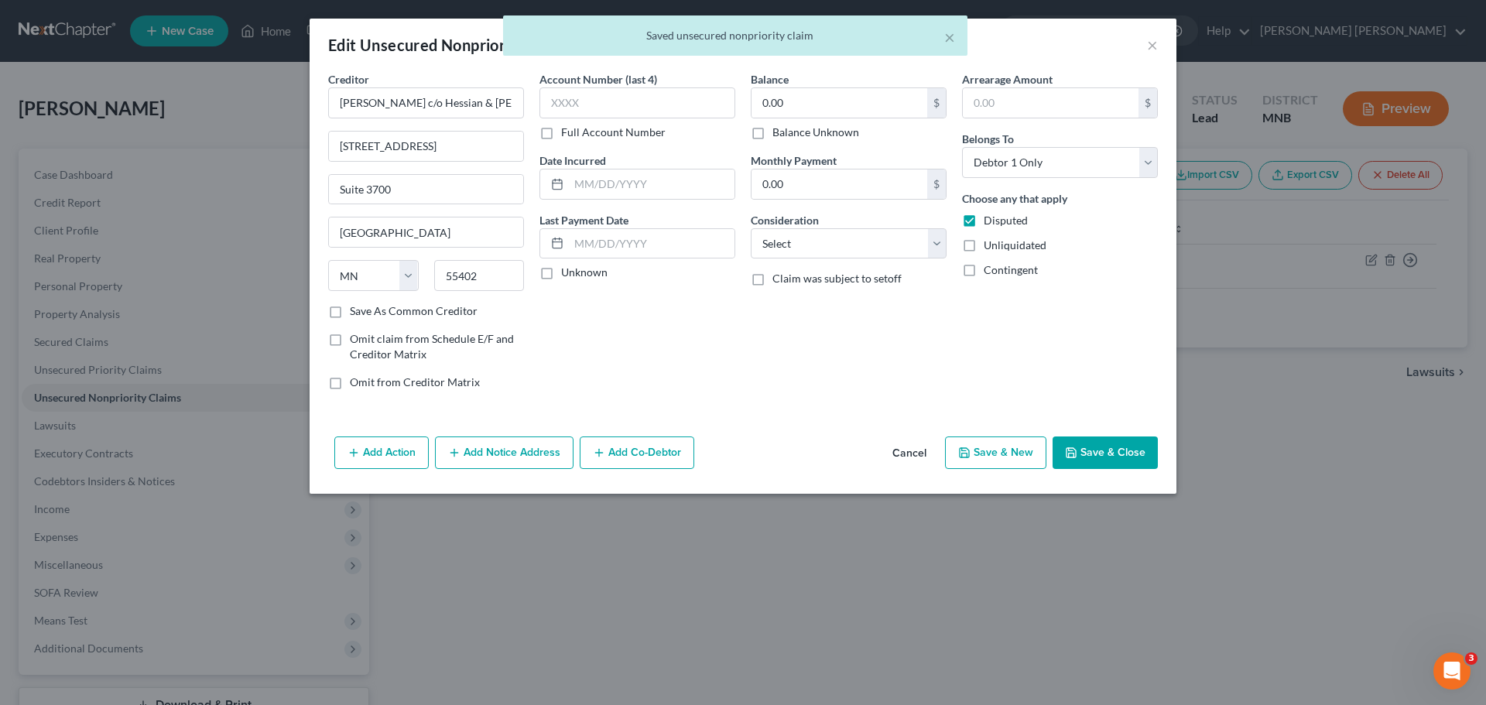
click at [772, 129] on label "Balance Unknown" at bounding box center [815, 132] width 87 height 15
click at [779, 129] on input "Balance Unknown" at bounding box center [784, 130] width 10 height 10
checkbox input "true"
click at [1101, 456] on button "Save & Close" at bounding box center [1105, 453] width 105 height 33
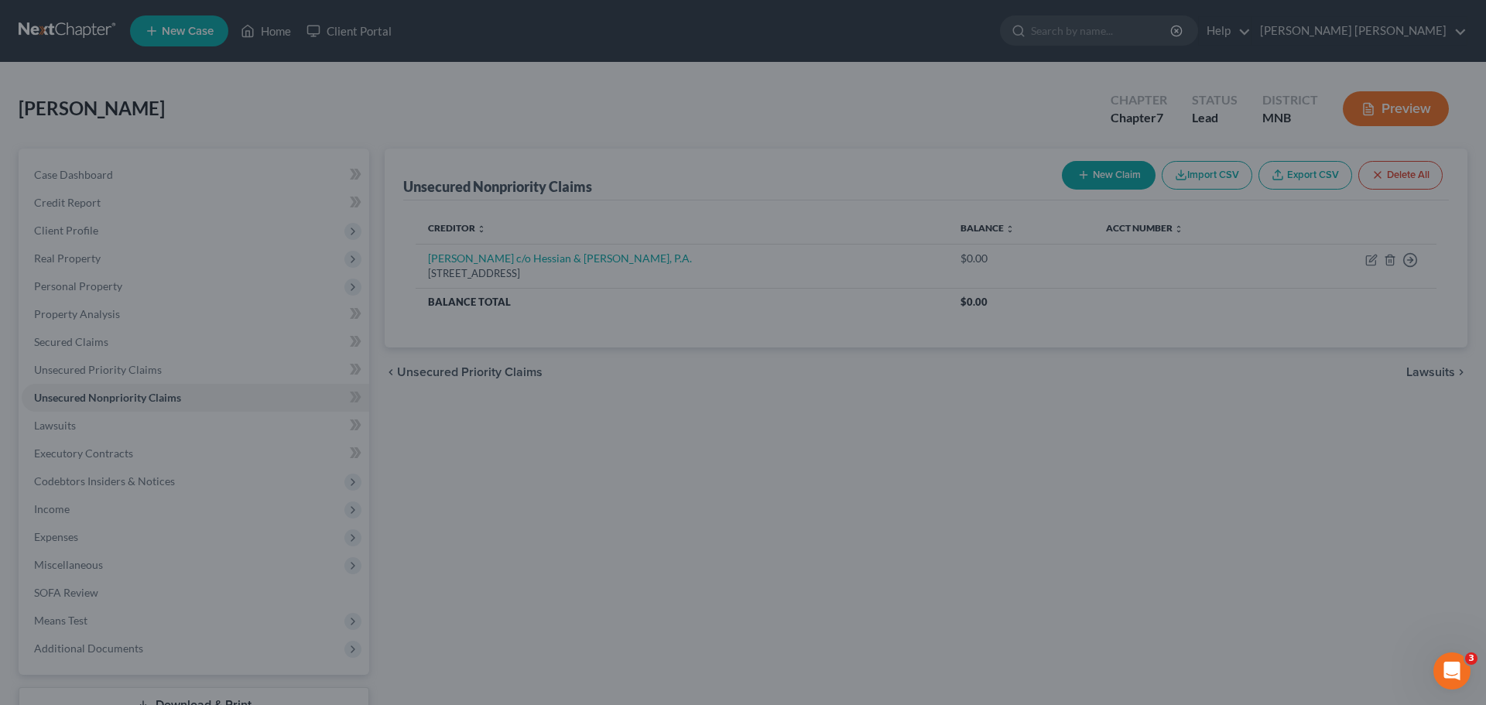
type input "0"
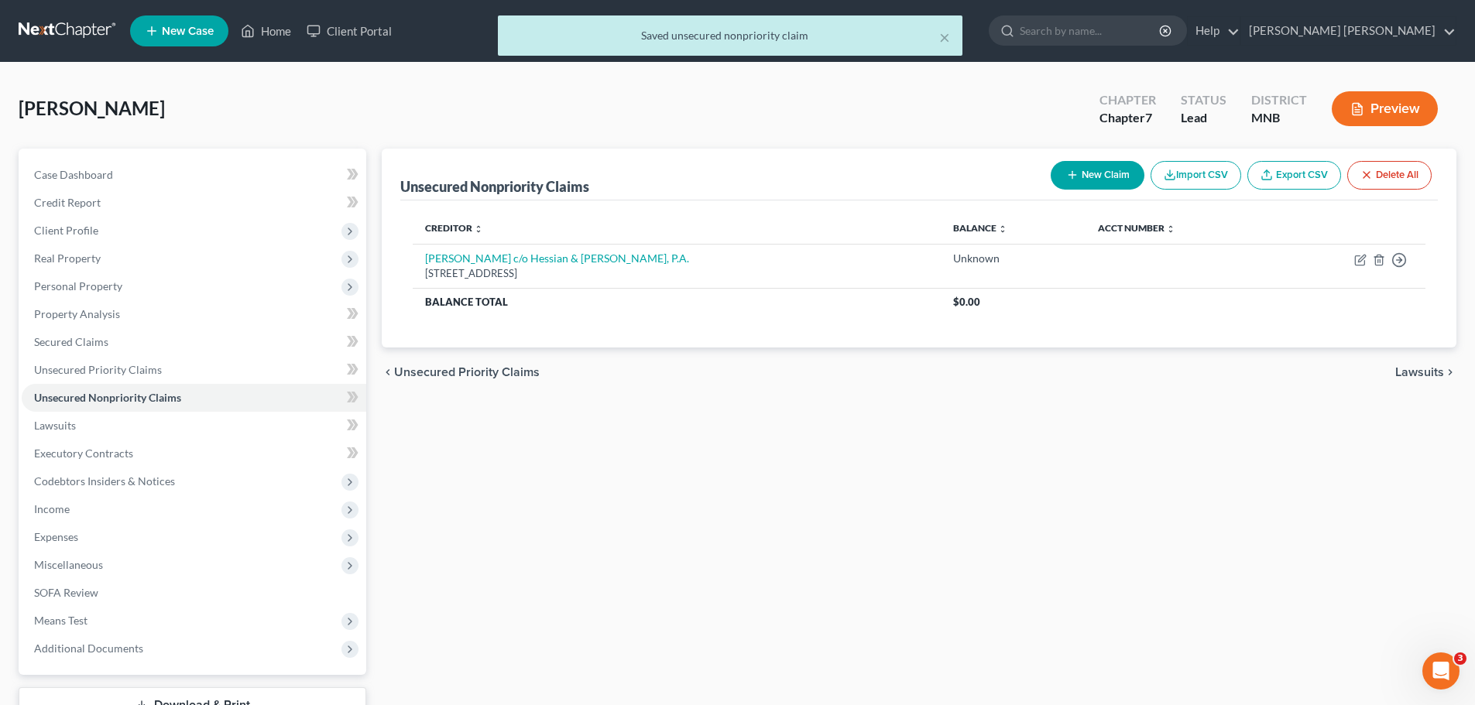
click at [973, 450] on div "Unsecured Nonpriority Claims New Claim Import CSV Export CSV Delete All Credito…" at bounding box center [919, 456] width 1090 height 615
click at [150, 428] on link "Lawsuits" at bounding box center [194, 426] width 344 height 28
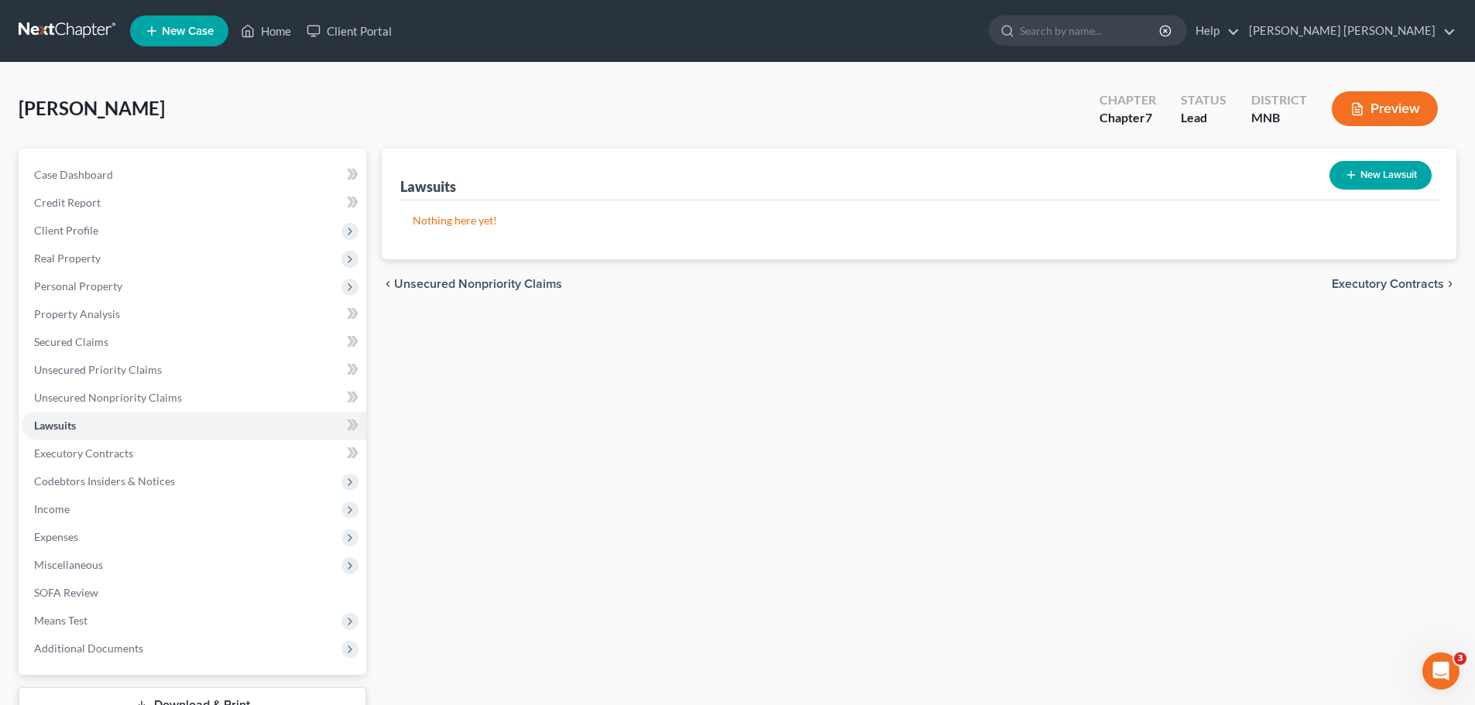
click at [1362, 171] on button "New Lawsuit" at bounding box center [1380, 175] width 102 height 29
select select "0"
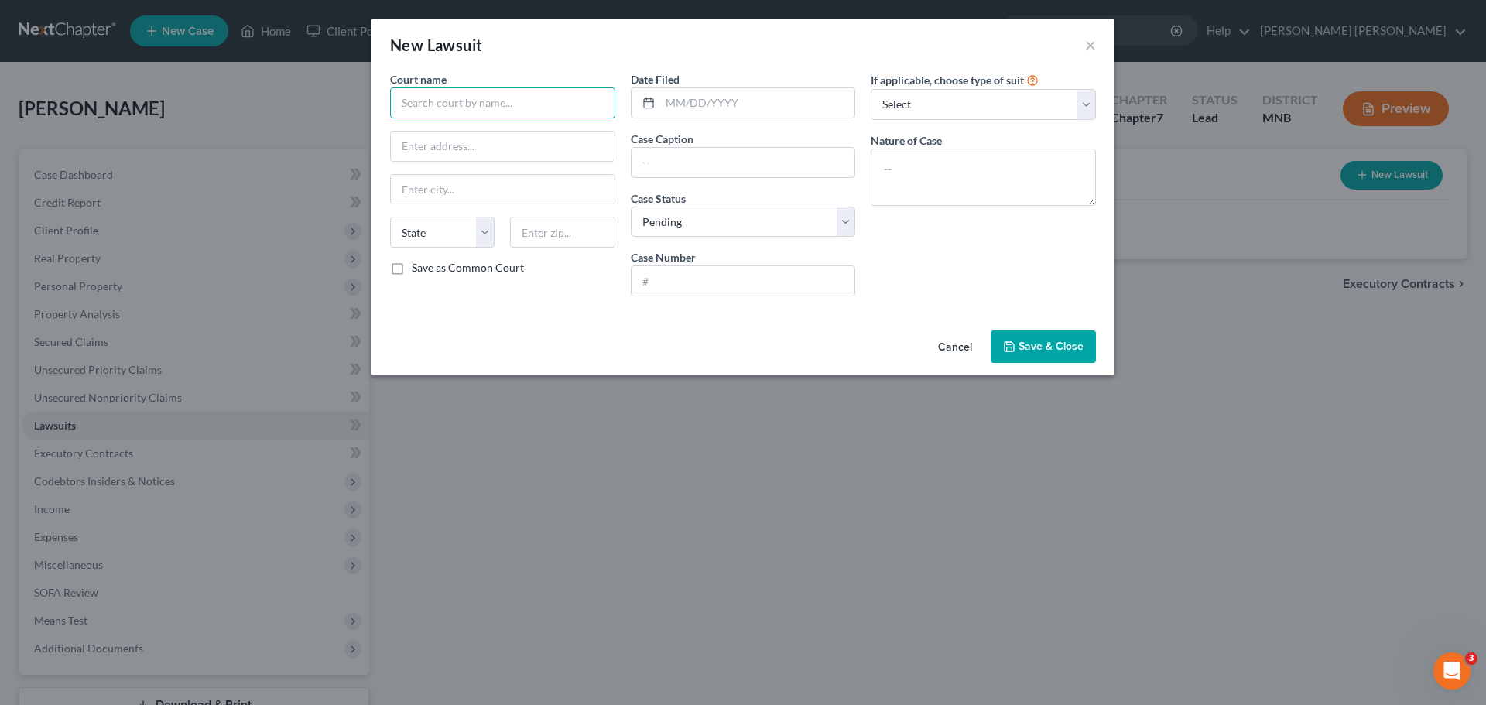
click at [478, 106] on input "text" at bounding box center [502, 102] width 225 height 31
type input "Anoka District Court"
click at [525, 145] on input "text" at bounding box center [503, 146] width 224 height 29
paste input "7533 Sunwood Dr"
click at [525, 145] on input "7533 Sunwood Drive" at bounding box center [503, 146] width 224 height 29
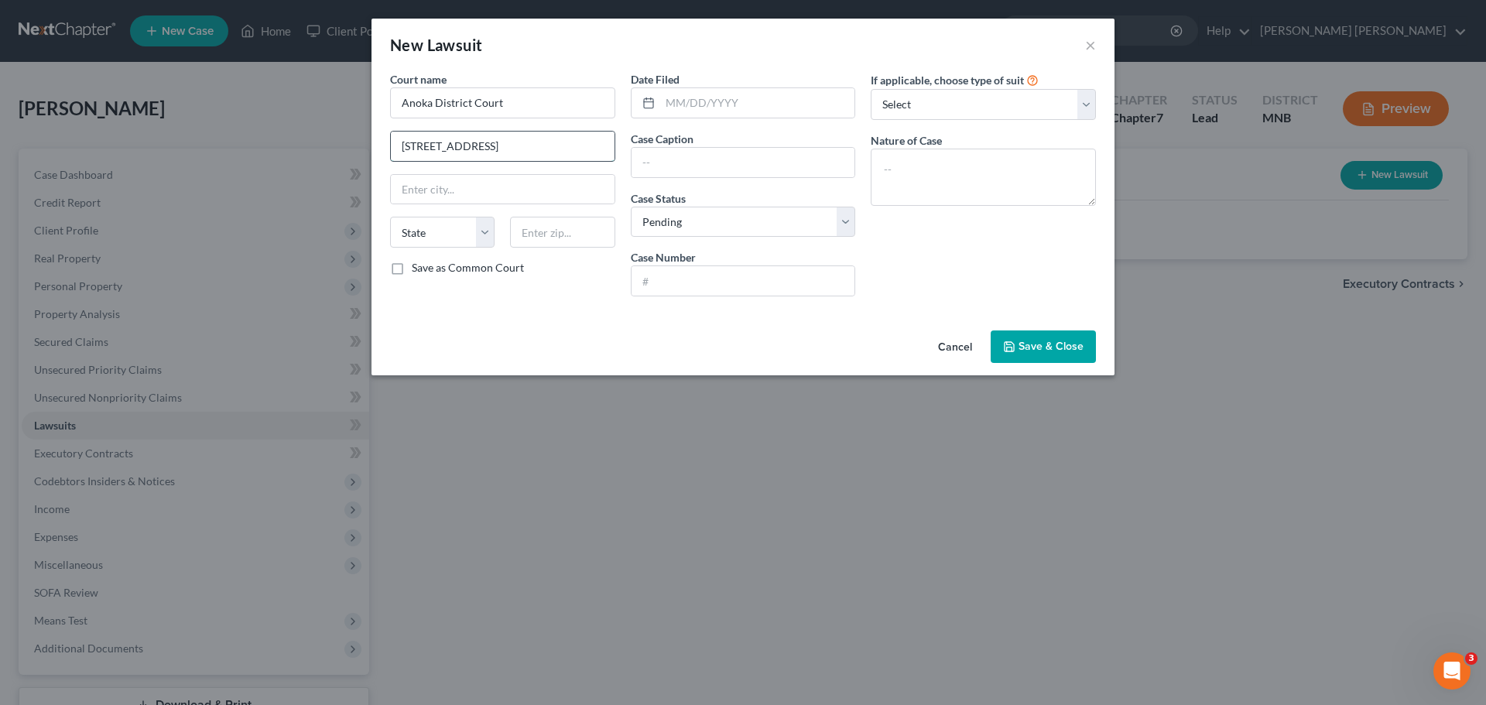
click at [525, 145] on input "7533 Sunwood Drive NW" at bounding box center [503, 146] width 224 height 29
type input "7533 Sunwood Drive NW #306"
type input "Anoka"
select select "24"
type input "55303"
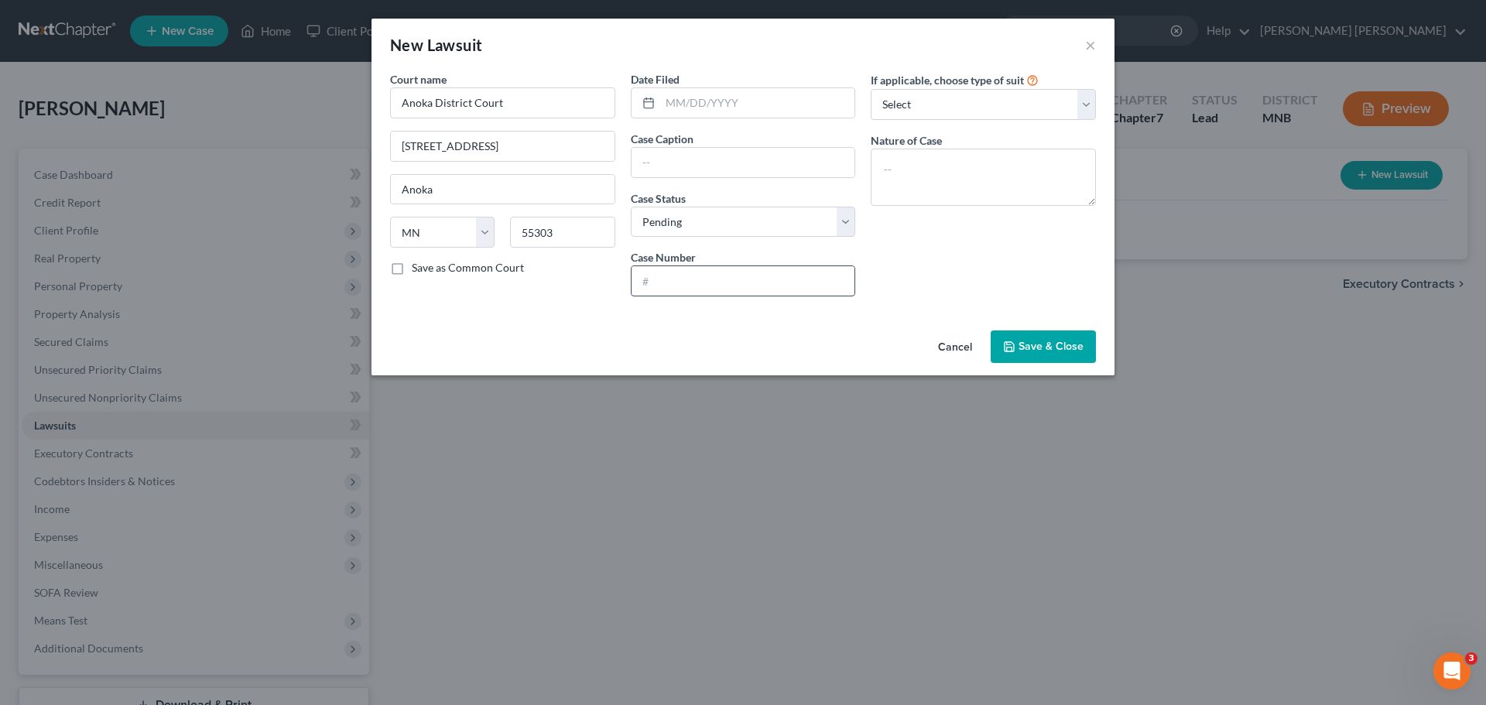
click at [734, 283] on input "text" at bounding box center [744, 280] width 224 height 29
type input "2"
drag, startPoint x: 735, startPoint y: 265, endPoint x: 679, endPoint y: 157, distance: 121.5
click at [671, 149] on input "text" at bounding box center [744, 162] width 224 height 29
click at [707, 108] on input "text" at bounding box center [757, 102] width 195 height 29
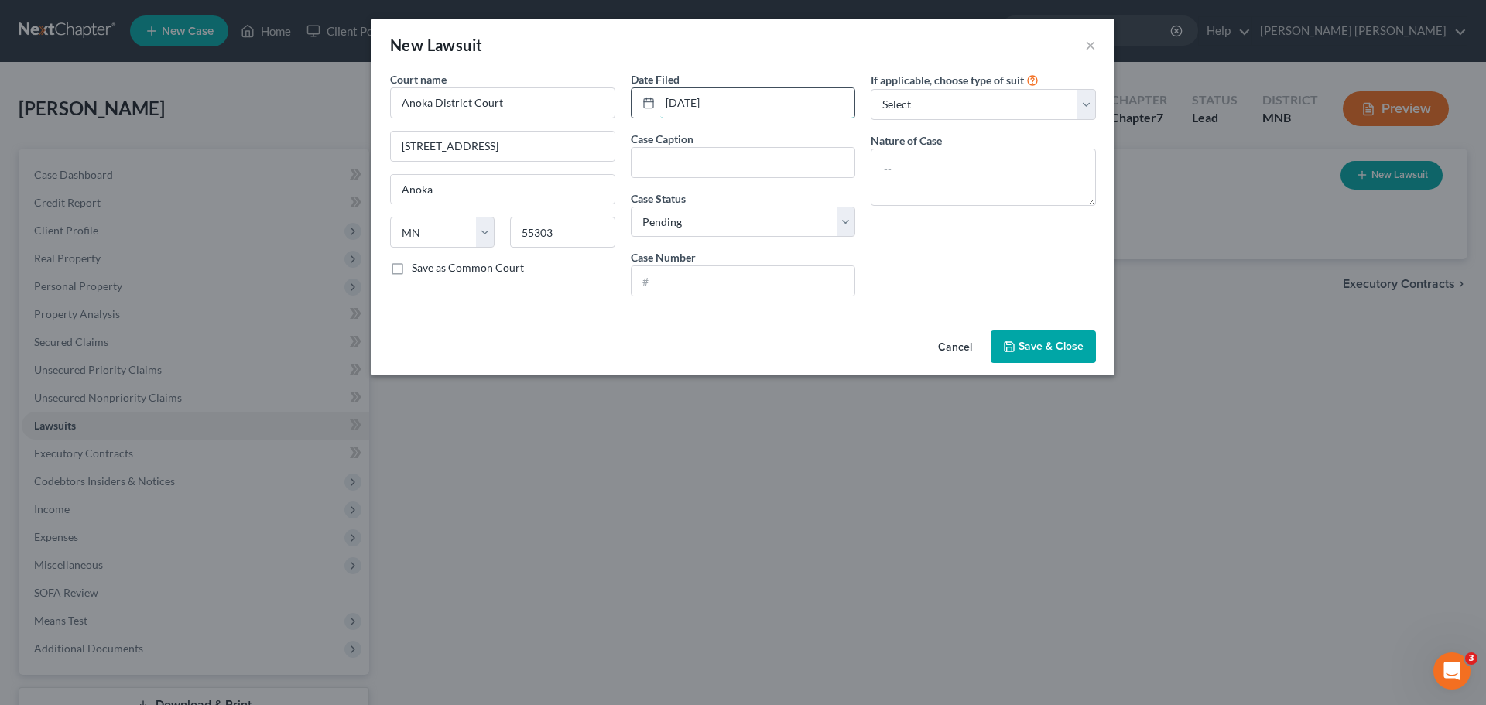
type input "02/24/2022"
click at [789, 153] on input "Renee Hogendorf vs" at bounding box center [744, 162] width 224 height 29
type input "Renee Hogendorf vs James J. Green Jr., James J. Green III, Well Groomed Lawns, …"
click at [772, 224] on select "Select Pending On Appeal Concluded" at bounding box center [743, 222] width 225 height 31
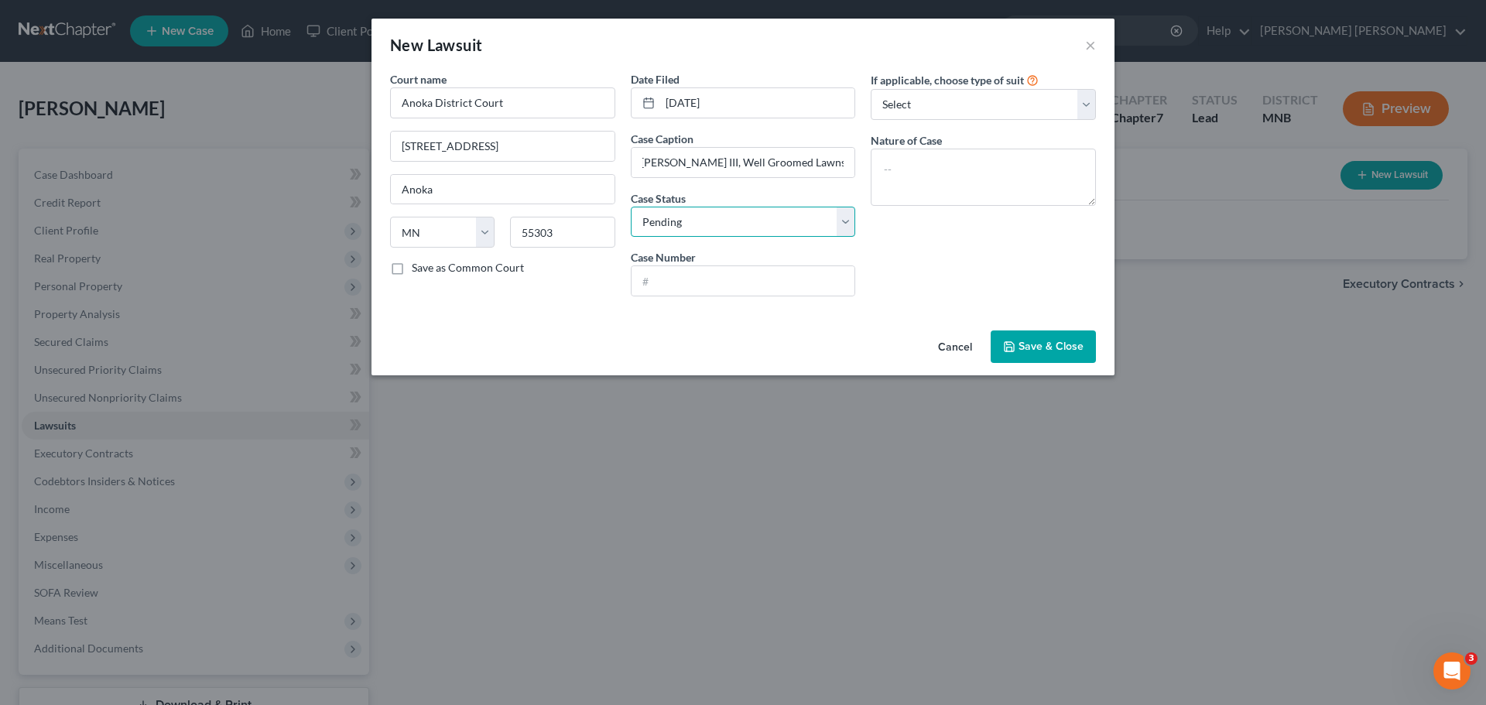
scroll to position [0, 0]
select select "1"
click at [631, 207] on select "Select Pending On Appeal Concluded" at bounding box center [743, 222] width 225 height 31
click at [718, 291] on input "text" at bounding box center [744, 280] width 224 height 29
type input "02-CV-22-678"
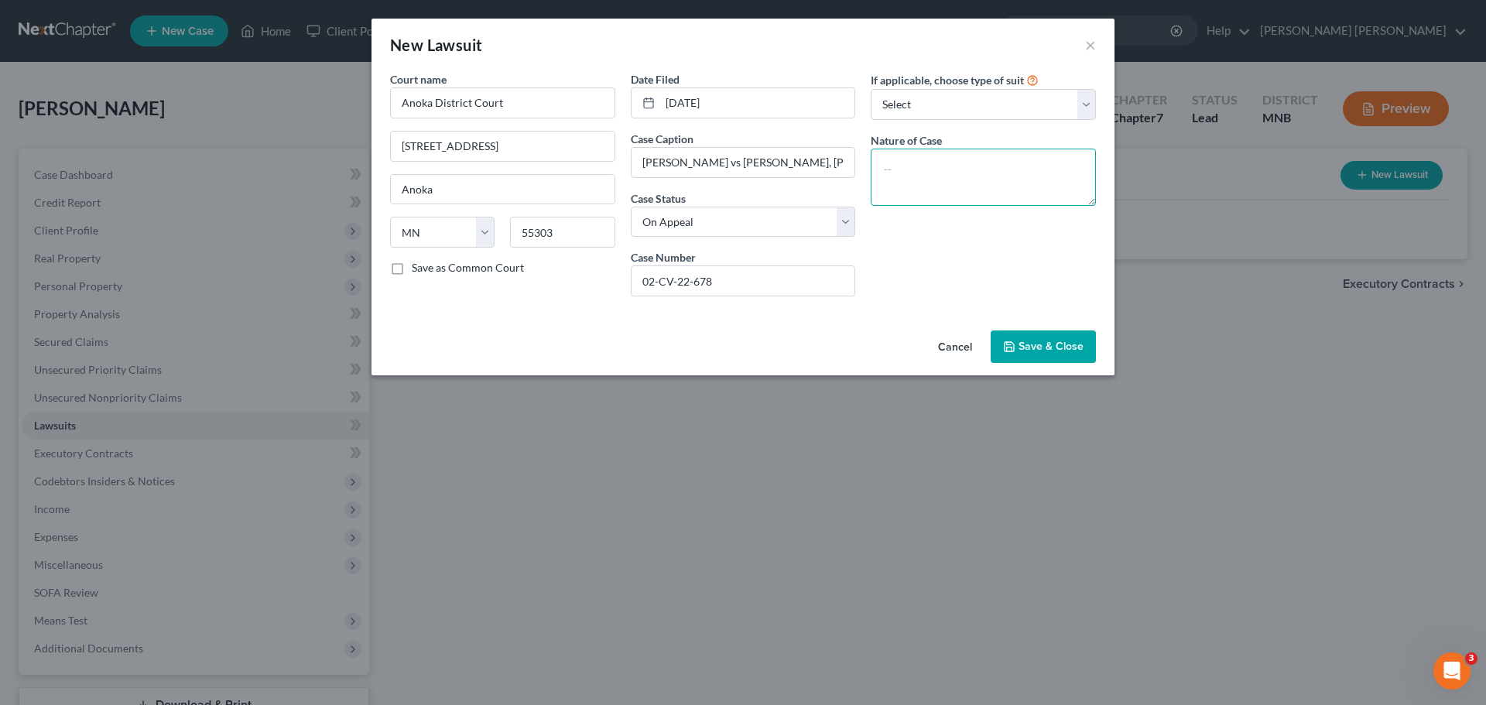
click at [969, 173] on textarea at bounding box center [983, 177] width 225 height 57
click at [991, 101] on select "Select Repossession Garnishment Foreclosure Attached, Seized, Or Levied Other" at bounding box center [983, 104] width 225 height 31
select select "4"
click at [871, 89] on select "Select Repossession Garnishment Foreclosure Attached, Seized, Or Levied Other" at bounding box center [983, 104] width 225 height 31
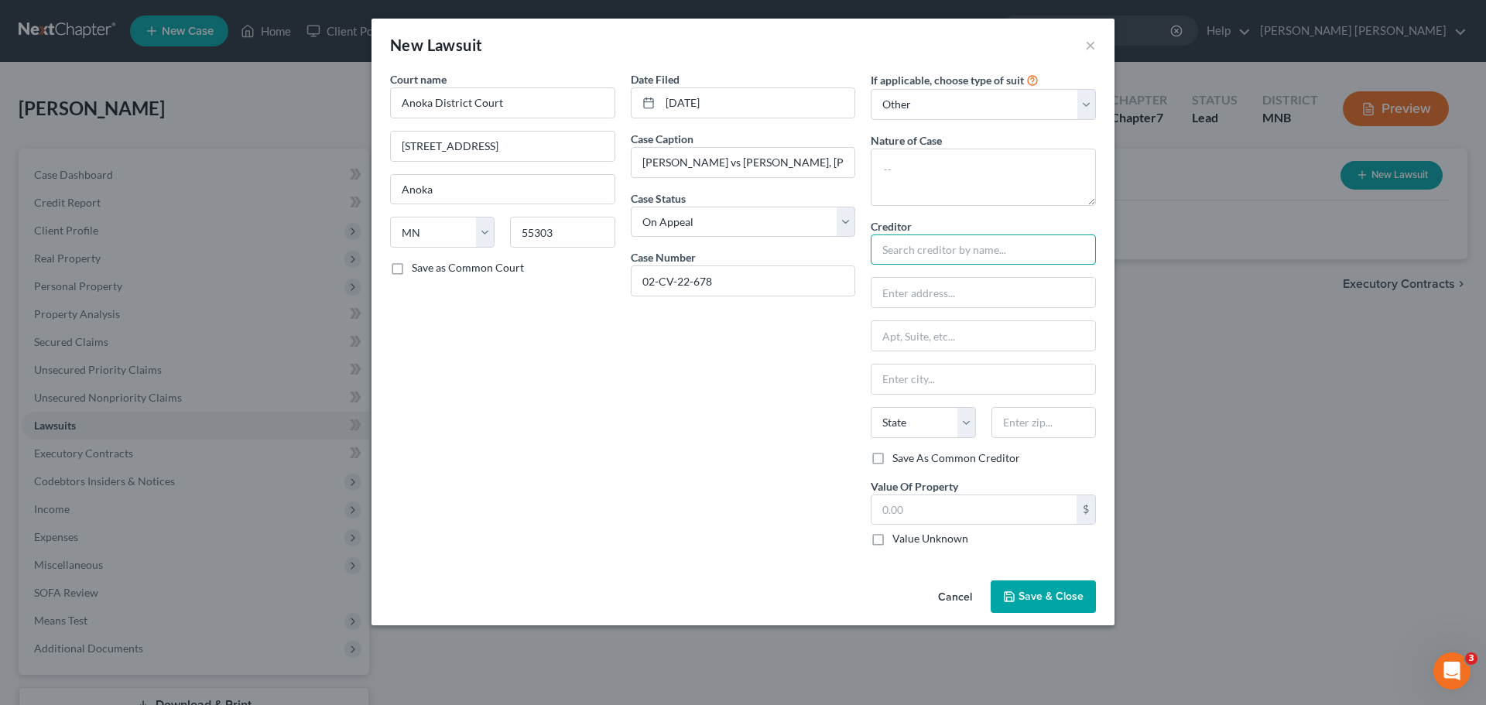
click at [954, 252] on input "text" at bounding box center [983, 250] width 225 height 31
click at [1082, 110] on select "Select Repossession Garnishment Foreclosure Attached, Seized, Or Levied Other" at bounding box center [983, 104] width 225 height 31
select select
click at [871, 89] on select "Select Repossession Garnishment Foreclosure Attached, Seized, Or Levied Other" at bounding box center [983, 104] width 225 height 31
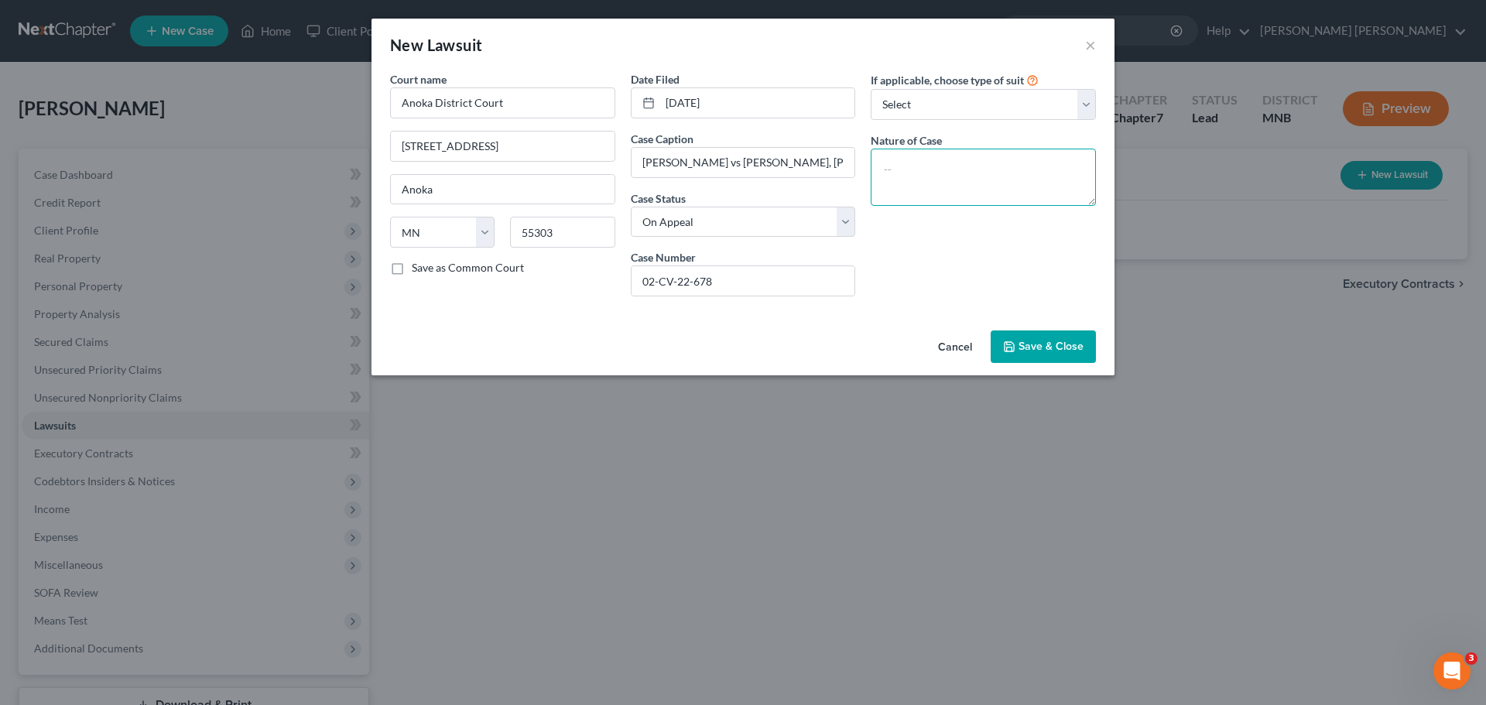
click at [1016, 154] on textarea at bounding box center [983, 177] width 225 height 57
paste textarea "Civil judgment entered in Anoka County District Court for property damage and r…"
type textarea "Civil judgment entered in Anoka County District Court for property damage and r…"
click at [1047, 351] on span "Save & Close" at bounding box center [1051, 346] width 65 height 13
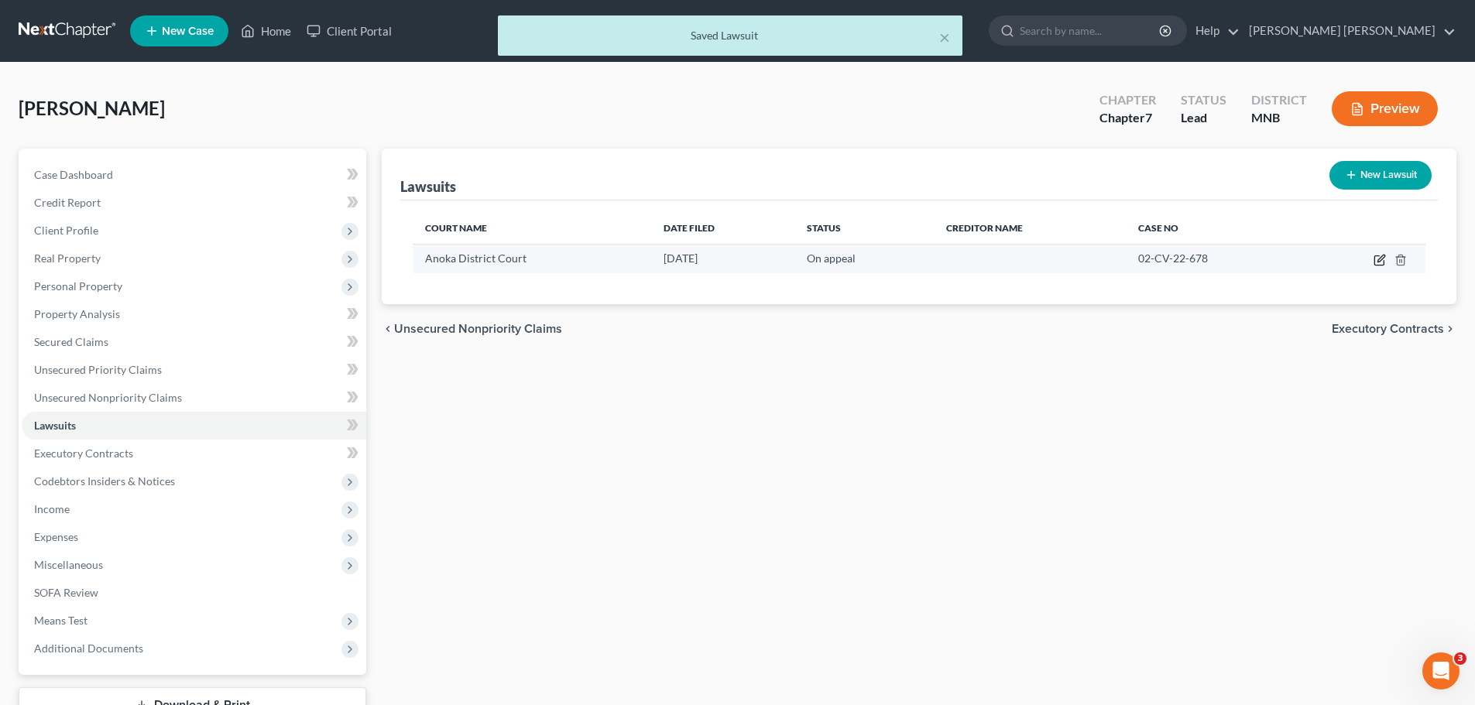
click at [1379, 254] on icon "button" at bounding box center [1379, 260] width 12 height 12
select select "24"
select select "1"
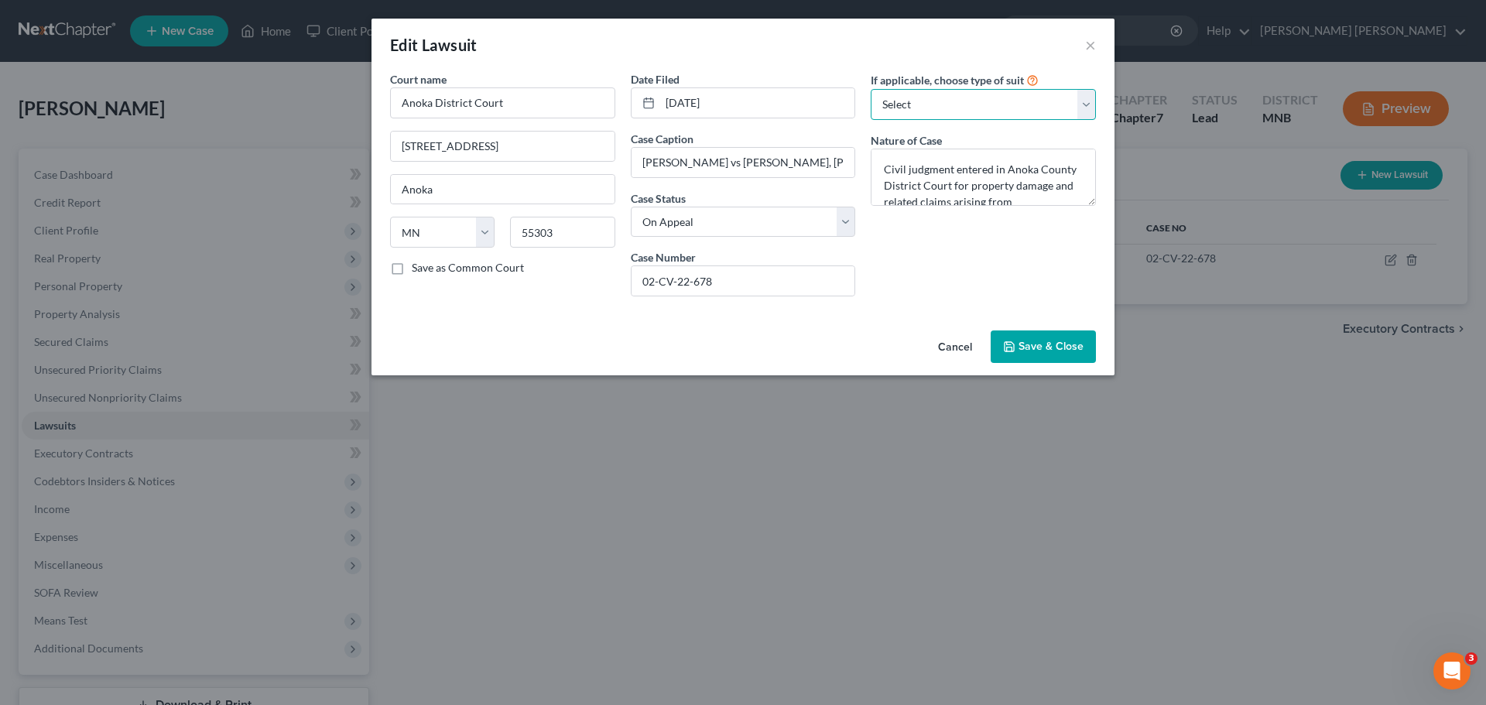
click at [909, 112] on select "Select Repossession Garnishment Foreclosure Attached, Seized, Or Levied Other" at bounding box center [983, 104] width 225 height 31
select select "3"
click at [871, 89] on select "Select Repossession Garnishment Foreclosure Attached, Seized, Or Levied Other" at bounding box center [983, 104] width 225 height 31
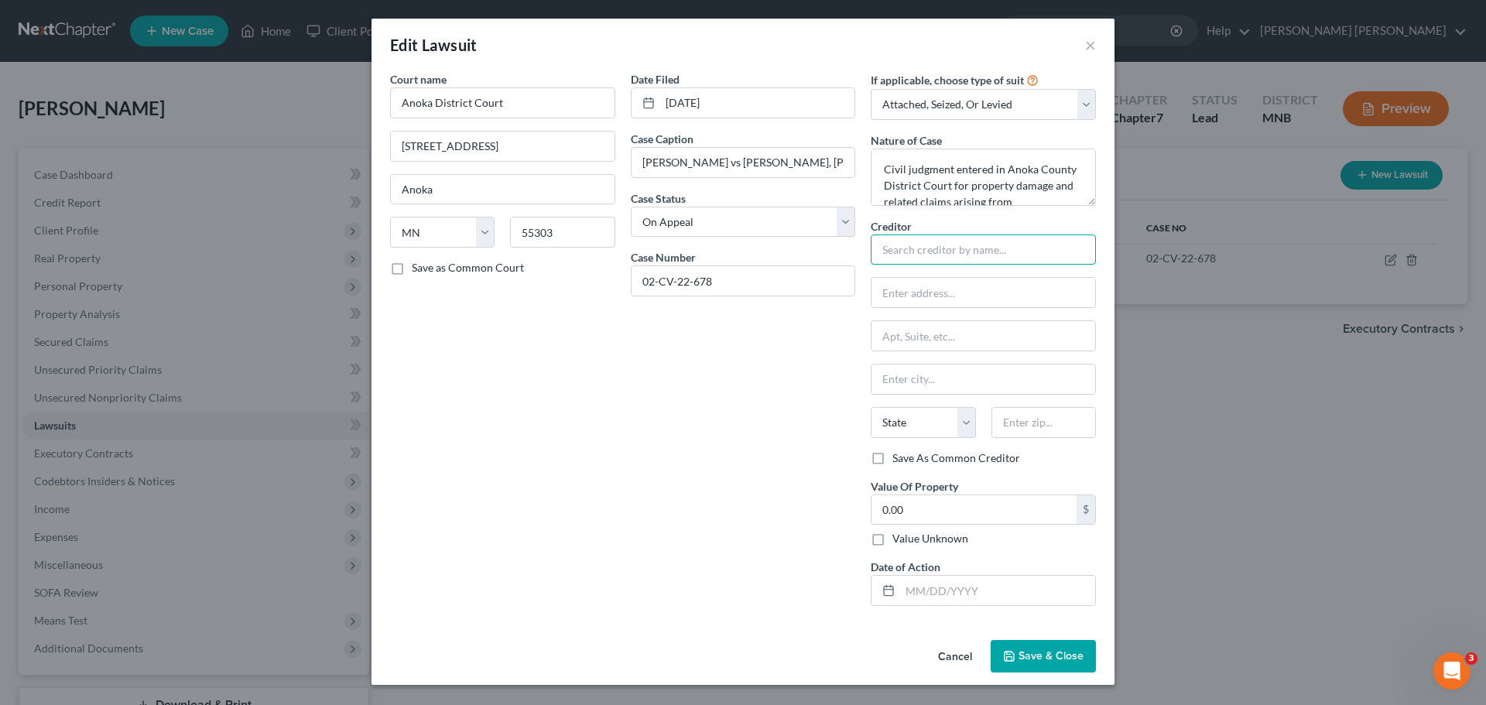
click at [976, 255] on input "text" at bounding box center [983, 250] width 225 height 31
click at [935, 420] on select "State AL AK AR AZ CA CO CT DE DC FL GA GU HI ID IL IN IA KS KY LA ME MD MA MI M…" at bounding box center [923, 422] width 104 height 31
select select "24"
click at [871, 407] on select "State AL AK AR AZ CA CO CT DE DC FL GA GU HI ID IL IN IA KS KY LA ME MD MA MI M…" at bounding box center [923, 422] width 104 height 31
click at [892, 536] on label "Value Unknown" at bounding box center [930, 538] width 76 height 15
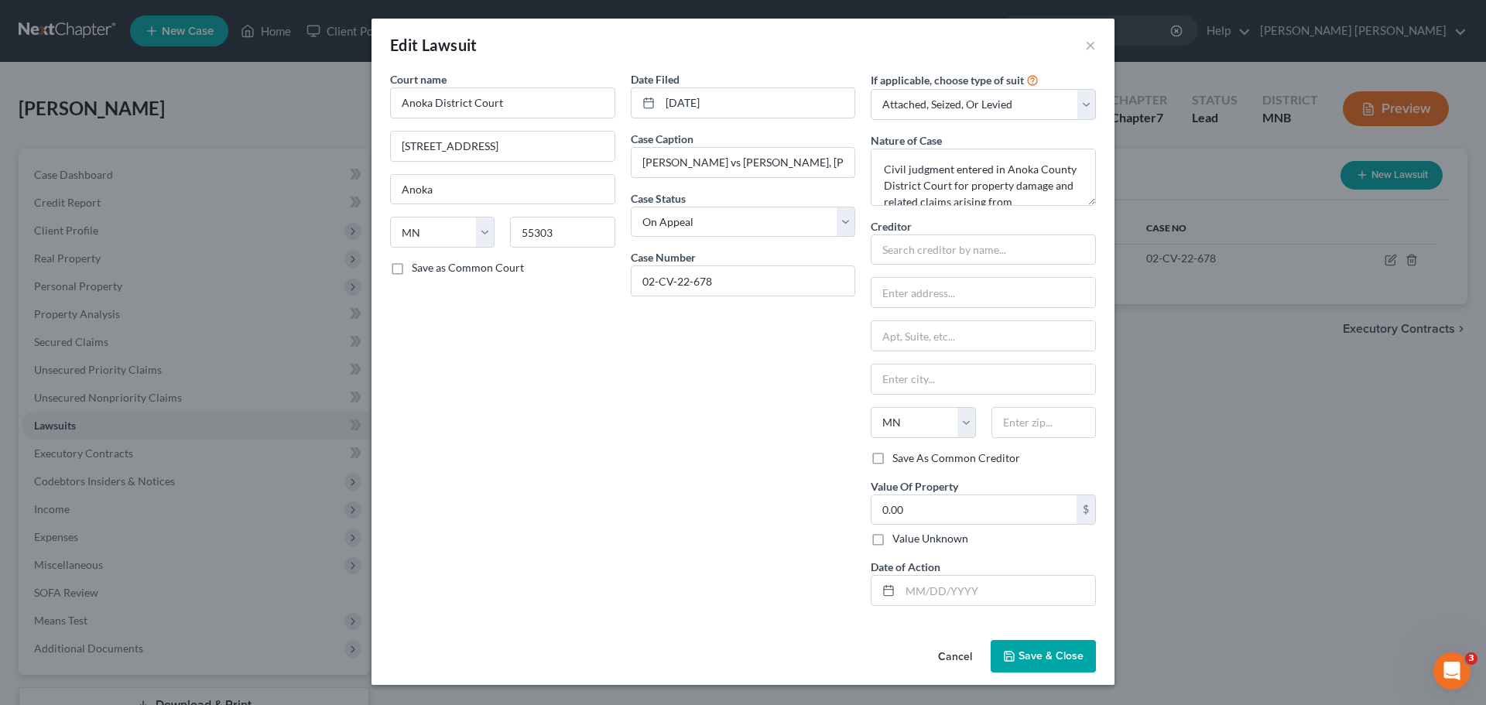
click at [899, 536] on input "Value Unknown" at bounding box center [904, 536] width 10 height 10
checkbox input "true"
click at [942, 587] on input "text" at bounding box center [997, 590] width 195 height 29
type input "07/07/2025"
click at [995, 236] on input "text" at bounding box center [983, 250] width 225 height 31
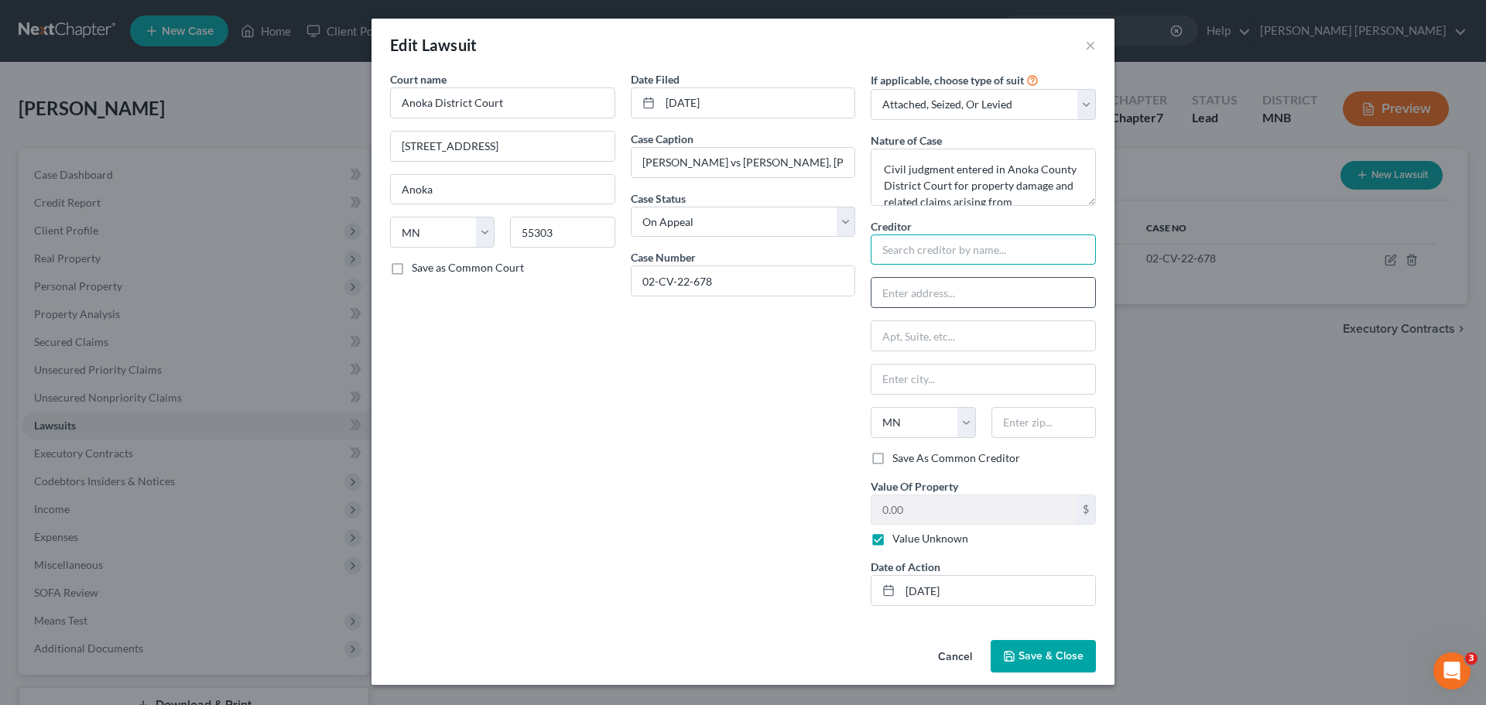
paste input "Renee Hogendorf c/o Hessian & McKasy, P.A."
type input "Renee Hogendorf c/o Hessian & McKasy, P.A."
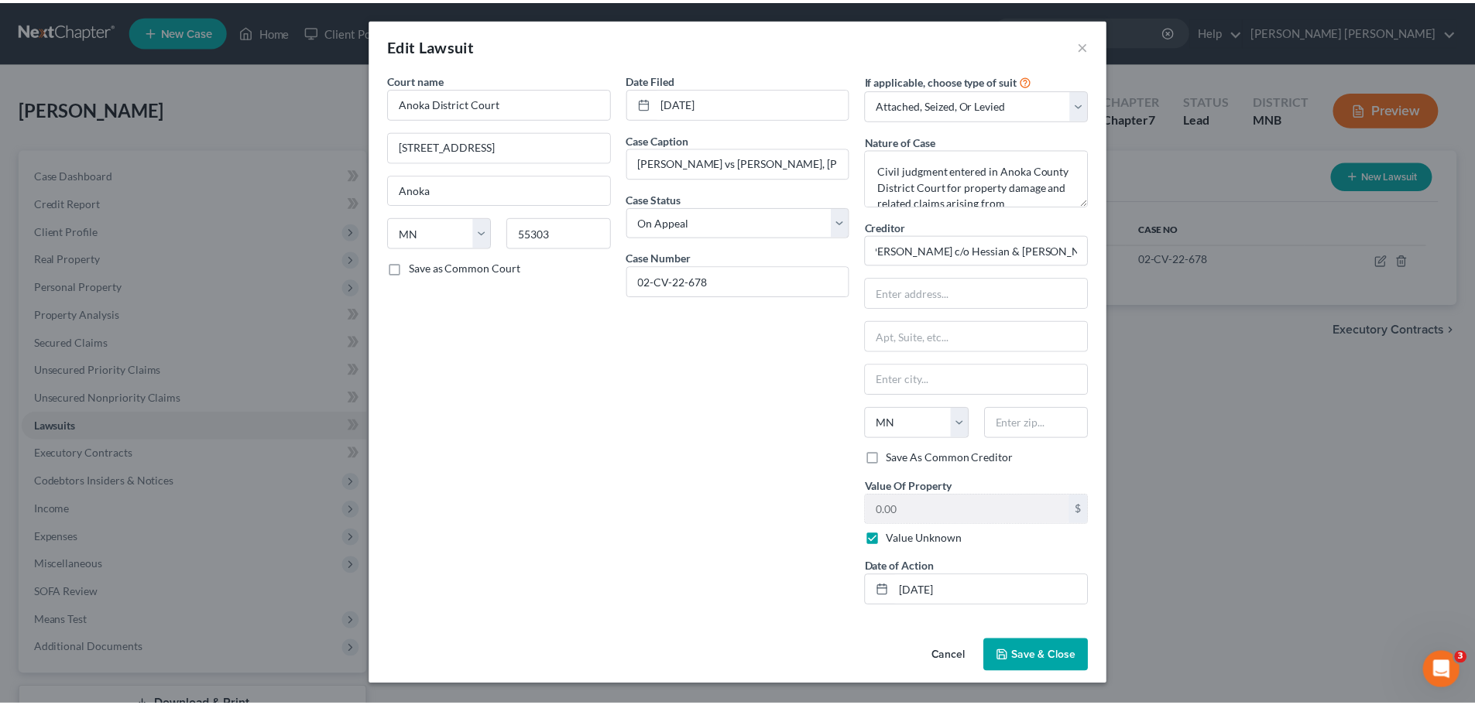
scroll to position [0, 0]
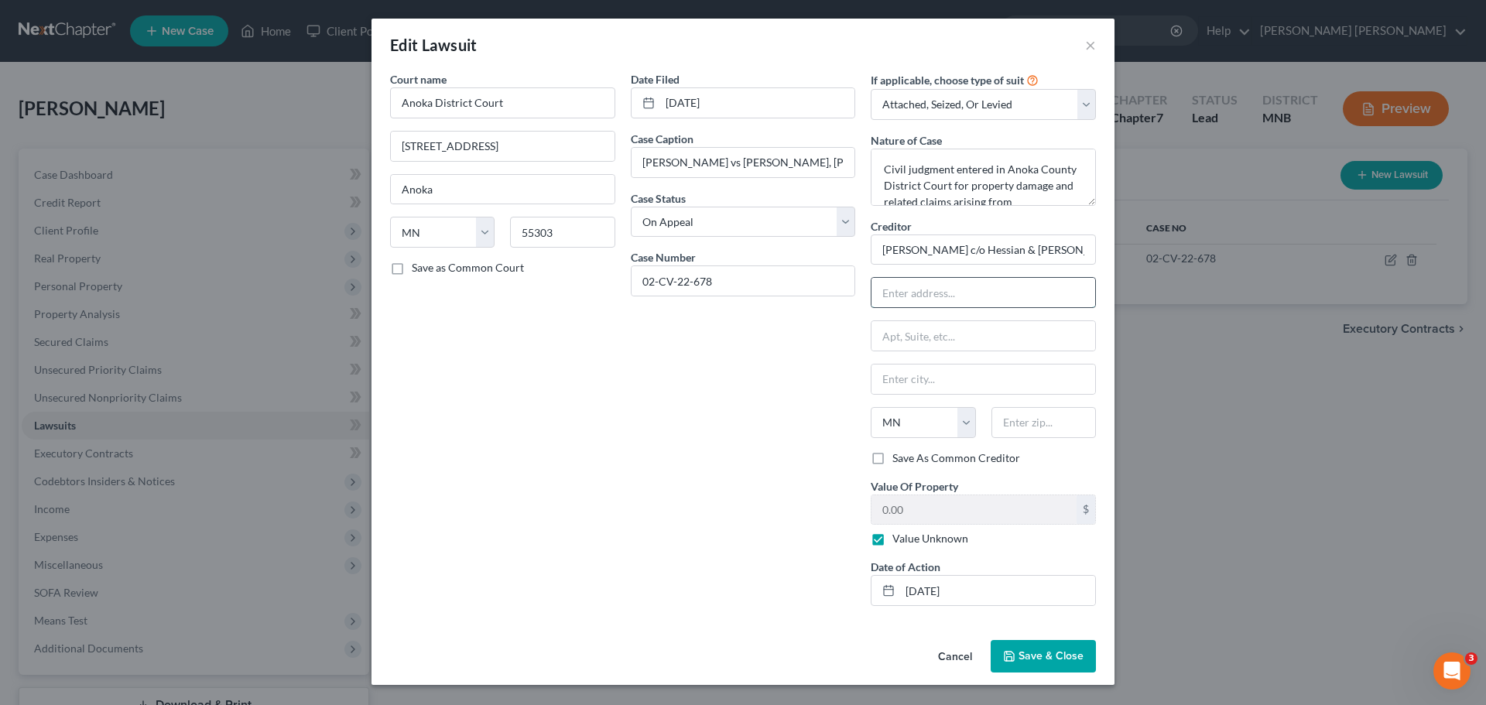
click at [961, 295] on input "text" at bounding box center [984, 292] width 224 height 29
paste input "60 South 6th Street"
type input "60 South 6th Street"
click at [967, 334] on input "text" at bounding box center [984, 335] width 224 height 29
paste input "Suite 3700"
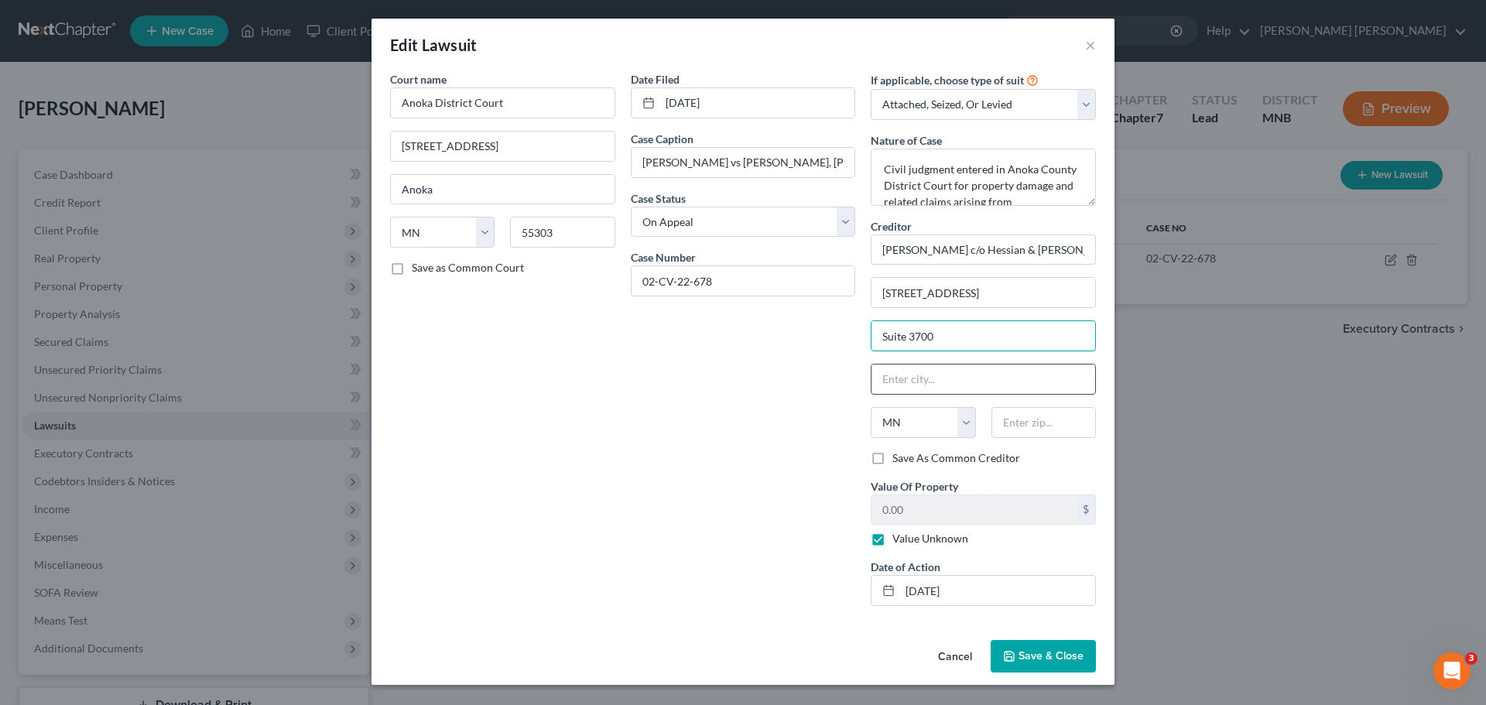
type input "Suite 3700"
click at [972, 386] on input "text" at bounding box center [984, 379] width 224 height 29
type input "Minneapolis"
click at [1036, 644] on button "Save & Close" at bounding box center [1043, 656] width 105 height 33
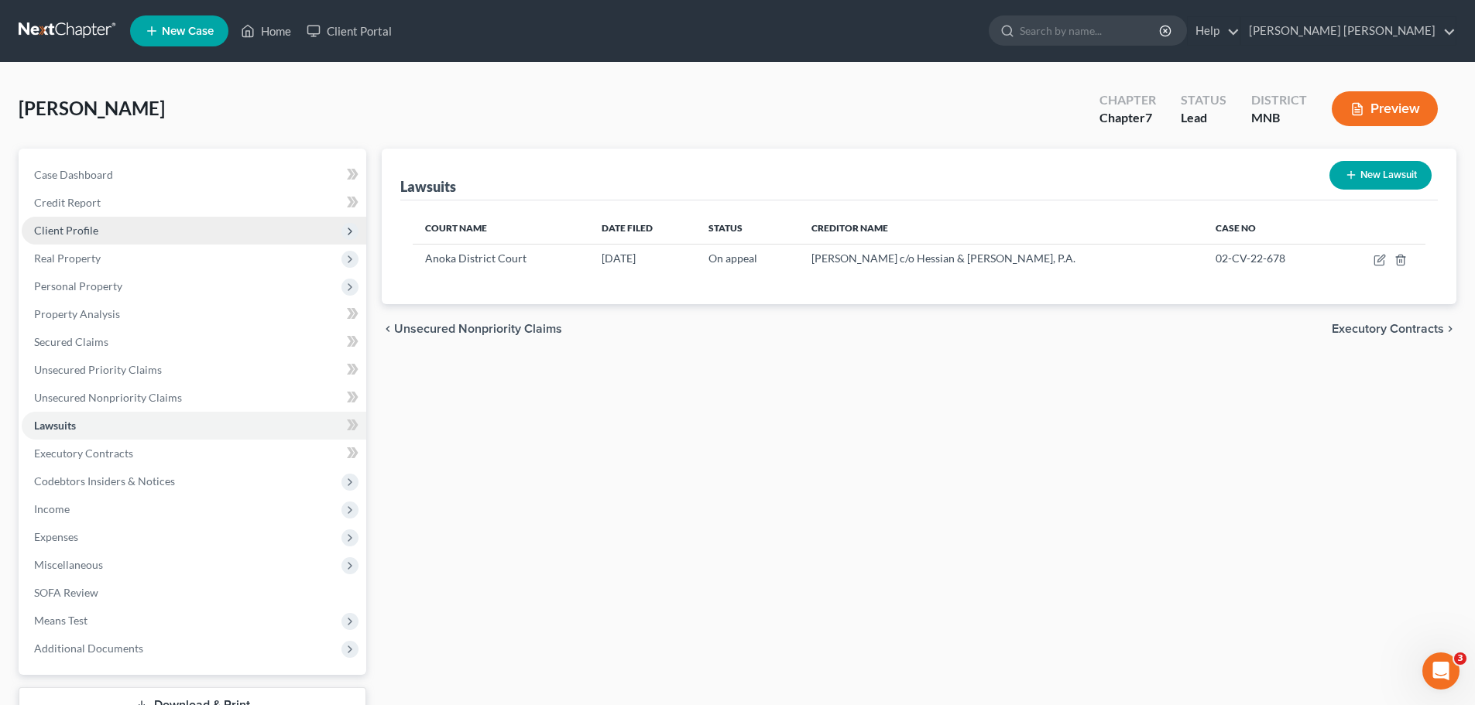
click at [62, 234] on span "Client Profile" at bounding box center [66, 230] width 64 height 13
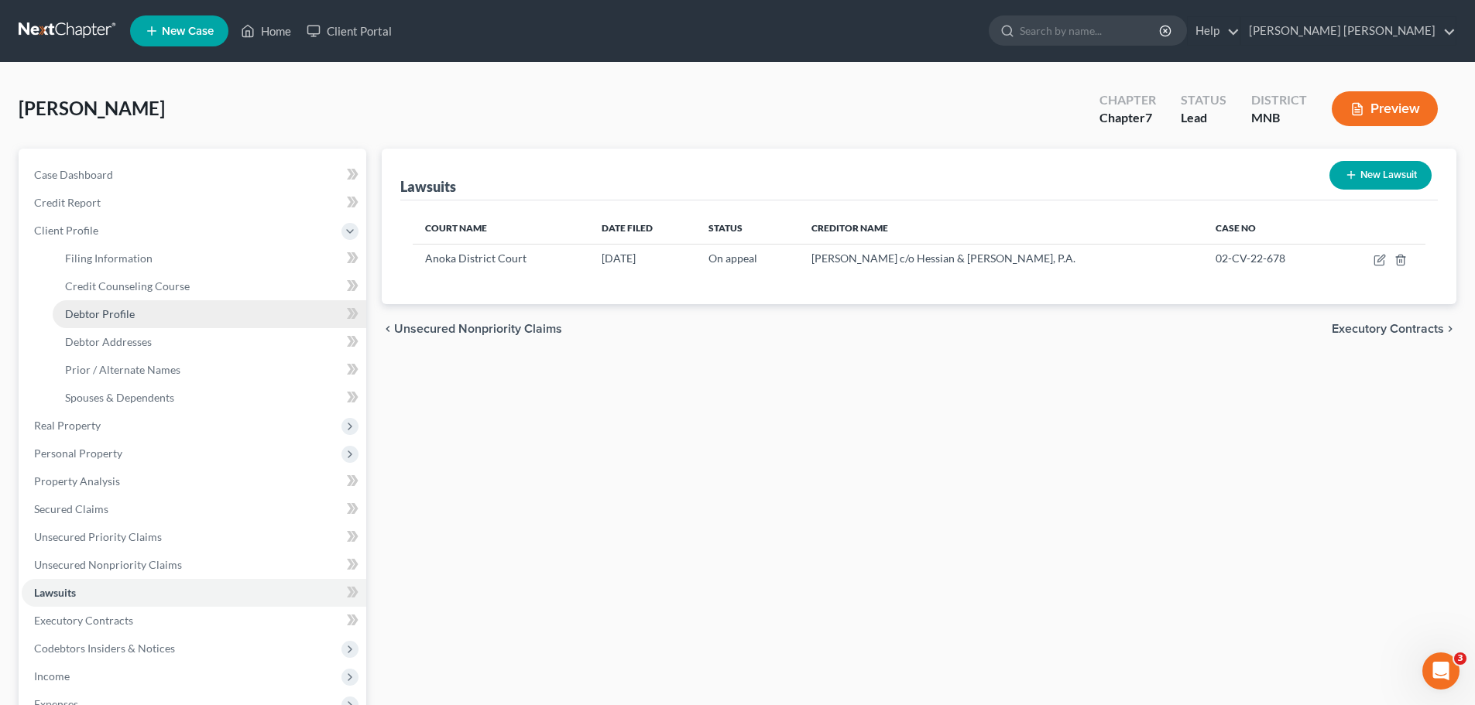
click at [128, 312] on span "Debtor Profile" at bounding box center [100, 313] width 70 height 13
select select "0"
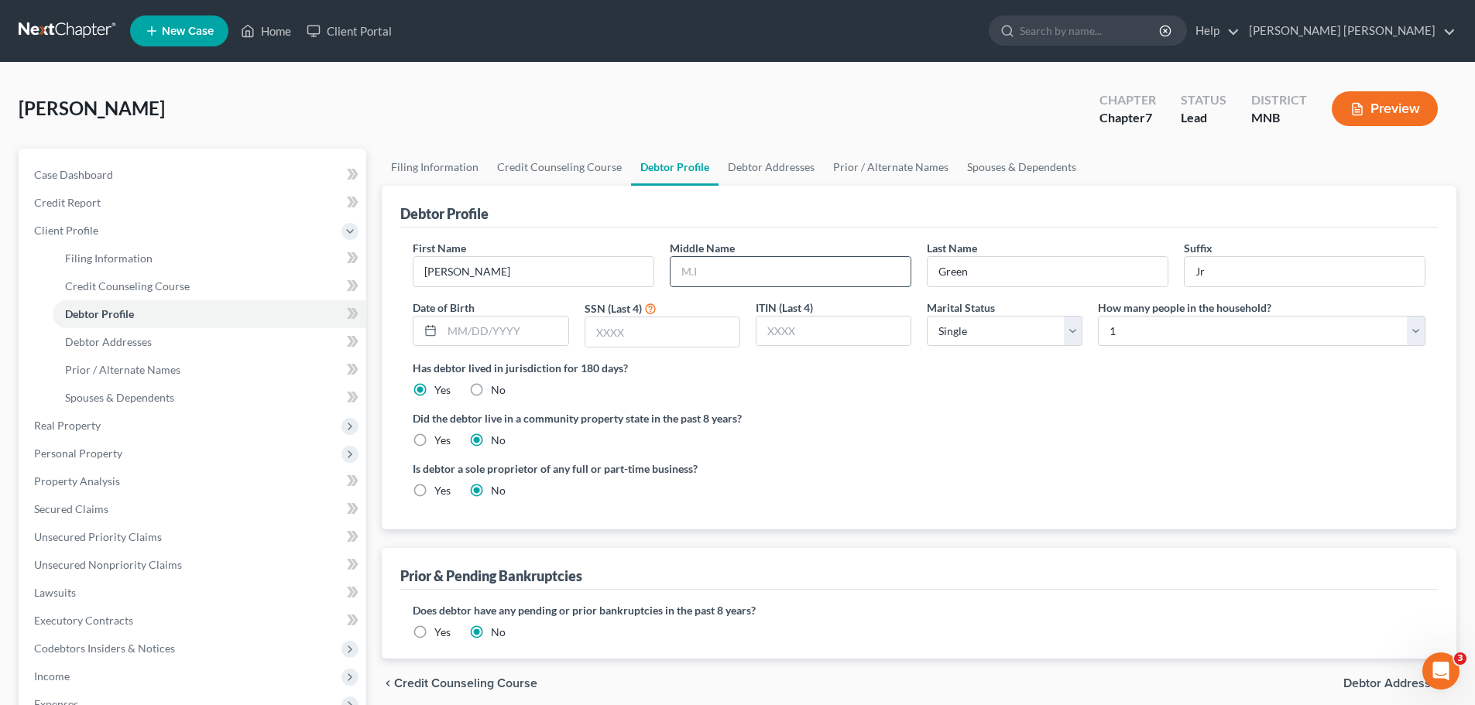
click at [811, 280] on input "text" at bounding box center [790, 271] width 240 height 29
type input "J."
click at [501, 337] on input "text" at bounding box center [504, 331] width 125 height 29
click at [927, 405] on ng-include "First Name James Middle Name J. Last Name Green Suffix Jr Date of Birth SSN (La…" at bounding box center [919, 375] width 1012 height 271
click at [1261, 271] on input "Jr" at bounding box center [1304, 271] width 240 height 29
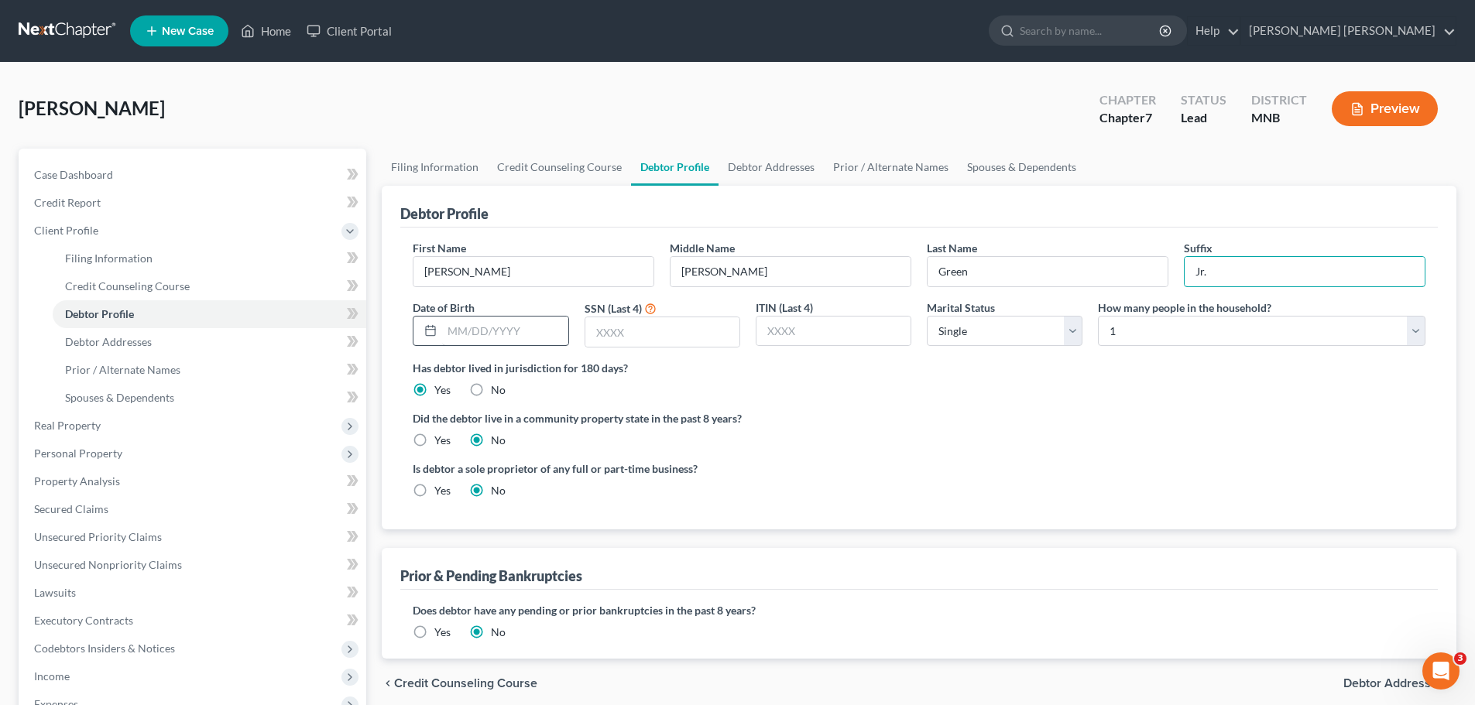
type input "Jr."
click at [505, 327] on input "text" at bounding box center [504, 331] width 125 height 29
type input "07/22/1966"
click at [1158, 339] on select "Select 1 2 3 4 5 6 7 8 9 10 11 12 13 14 15 16 17 18 19 20" at bounding box center [1261, 331] width 327 height 31
click at [1064, 407] on ng-include "First Name James Middle Name J. Last Name Green Suffix Jr. Date of Birth 07/22/…" at bounding box center [919, 375] width 1012 height 271
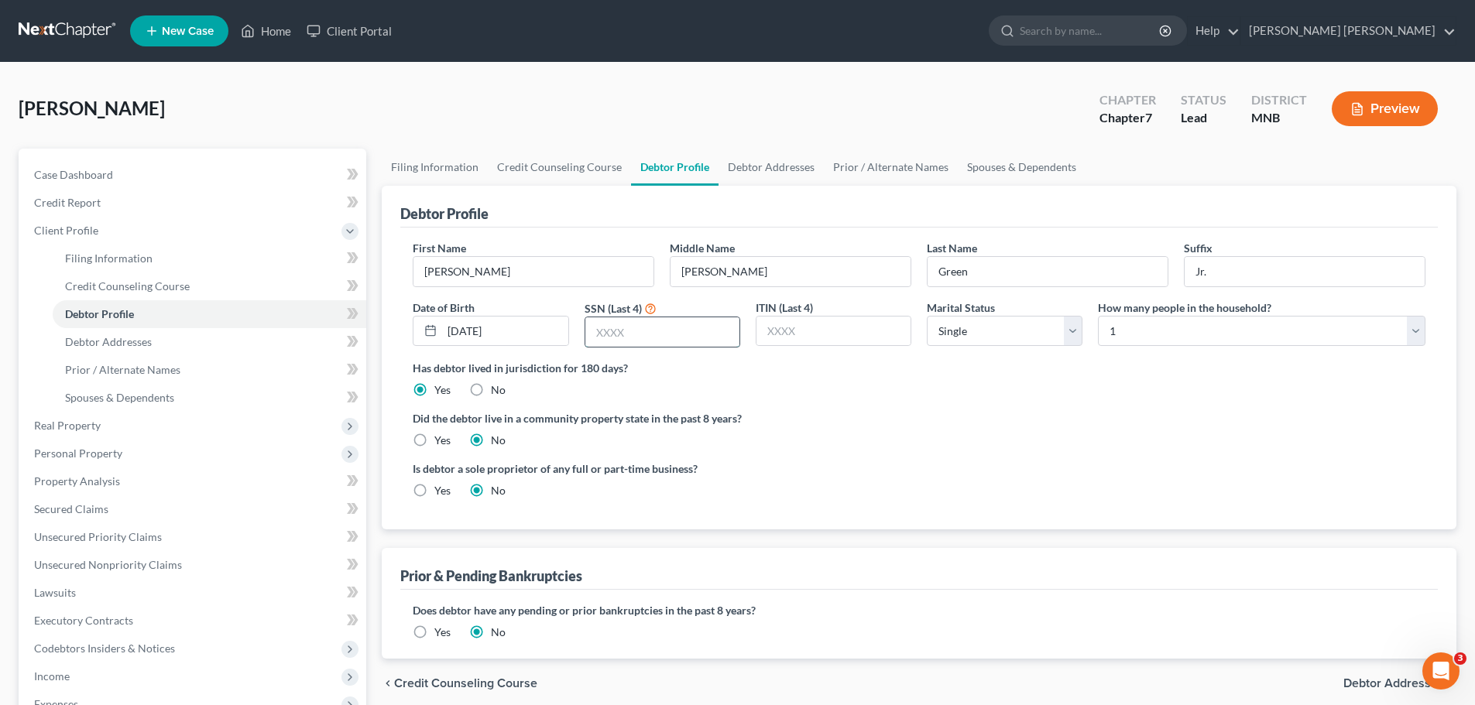
click at [653, 341] on input "text" at bounding box center [662, 331] width 154 height 29
type input "4755"
select select "0"
click at [1248, 336] on select "Select 1 2 3 4 5 6 7 8 9 10 11 12 13 14 15 16 17 18 19 20" at bounding box center [1261, 331] width 327 height 31
click at [1300, 420] on label "Did the debtor live in a community property state in the past 8 years?" at bounding box center [919, 418] width 1012 height 16
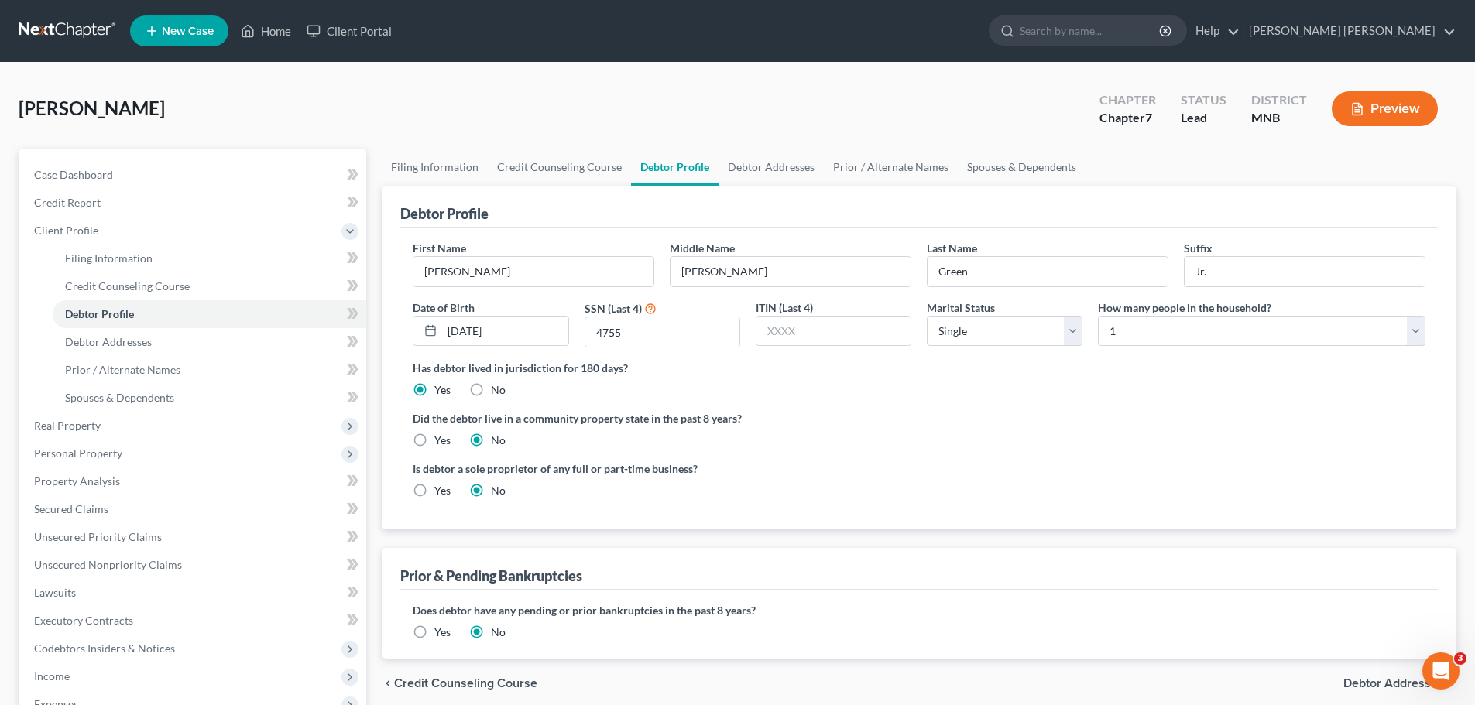
scroll to position [77, 0]
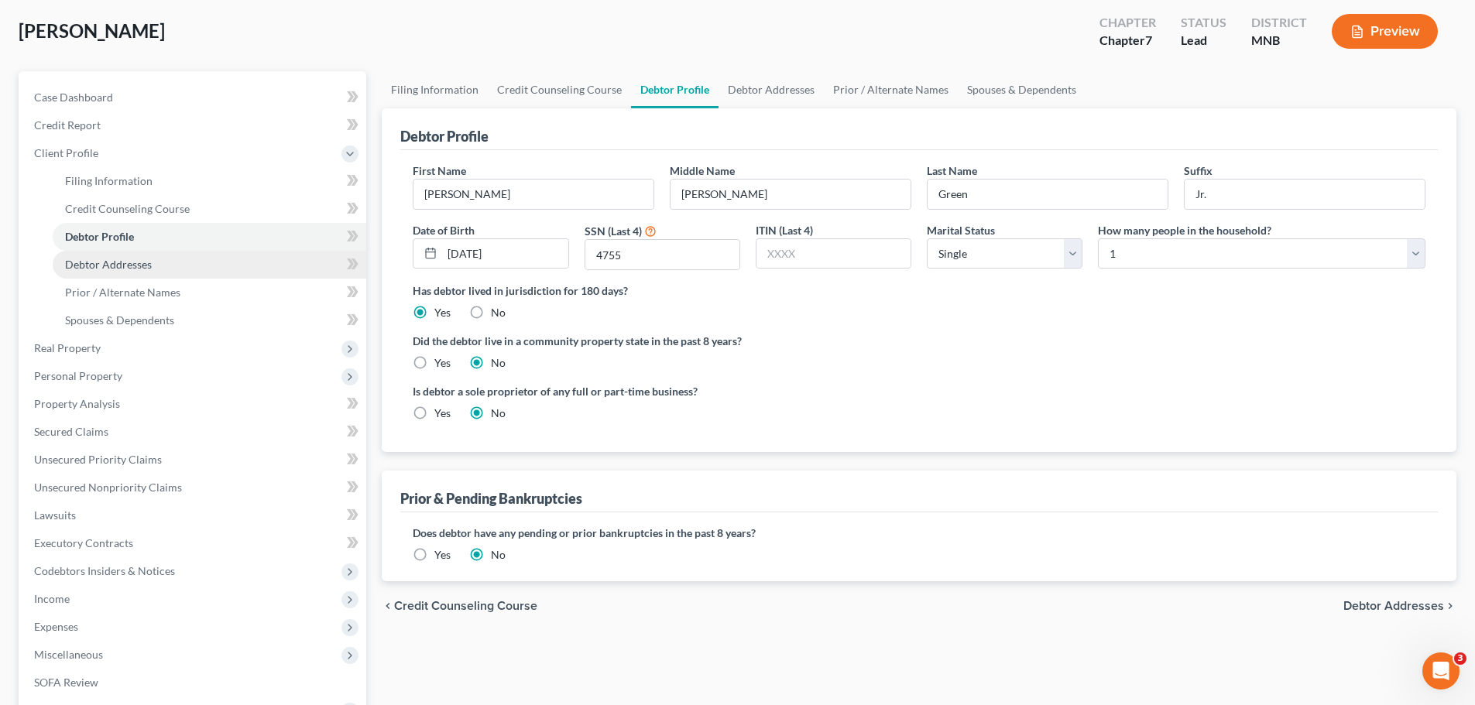
click at [164, 266] on link "Debtor Addresses" at bounding box center [209, 265] width 313 height 28
select select "0"
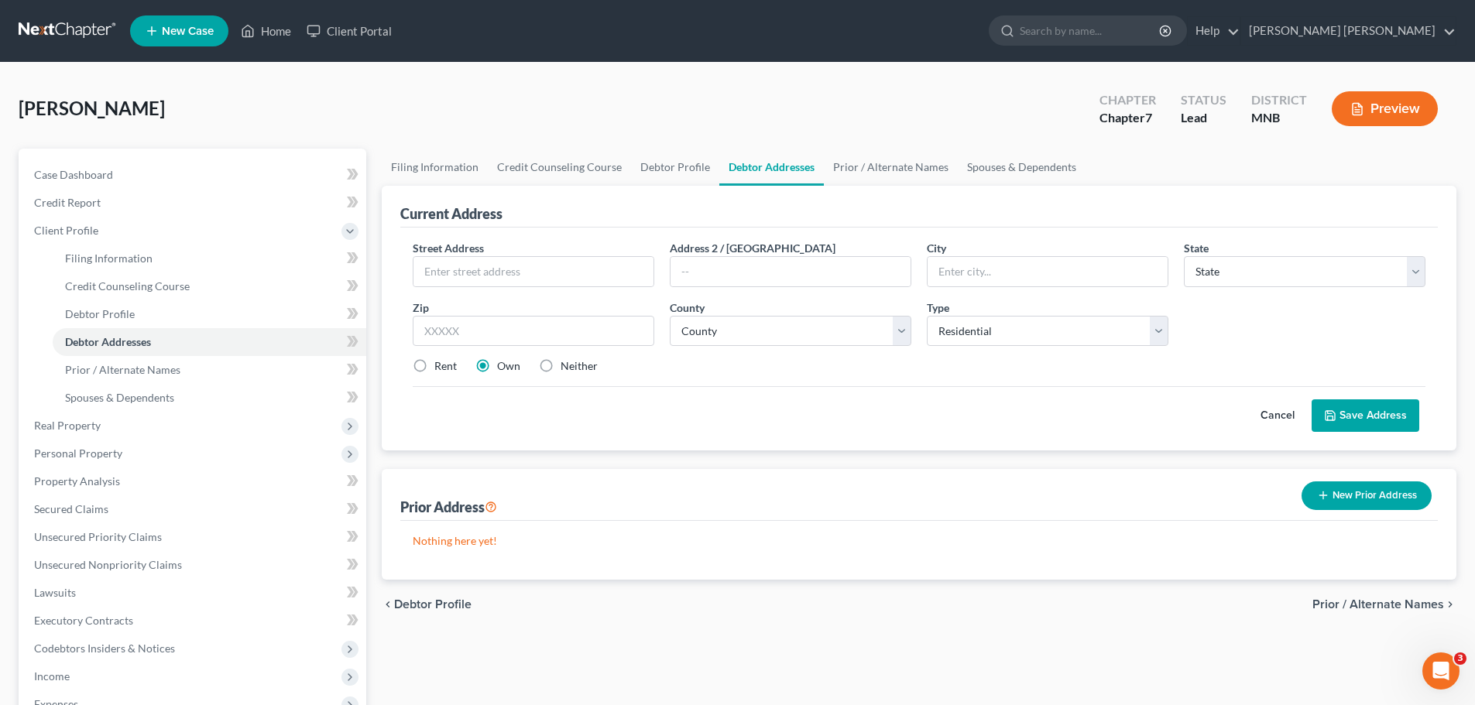
click at [654, 462] on div "Current Address Street Address * Address 2 / PO Box City * State * State AL AK …" at bounding box center [919, 383] width 1074 height 394
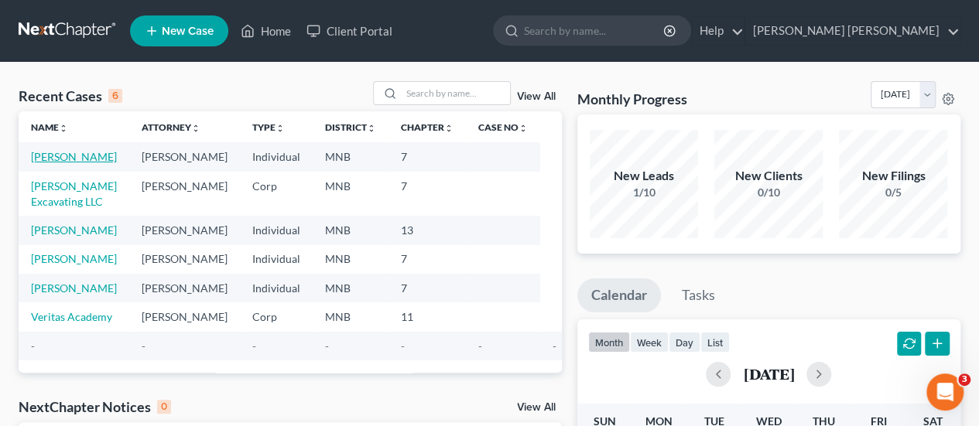
click at [62, 160] on link "Green, James" at bounding box center [74, 156] width 86 height 13
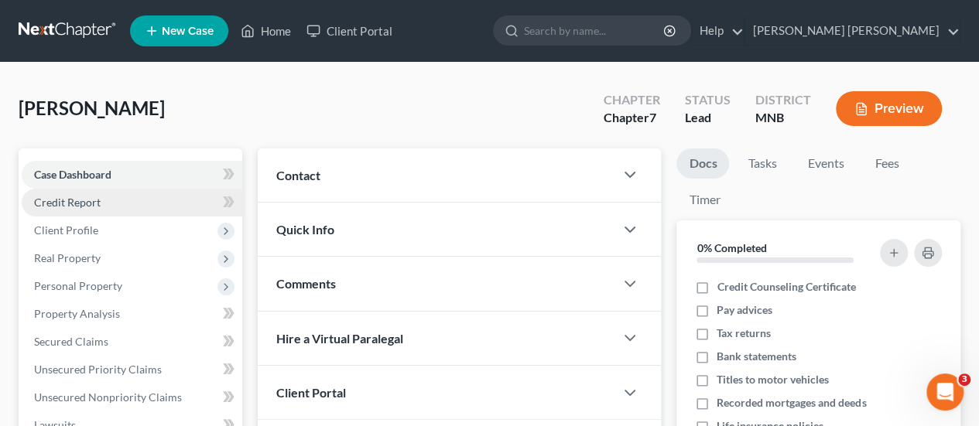
click at [98, 207] on span "Credit Report" at bounding box center [67, 202] width 67 height 13
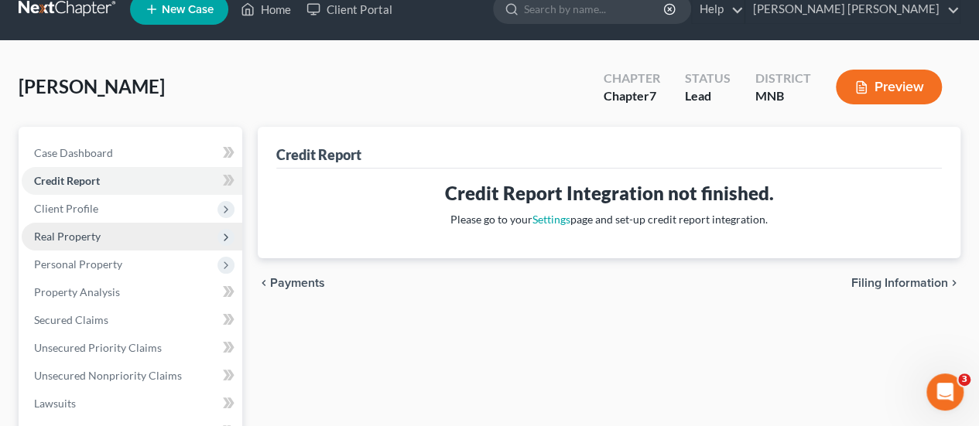
scroll to position [77, 0]
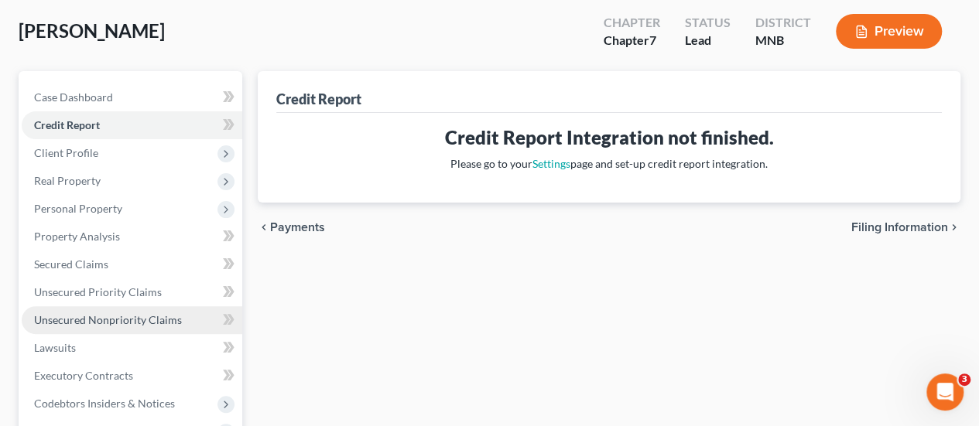
click at [143, 329] on link "Unsecured Nonpriority Claims" at bounding box center [132, 321] width 221 height 28
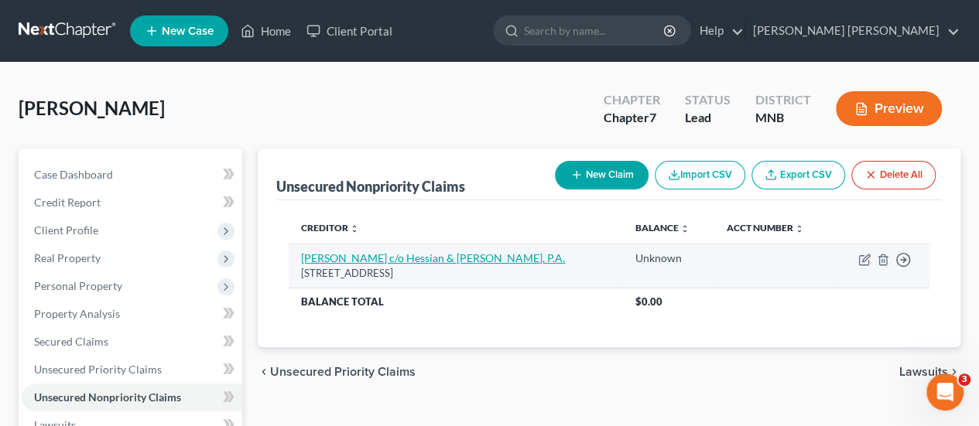
click at [404, 256] on link "Renee Hogendorf c/o Hessian & McKasy, P.A." at bounding box center [433, 258] width 264 height 13
select select "24"
select select "0"
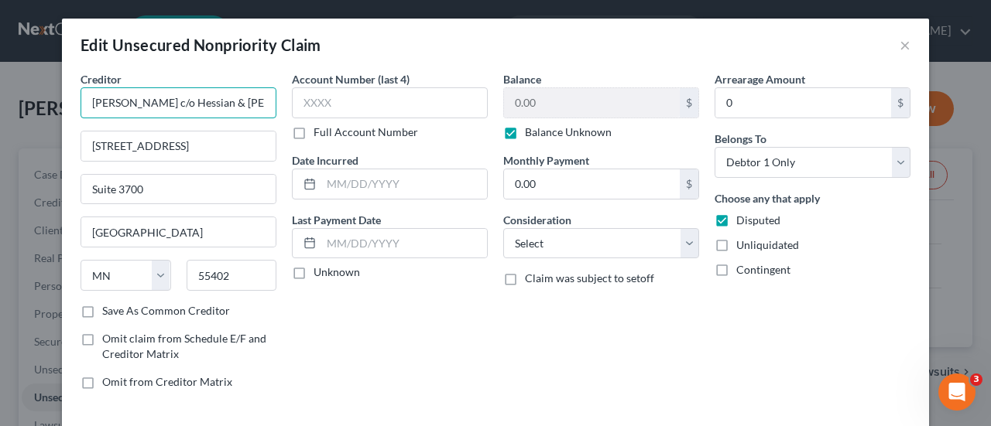
click at [201, 92] on input "Renee Hogendorf c/o Hessian & McKasy, P.A." at bounding box center [178, 102] width 196 height 31
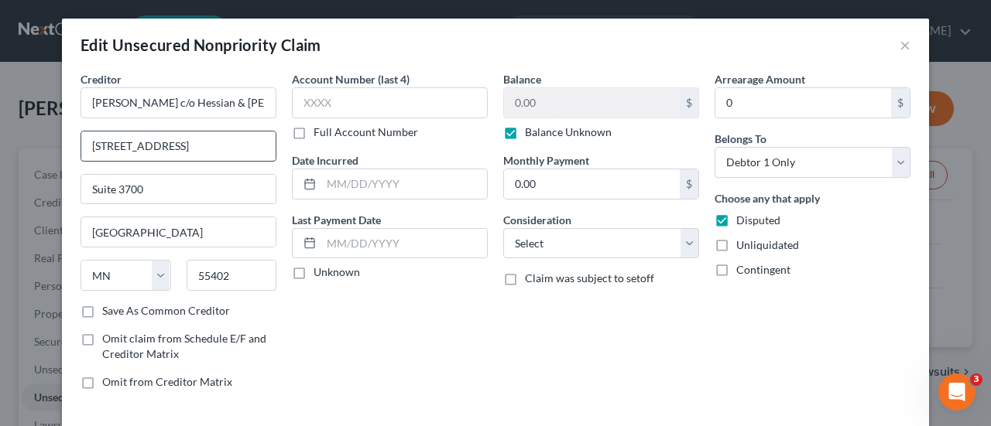
click at [135, 148] on input "60 South 6th Street" at bounding box center [178, 146] width 194 height 29
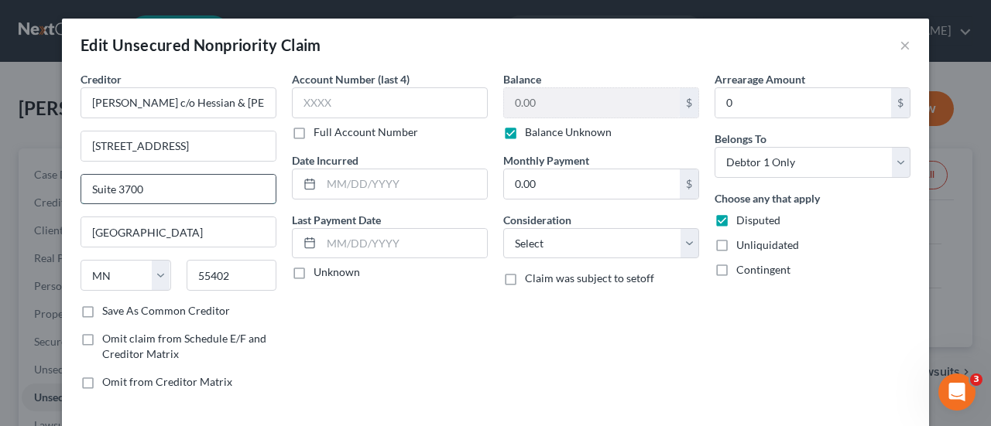
click at [146, 194] on input "Suite 3700" at bounding box center [178, 189] width 194 height 29
drag, startPoint x: 896, startPoint y: 43, endPoint x: 906, endPoint y: 43, distance: 9.3
click at [899, 43] on button "×" at bounding box center [904, 45] width 11 height 19
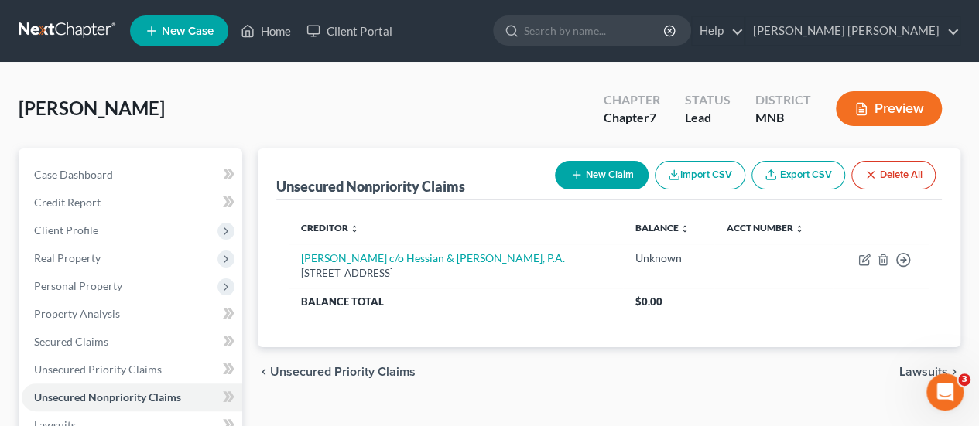
click at [481, 94] on div "Green, James Upgraded Chapter Chapter 7 Status Lead District MNB Preview" at bounding box center [490, 114] width 942 height 67
